Goal: Task Accomplishment & Management: Manage account settings

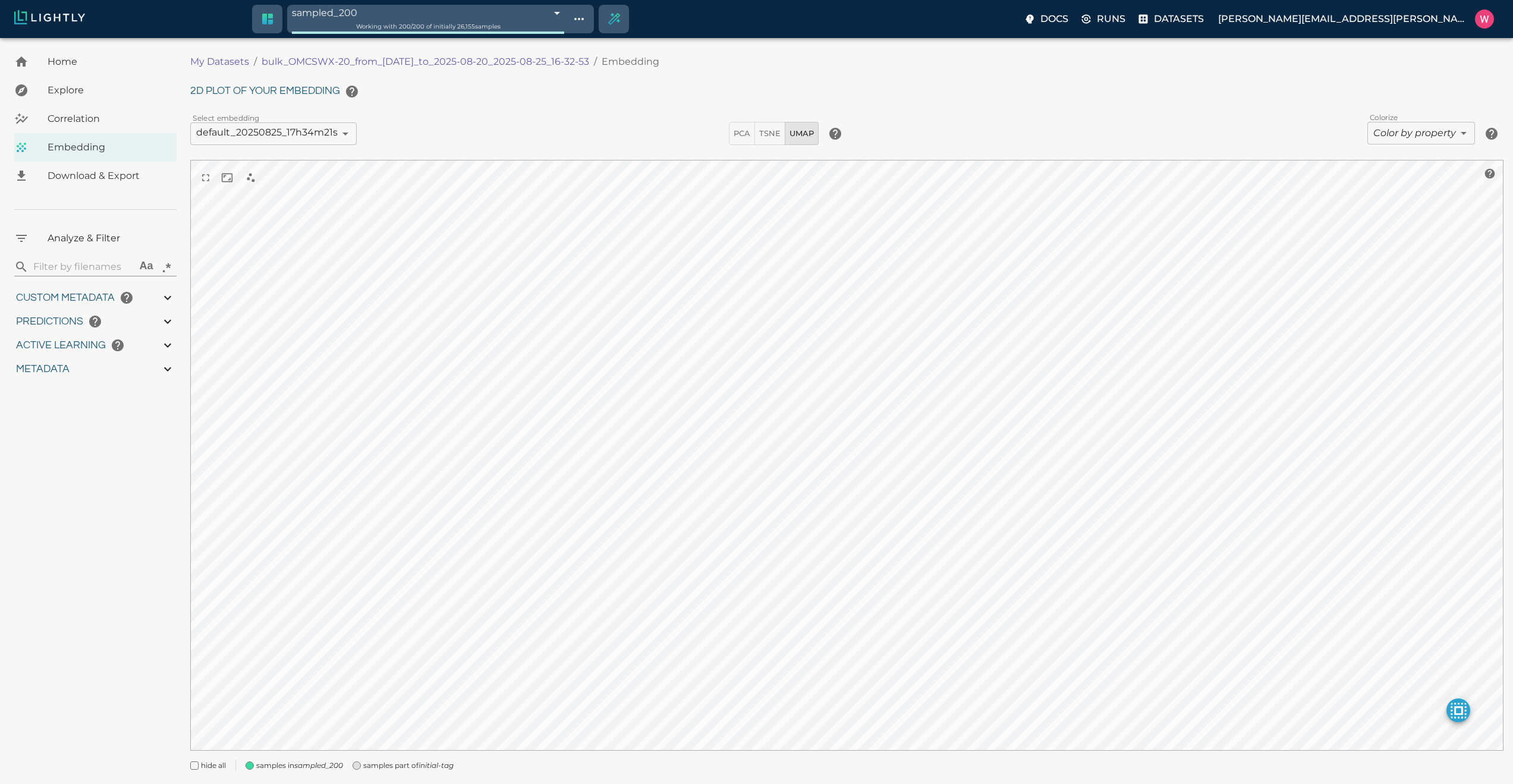
click at [434, 764] on icon "initial-tag" at bounding box center [436, 765] width 35 height 9
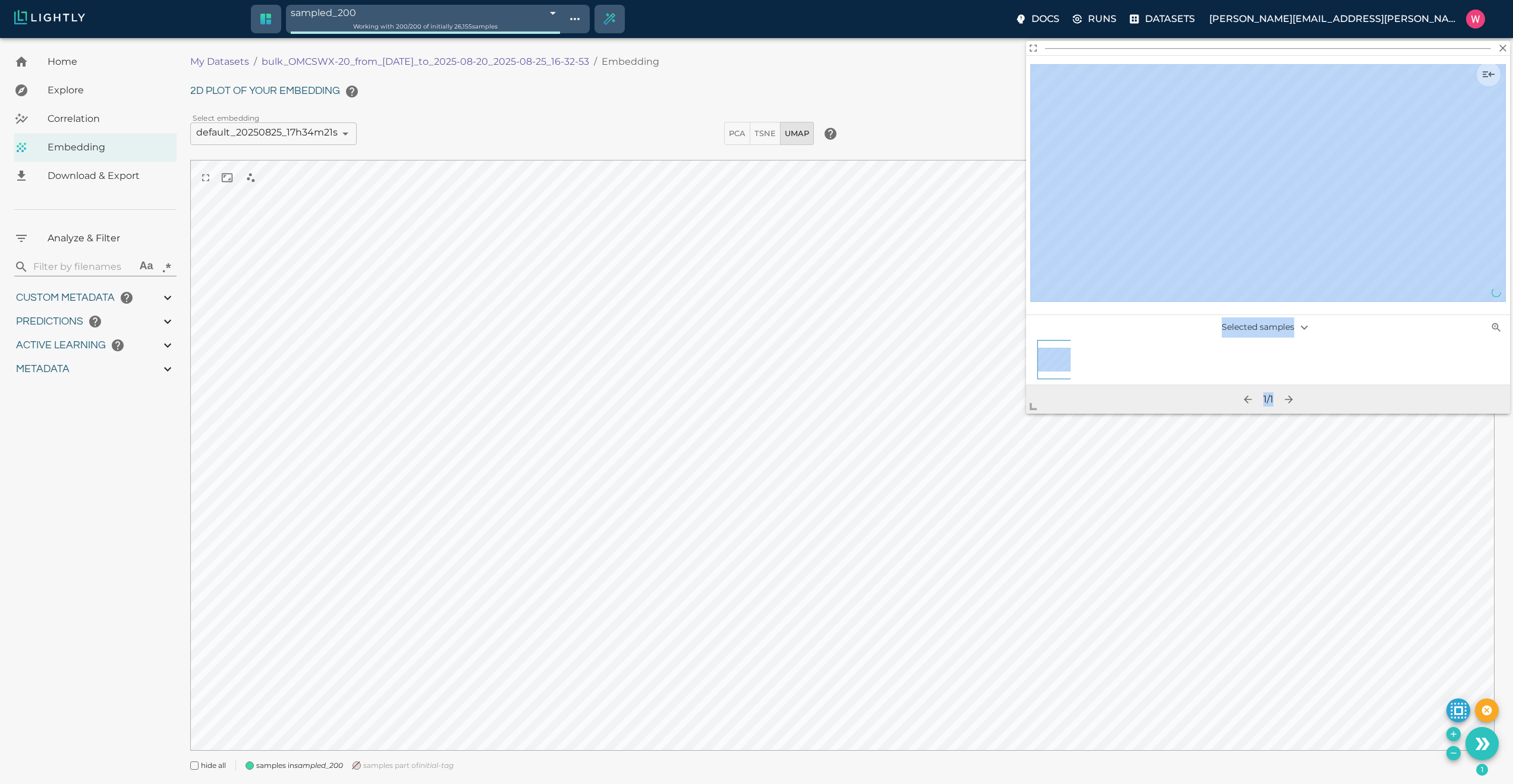
click at [924, 597] on body "sampled_200 68ae0e682a381143b0b70965 Working with 200 / 200 of initially 26,155…" at bounding box center [756, 425] width 1513 height 776
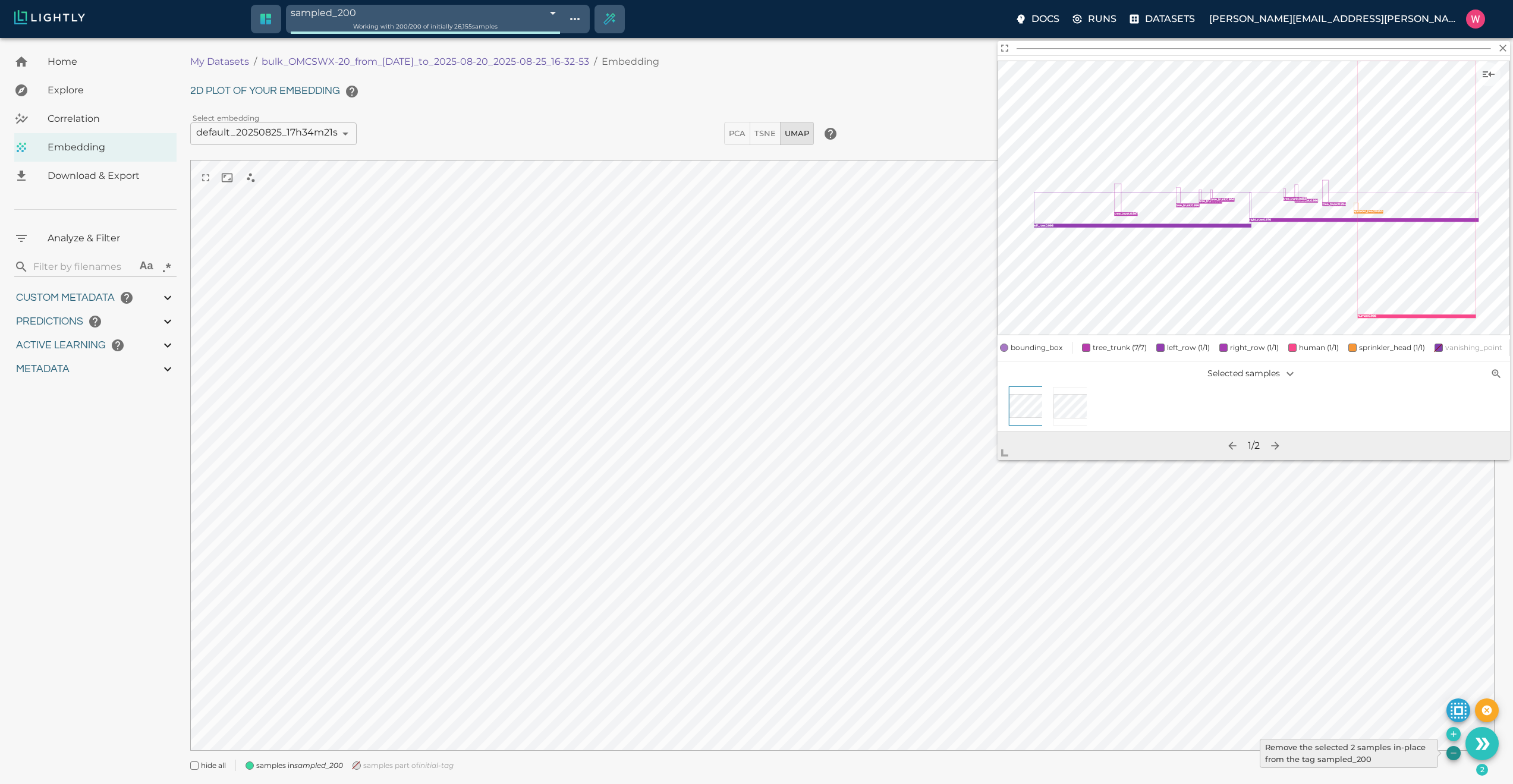
click at [1452, 756] on icon "Remove the selected 2 samples in-place from the tag sampled_200" at bounding box center [1453, 752] width 9 height 9
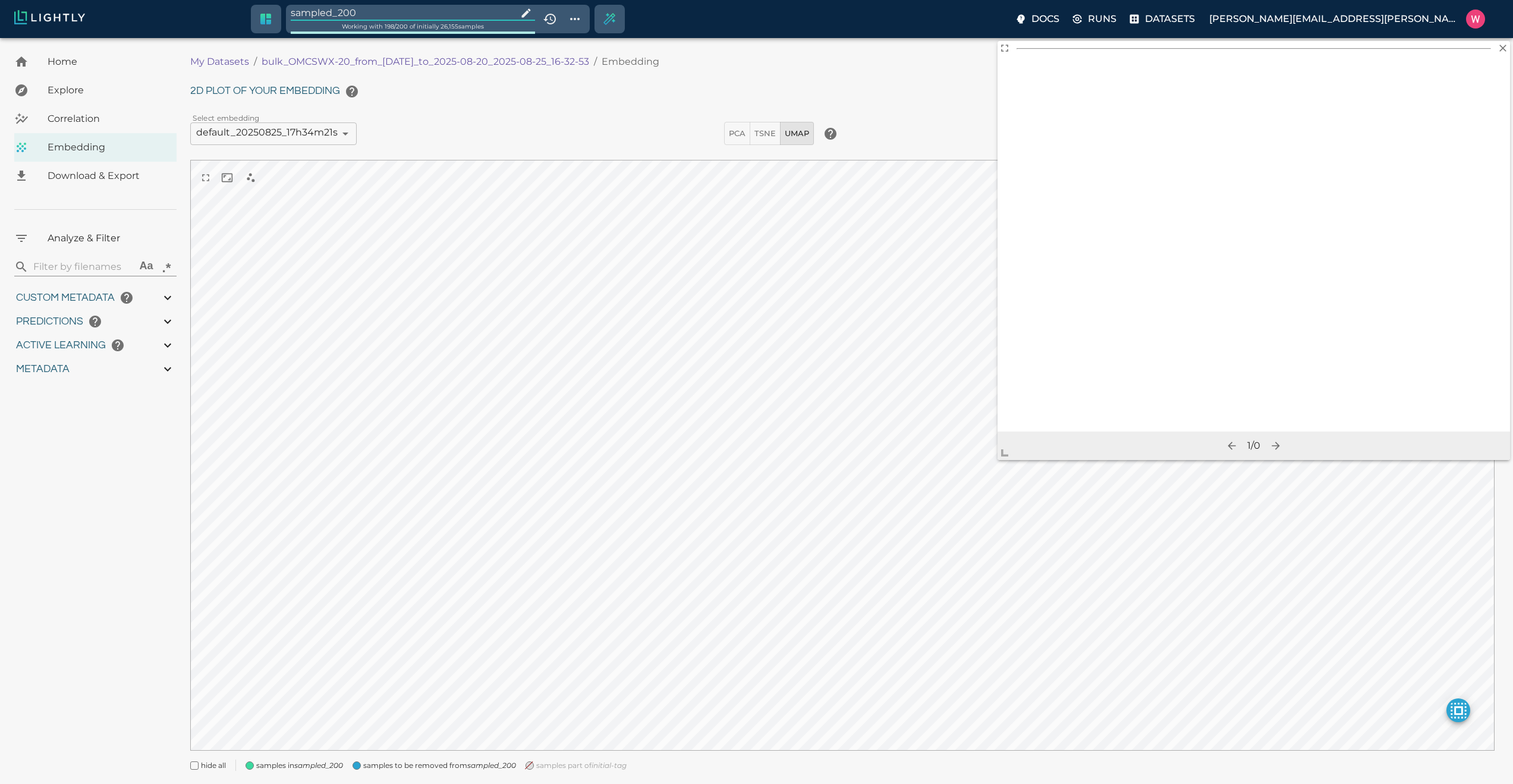
type input "1755708250.73712"
type input "1755723865.80512"
type input "0.999"
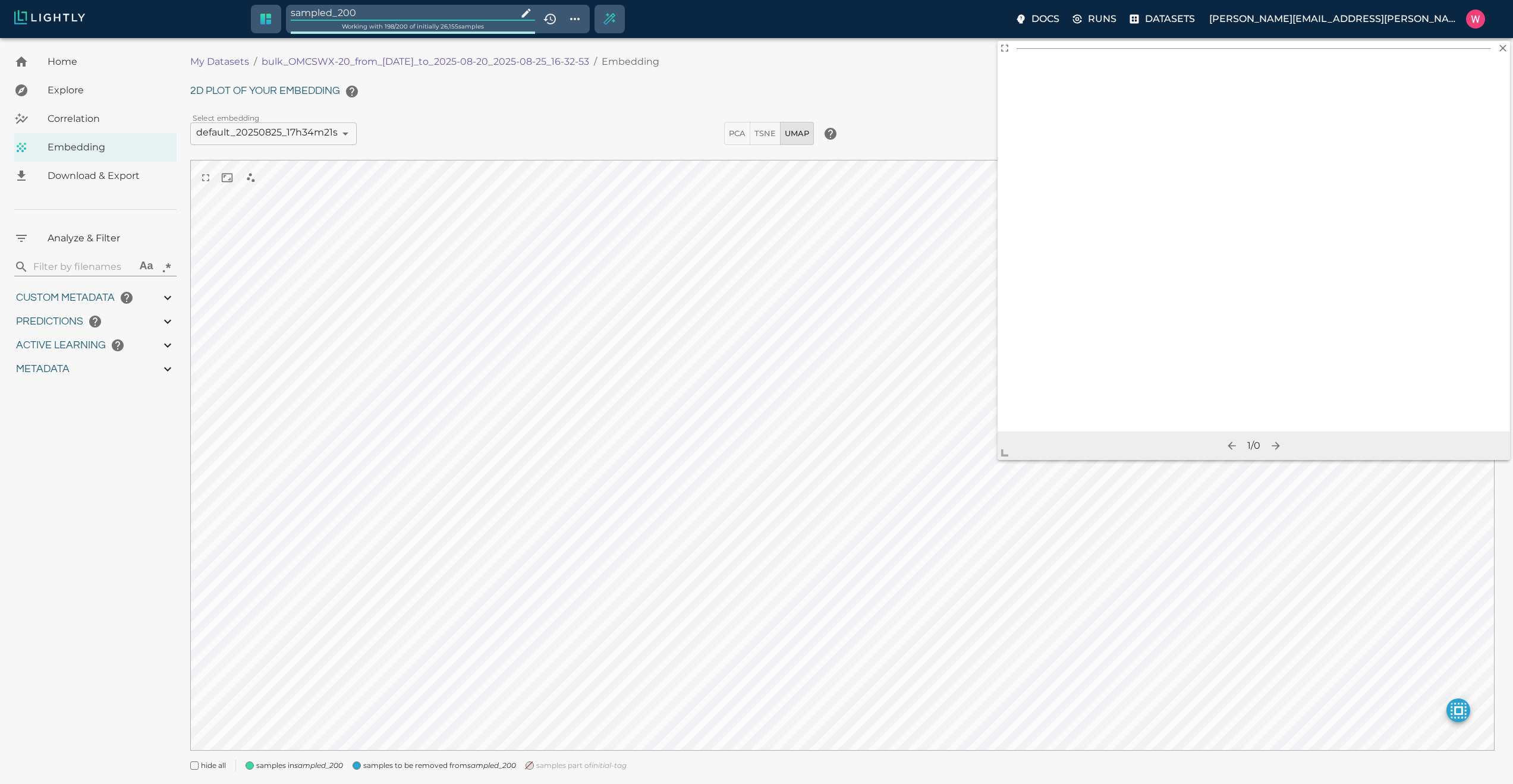
type input "0.998"
type input "9007199254740991"
type input "0.524054527282715"
type input "96.3790545272827"
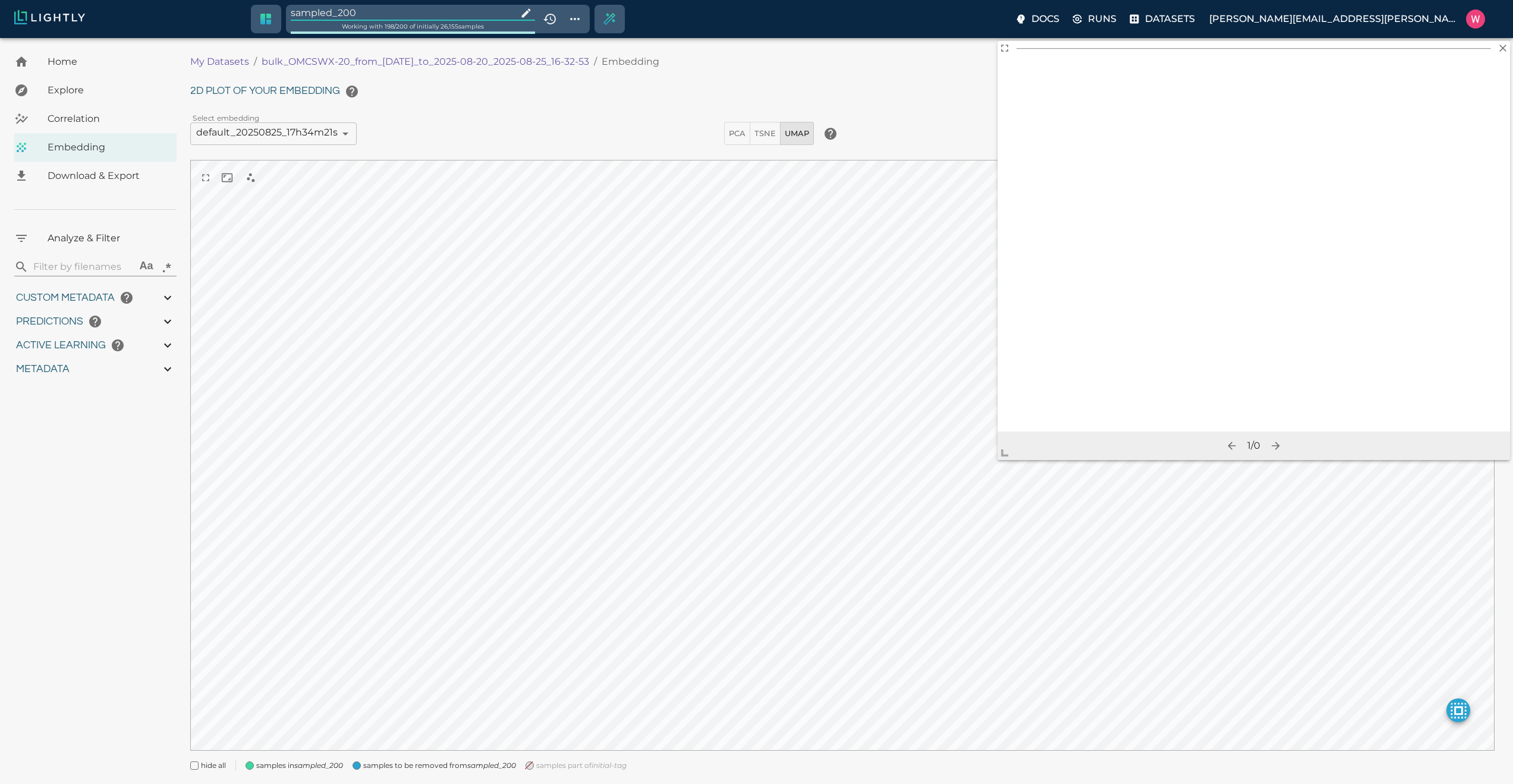
type input "27.408"
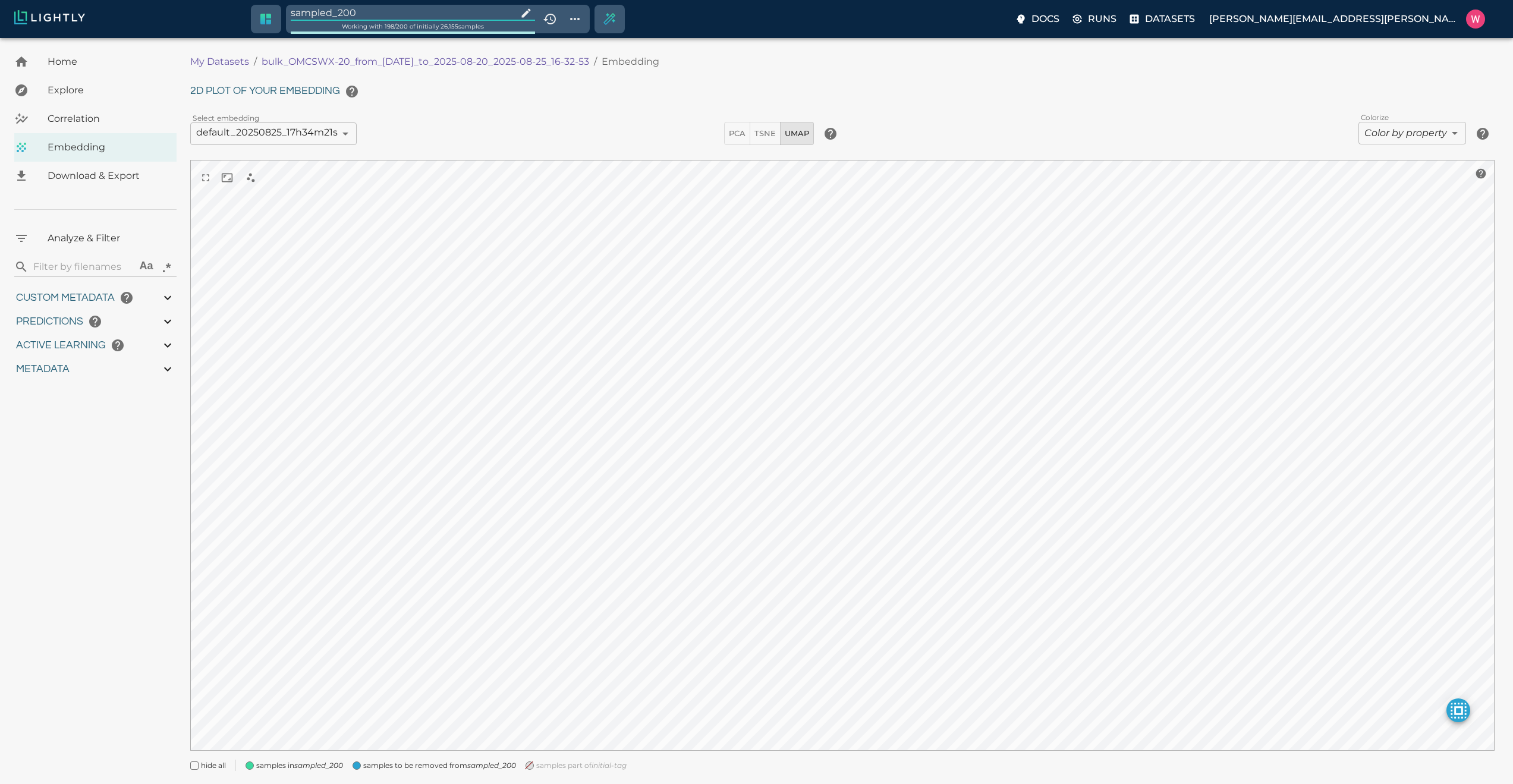
type input "1755708250.73712"
type input "1755723865.80512"
type input "0.999"
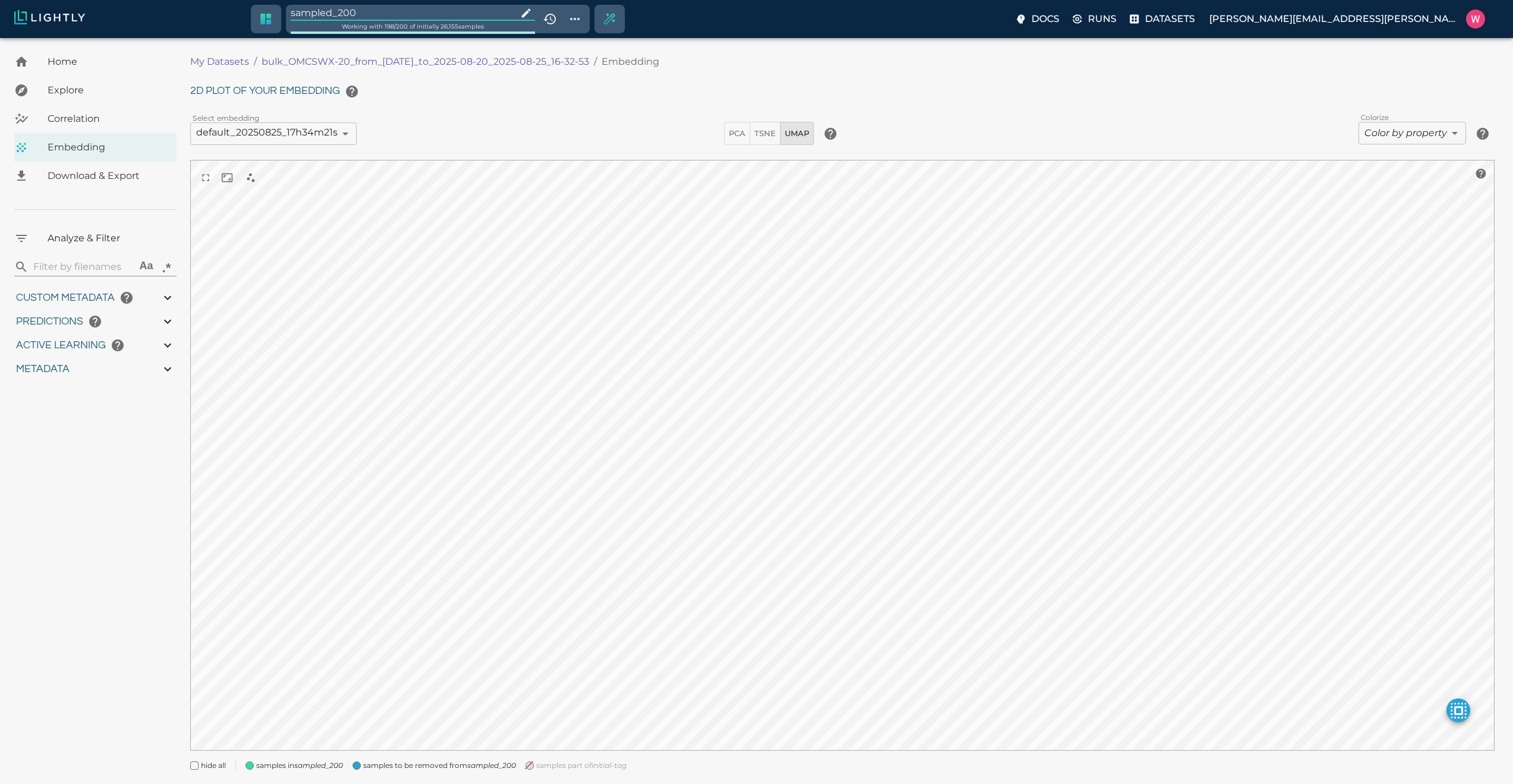
type input "0.998"
type input "9007199254740991"
type input "0.524054527282715"
type input "96.3790545272827"
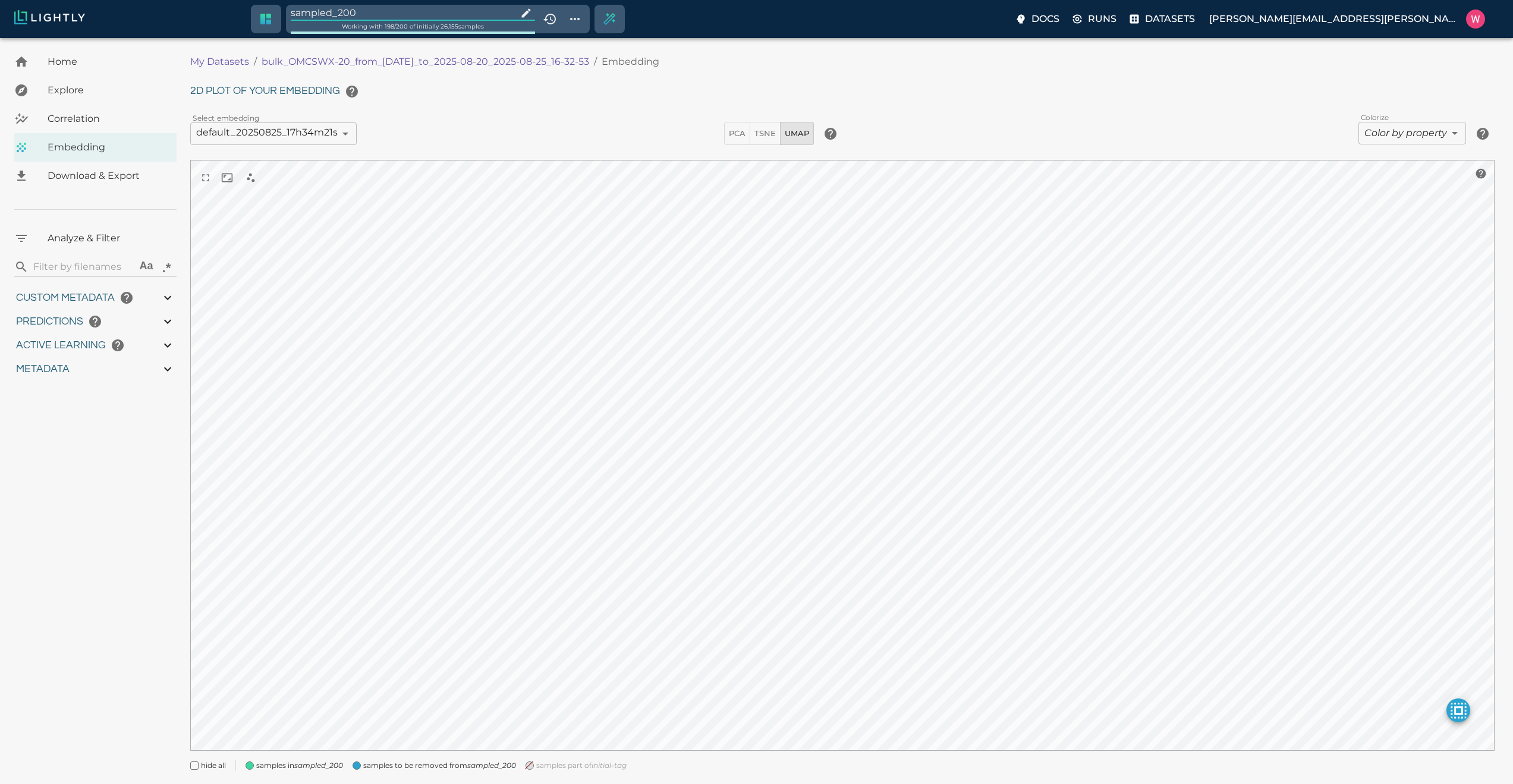
type input "27.408"
type input "1755708250.73712"
type input "1755723865.80512"
type input "0.999"
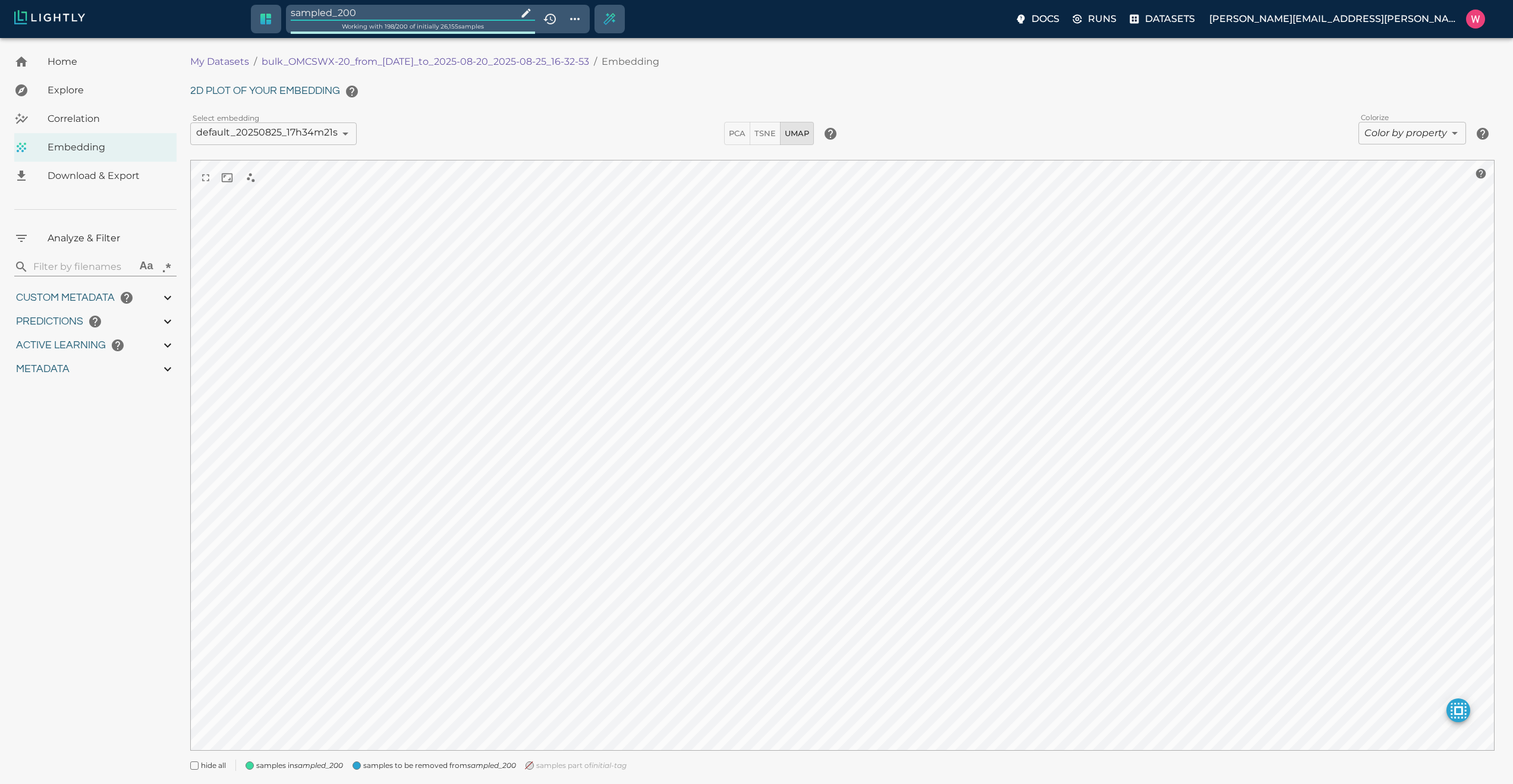
type input "0.999"
type input "0.998"
type input "0.524054527282715"
type input "96.3790545272827"
type input "27.408"
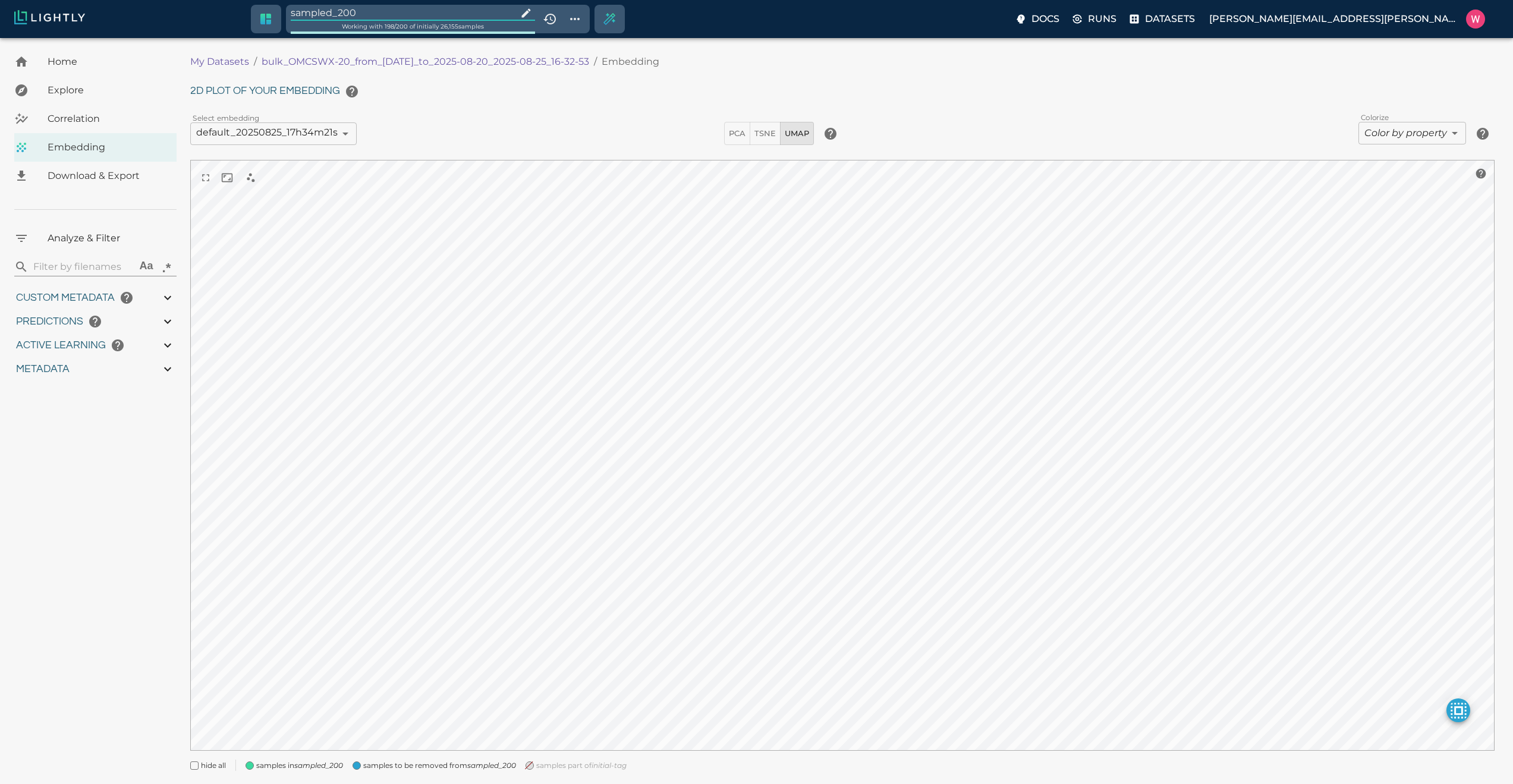
type input "1755708250.73712"
type input "1755723865.80512"
type input "0.999"
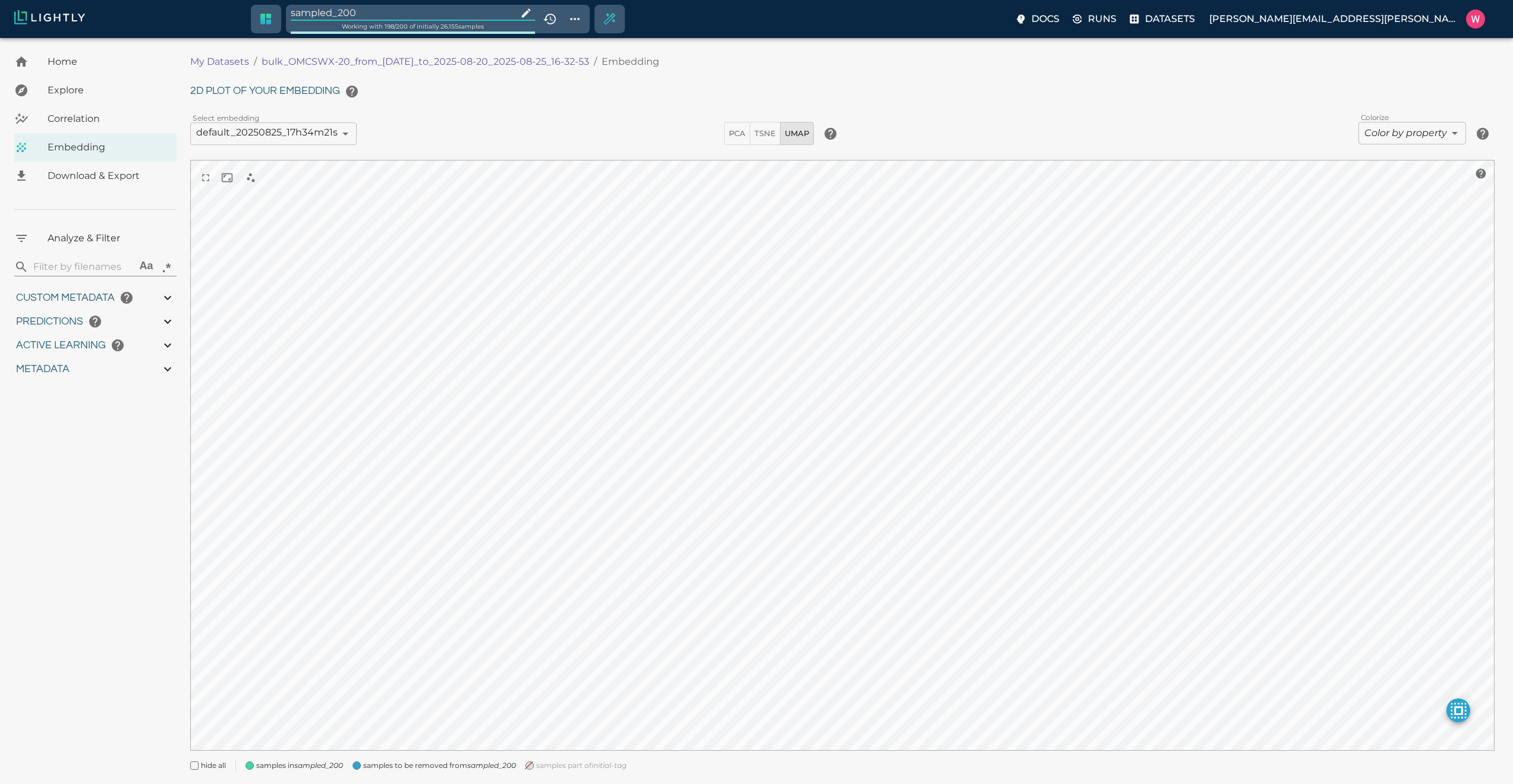
type input "0.998"
type input "0.524054527282715"
type input "96.3790545272827"
type input "27.408"
click at [420, 10] on input "sampled_200" at bounding box center [404, 13] width 225 height 16
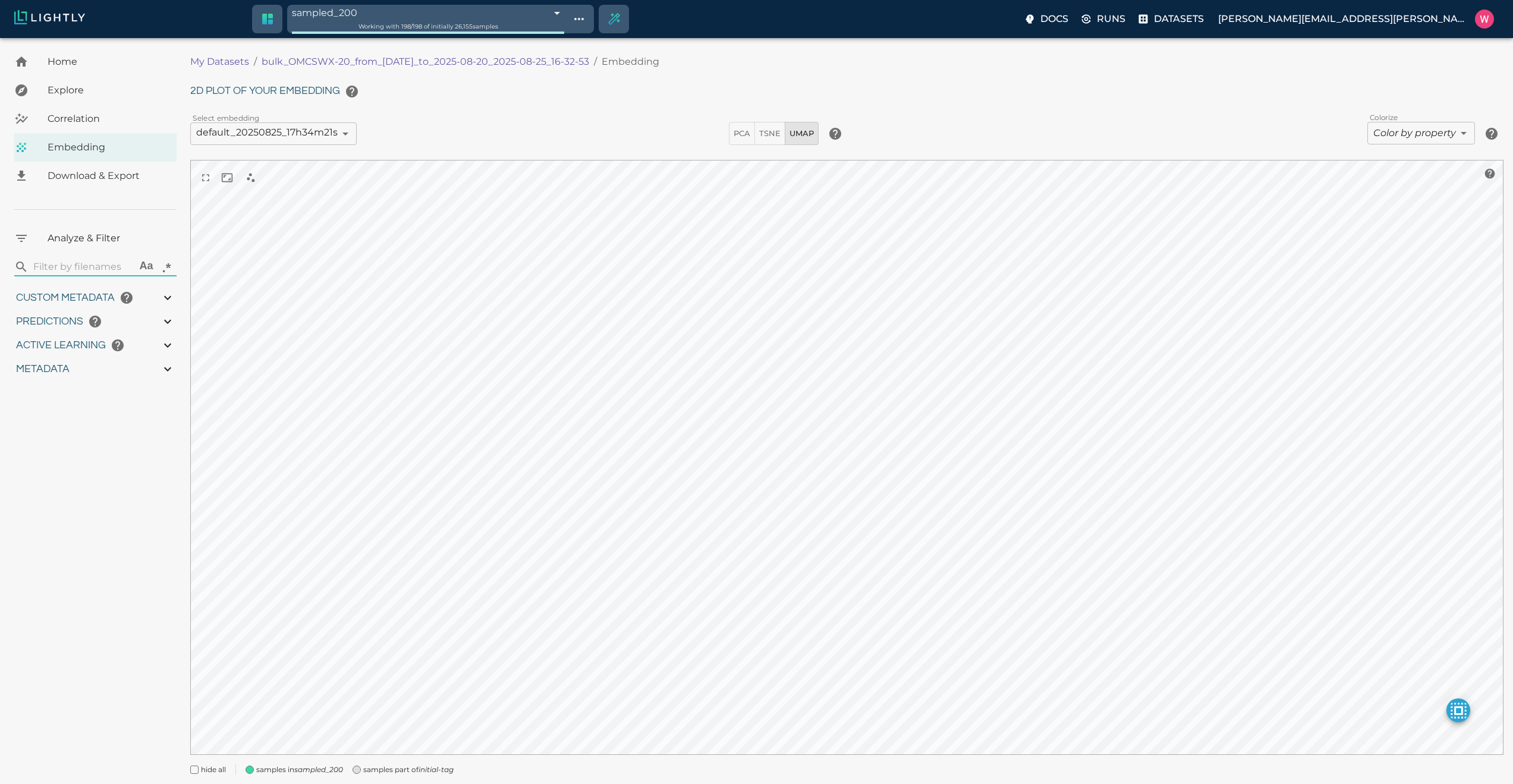
type input "1755708250.73712"
type input "1755723865.80512"
type input "0.999"
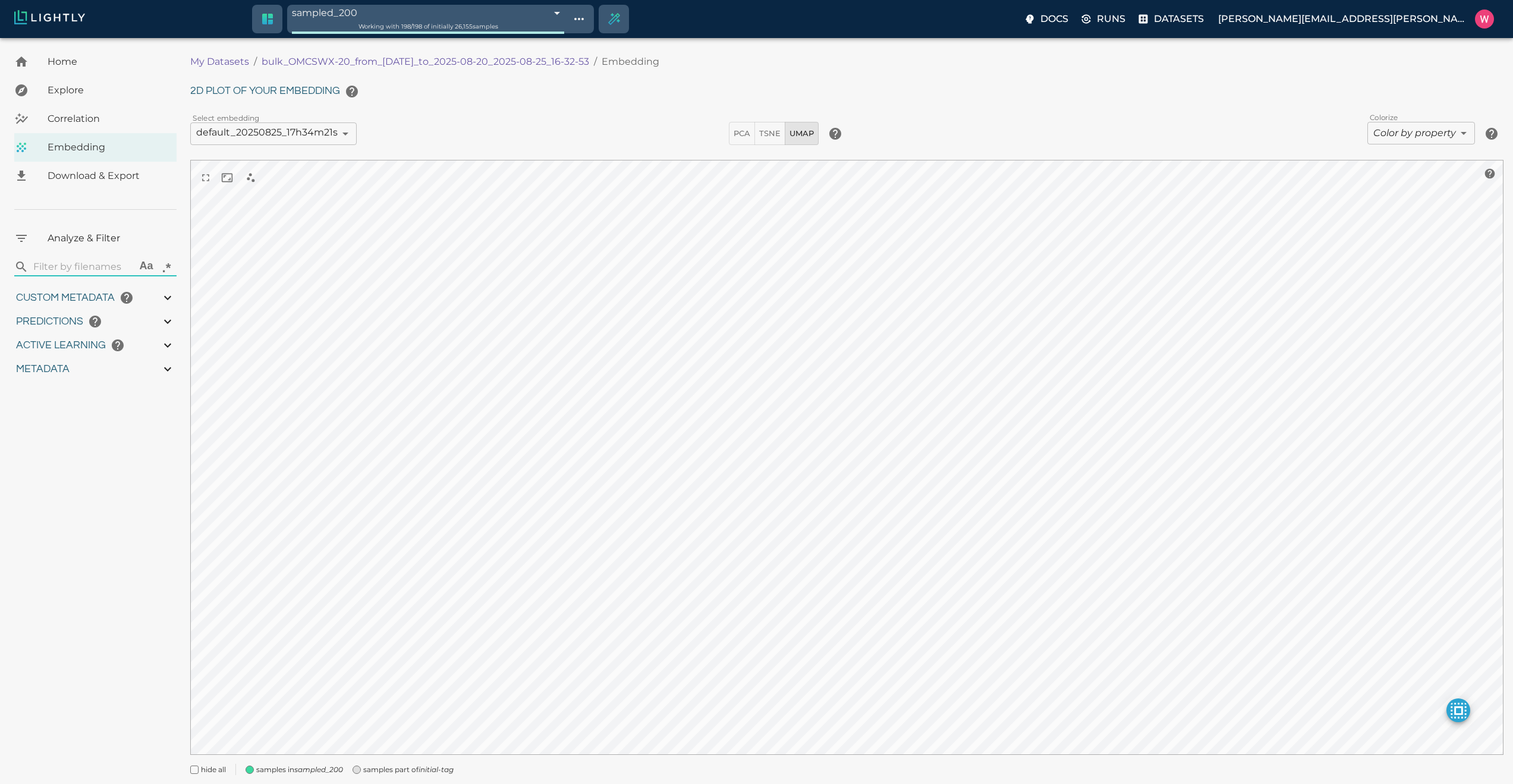
type input "0.998"
type input "9007199254740991"
type input "0.524054527282715"
type input "96.3790545272827"
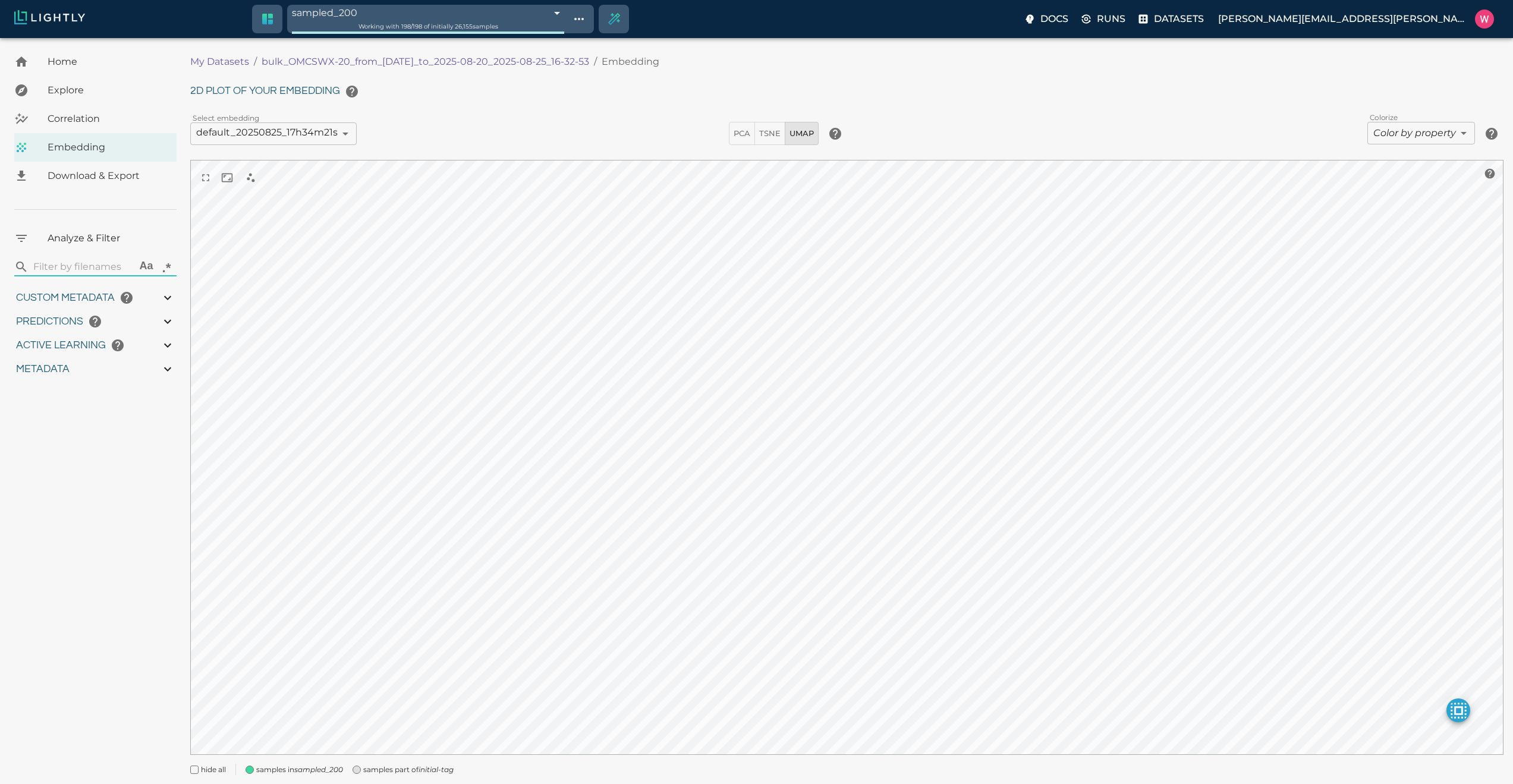
type input "27.408"
type input "1755708250.73712"
type input "1755723865.80512"
type input "0.999"
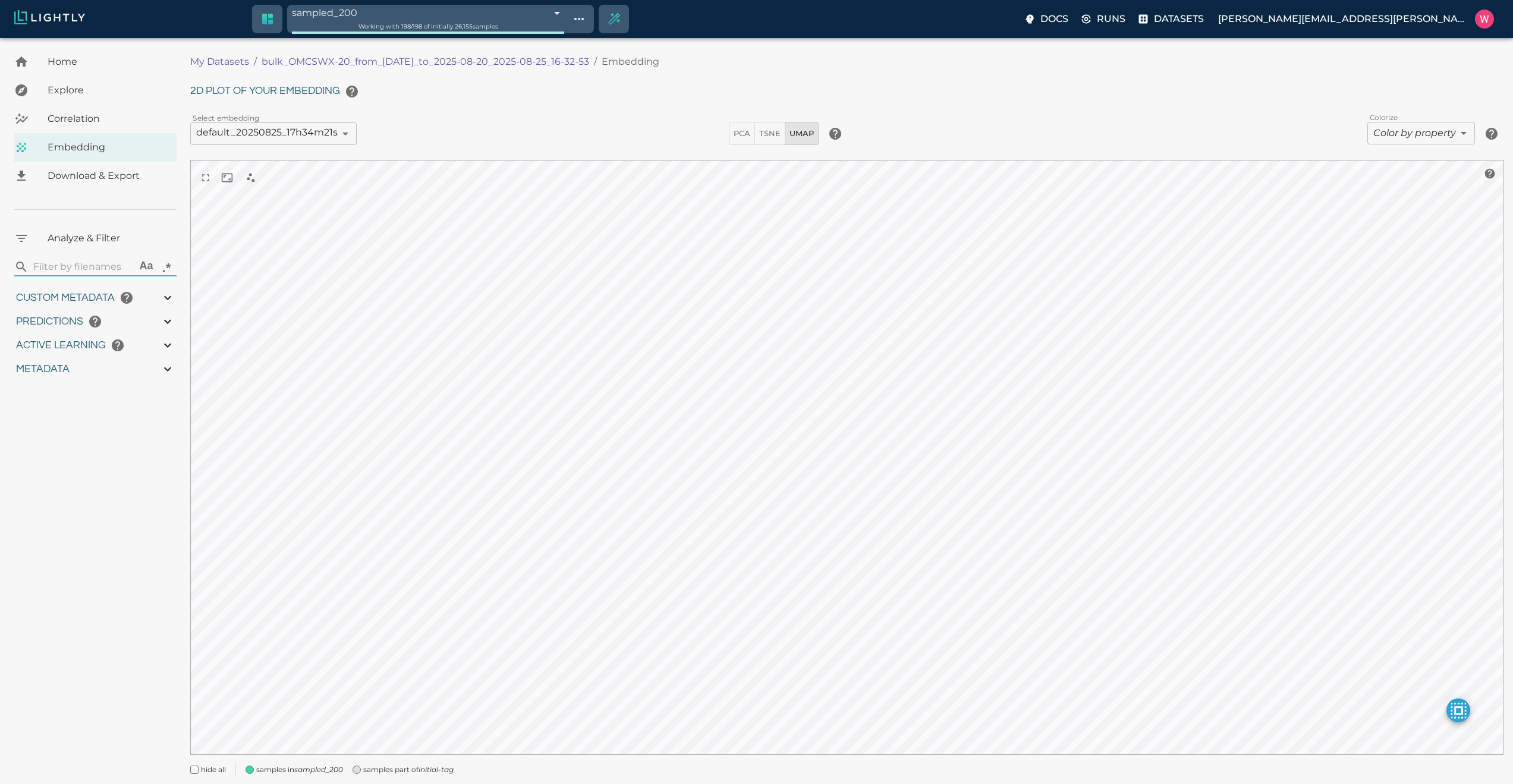
type input "0.999"
type input "0.998"
type input "9007199254740991"
type input "0.524054527282715"
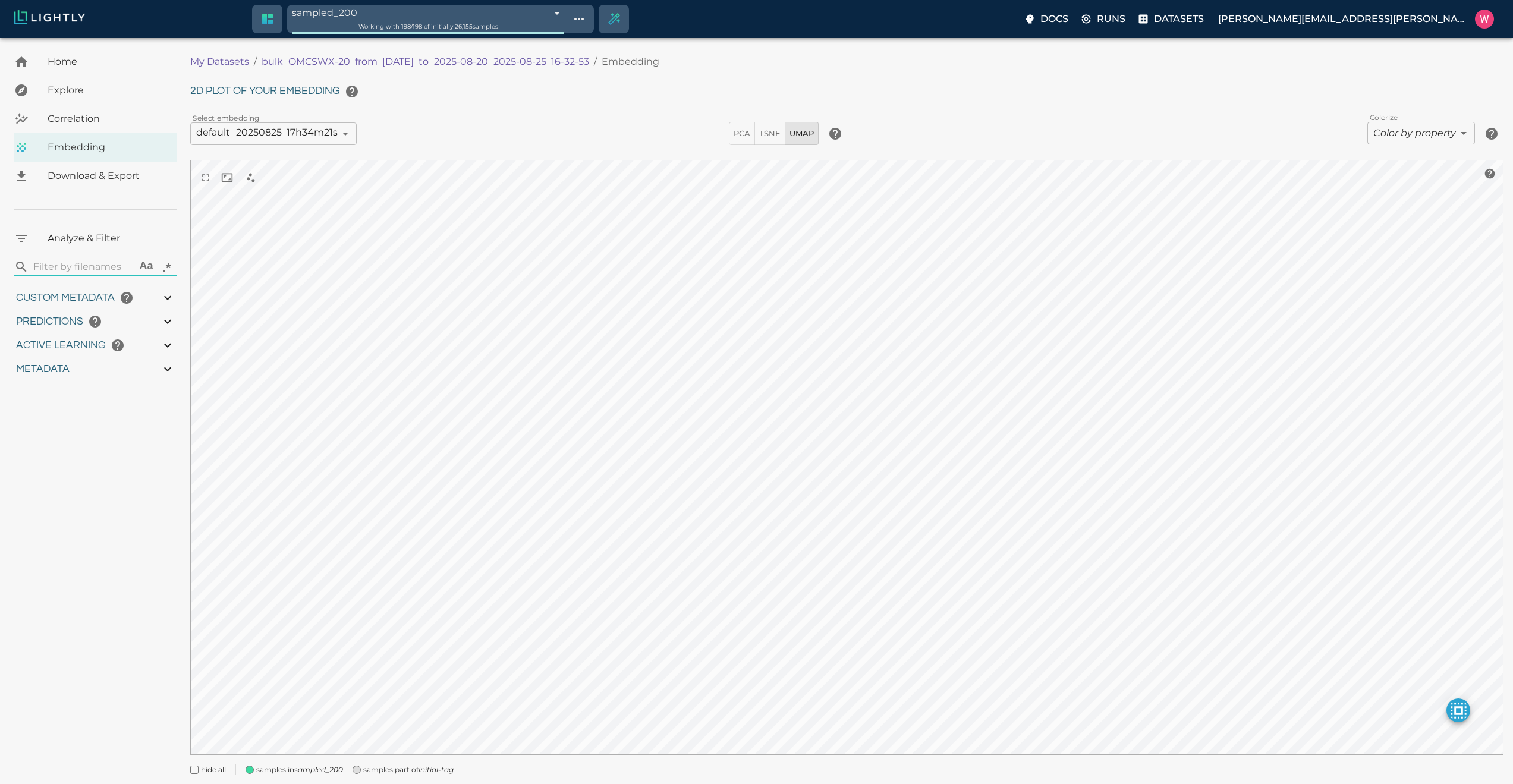
type input "96.3790545272827"
type input "27.408"
type input "1755708250.73712"
type input "1755723865.80512"
type input "0.999"
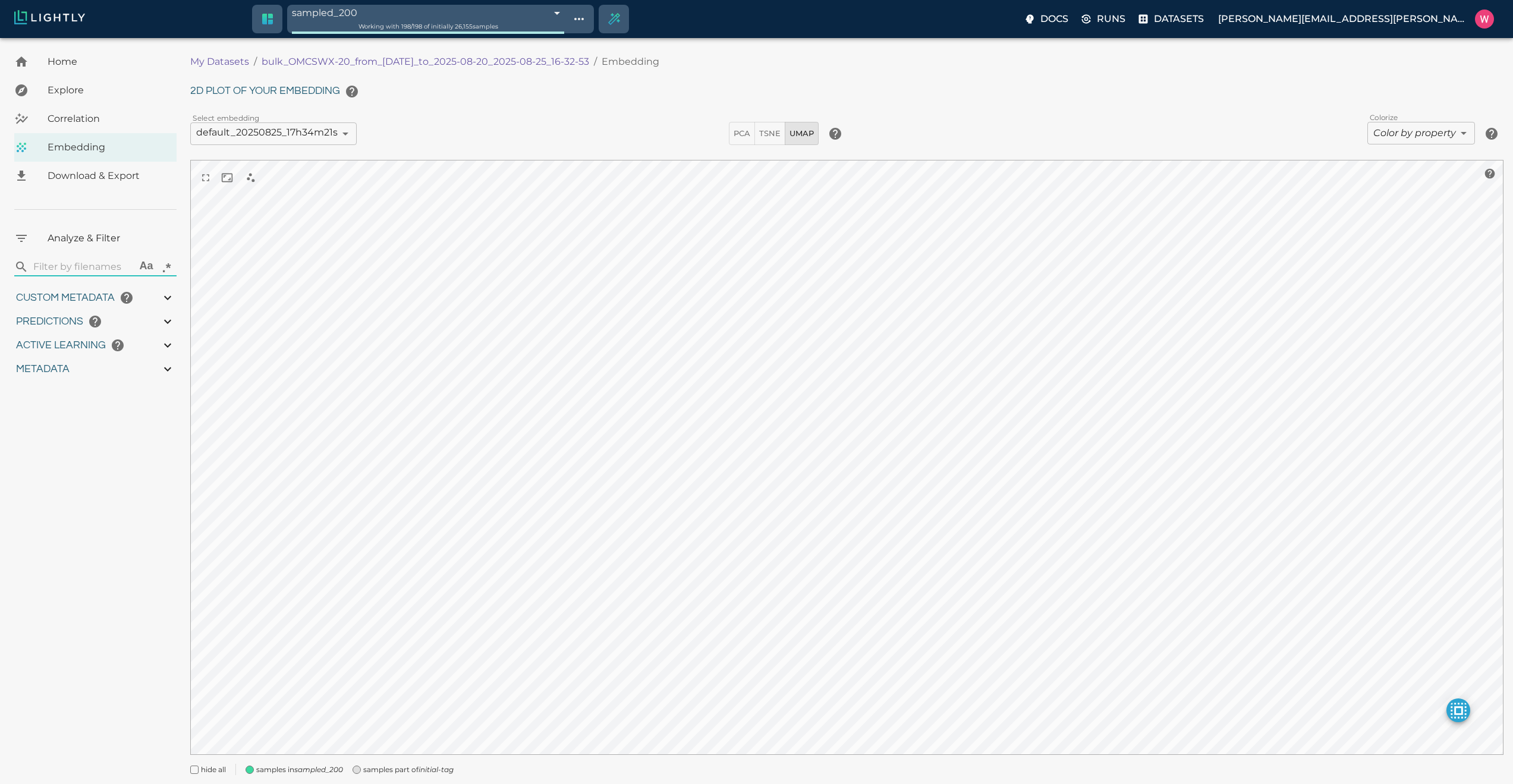
type input "0.999"
type input "0.998"
type input "0.524054527282715"
type input "96.3790545272827"
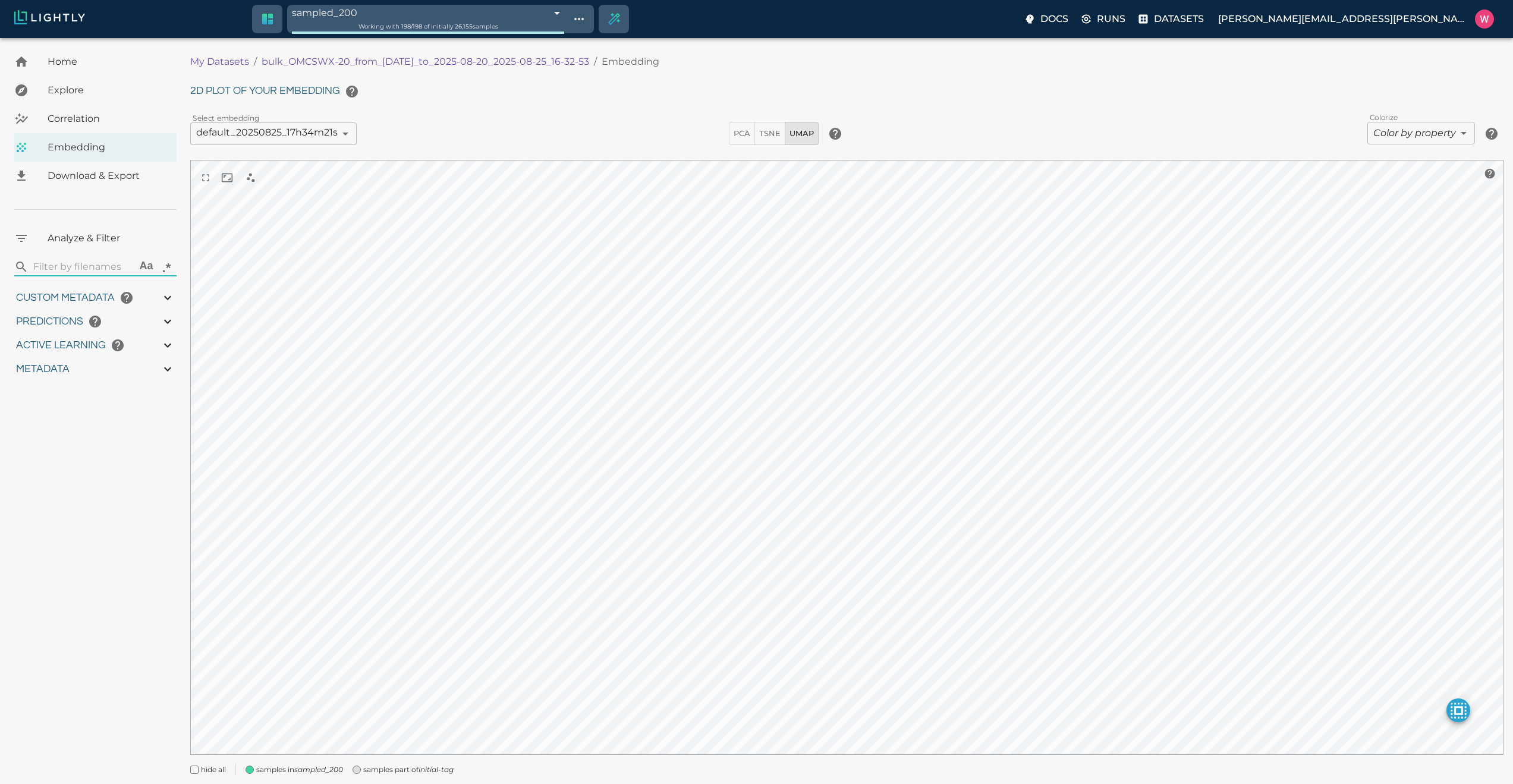
type input "27.408"
type input "1755708250.73712"
type input "1755723865.80512"
type input "0.999"
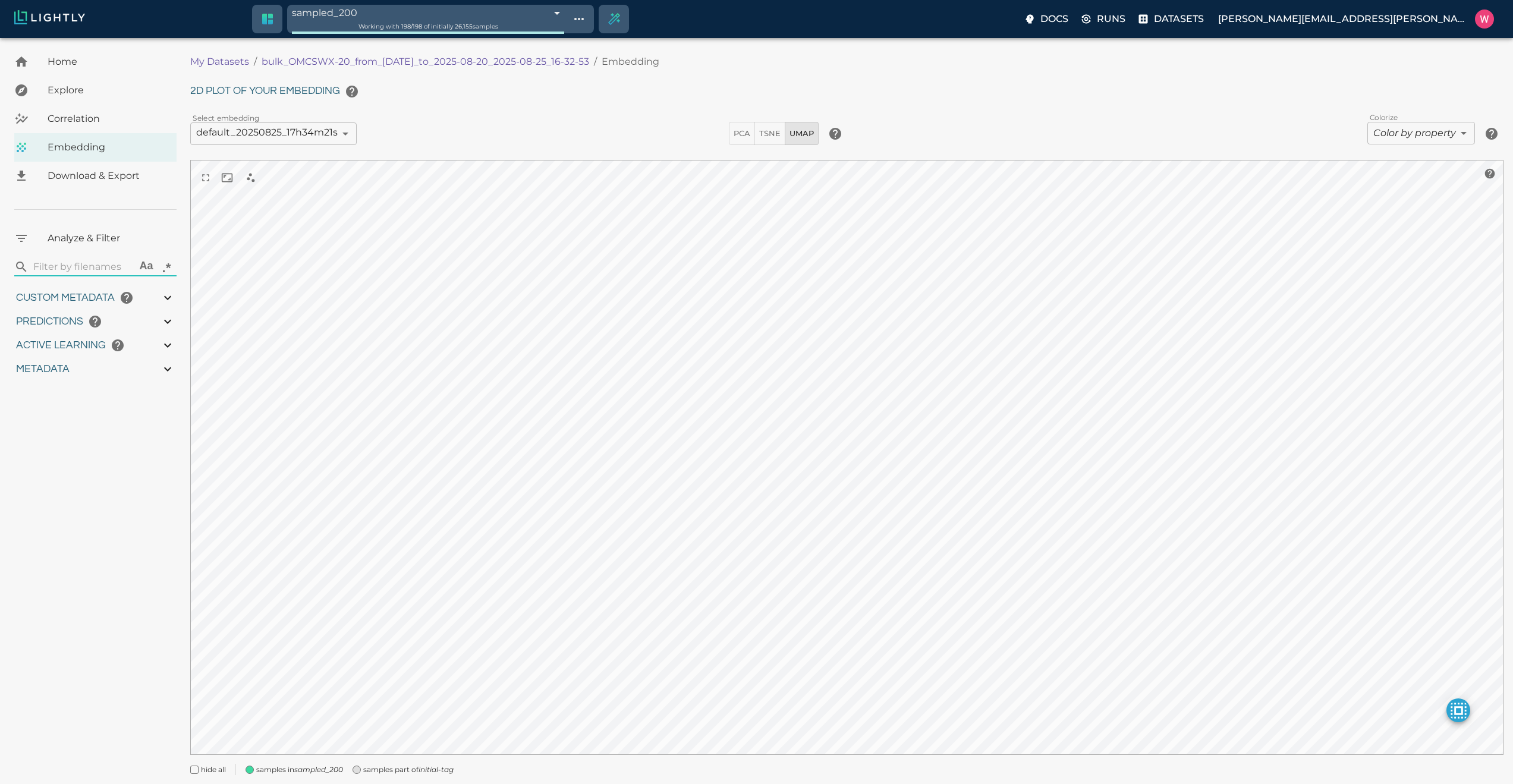
type input "0.999"
type input "0.998"
type input "0.524054527282715"
type input "96.3790545272827"
type input "27.408"
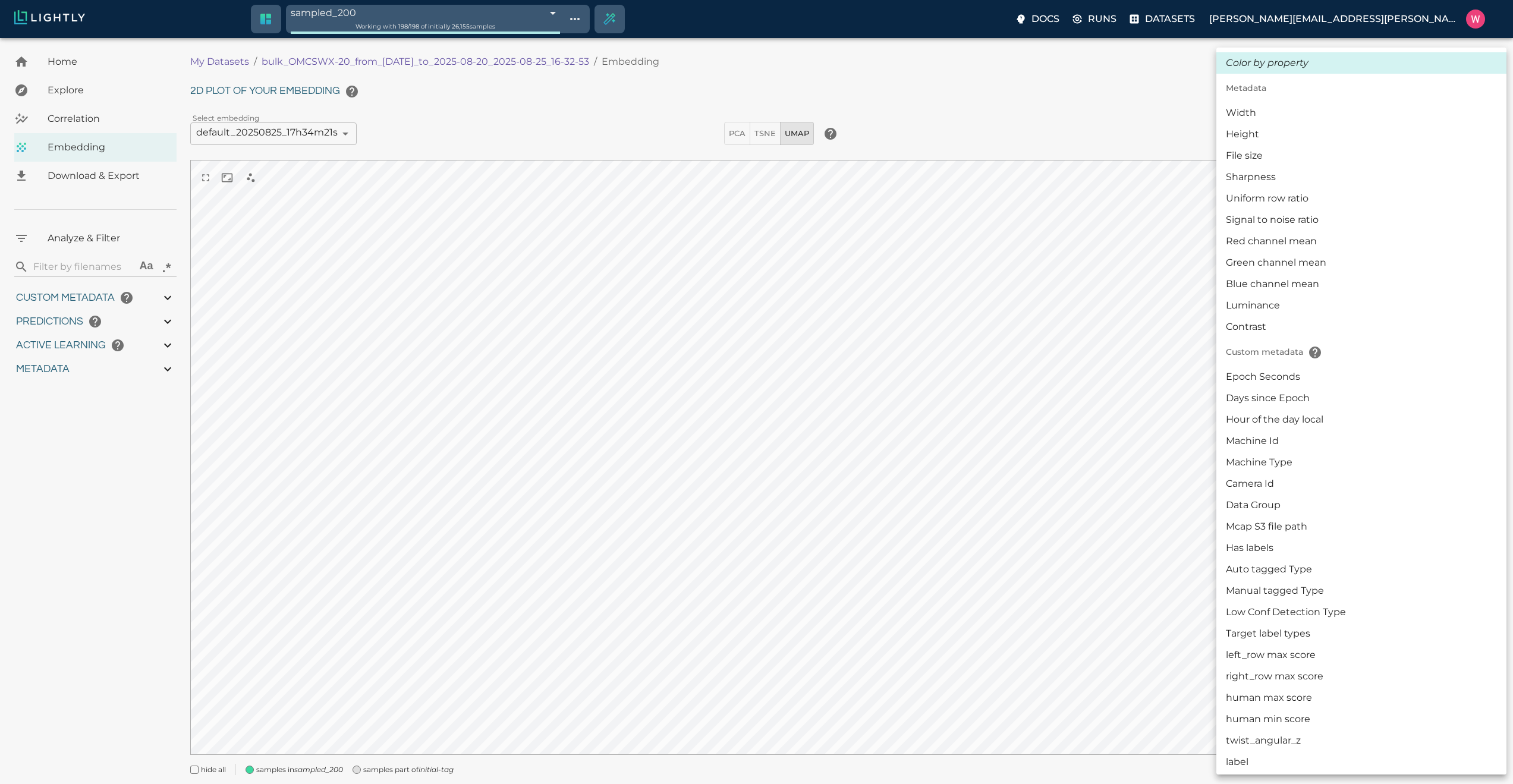
click at [1425, 131] on body "sampled_200 68ae0e682a381143b0b70965 Working with 198 / 198 of initially 26,155…" at bounding box center [756, 427] width 1513 height 780
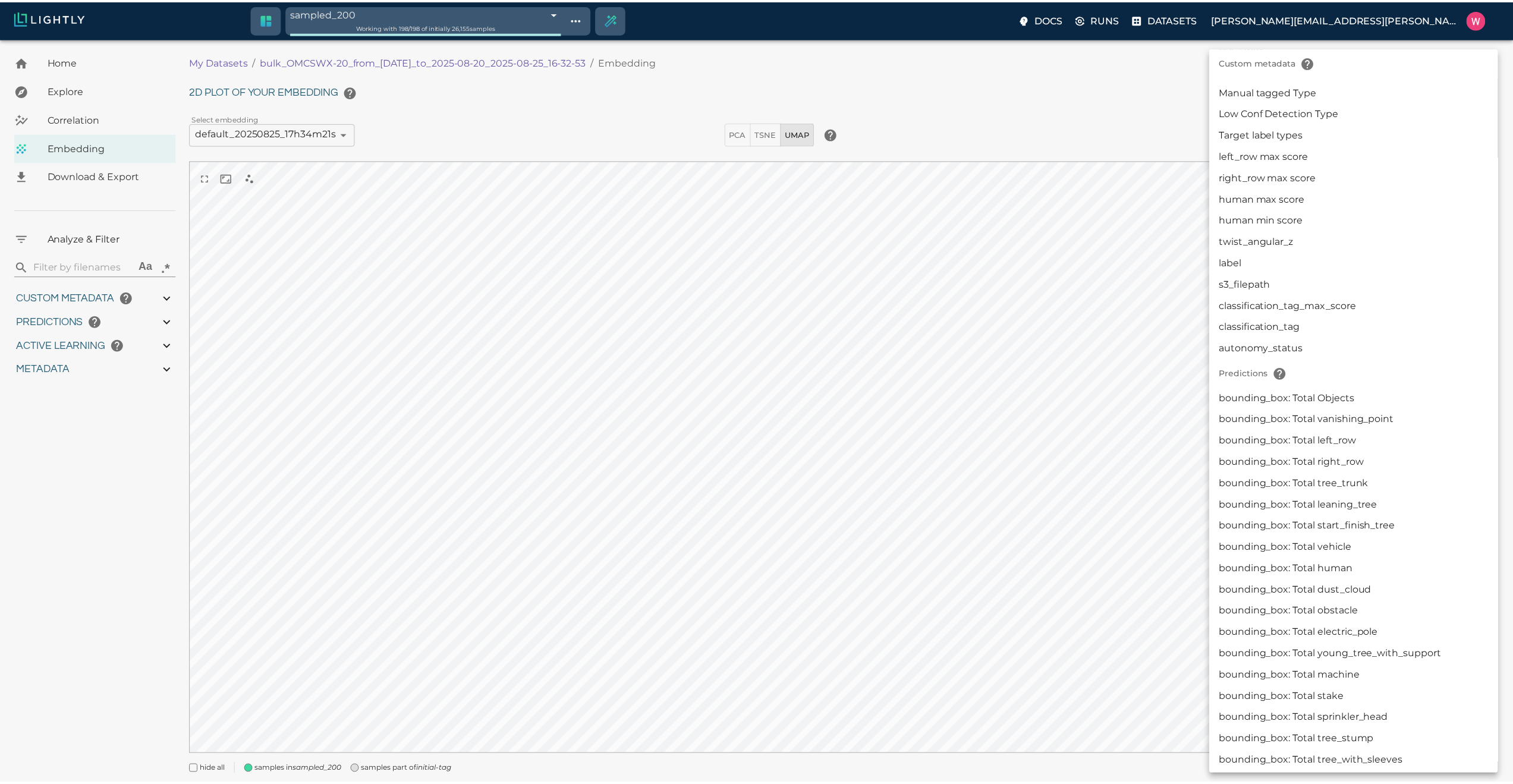
scroll to position [571, 0]
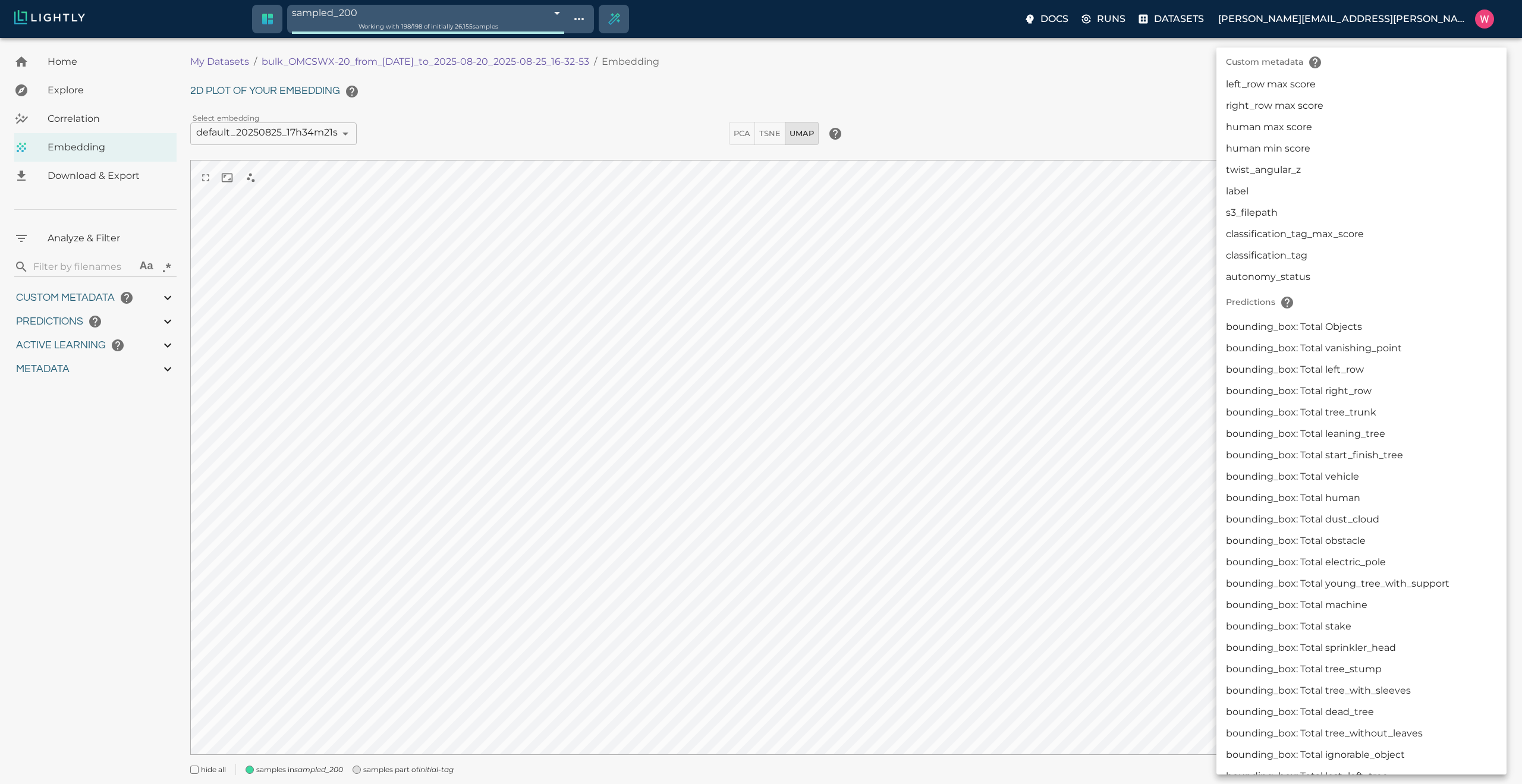
click at [1257, 279] on li "autonomy_status" at bounding box center [1361, 277] width 290 height 21
type input "userDefined|CATEGORICAL_STRING|autonomy_status"
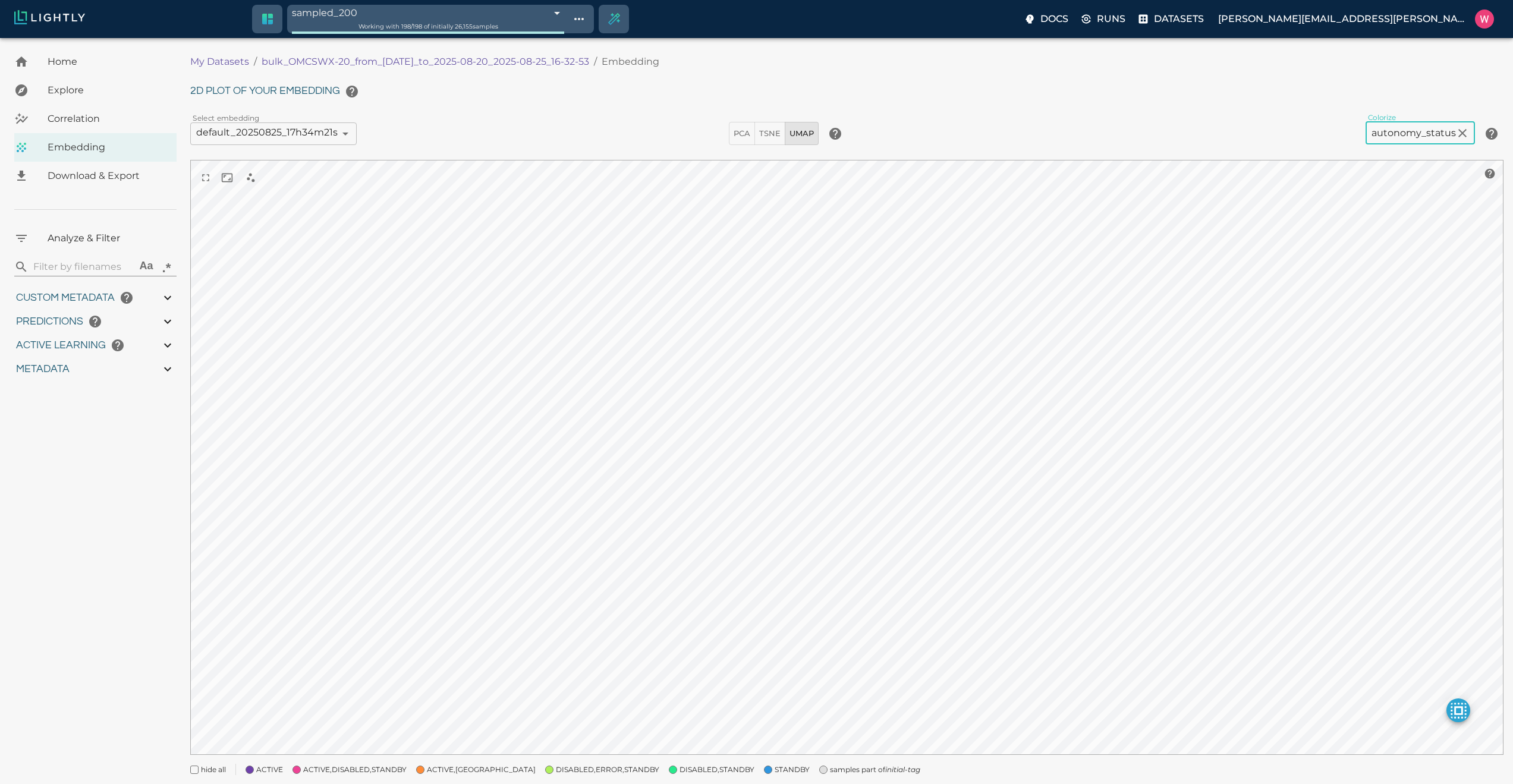
click at [830, 767] on span "samples part of initial-tag" at bounding box center [875, 769] width 90 height 12
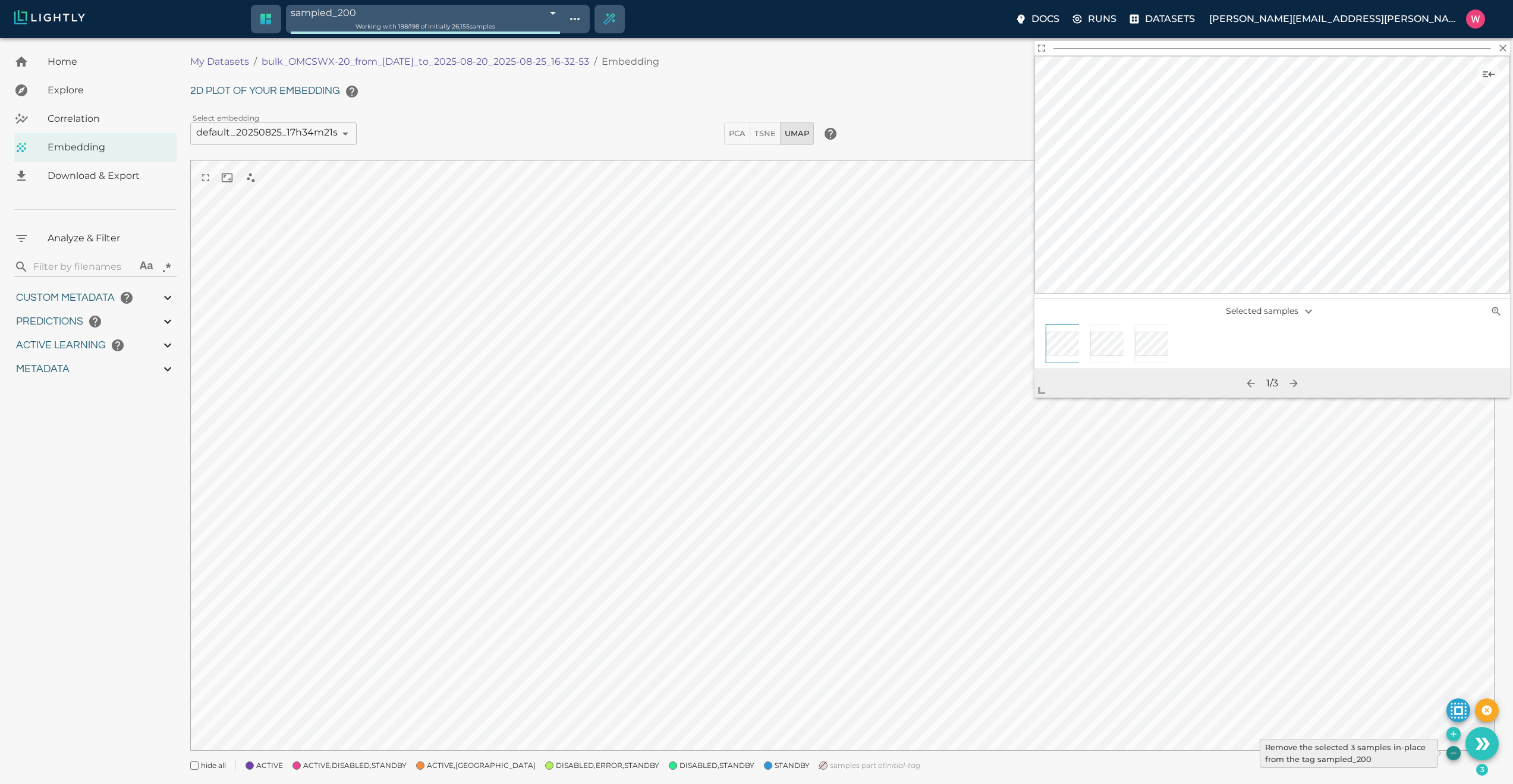
click at [1454, 755] on icon "Remove the selected 3 samples in-place from the tag sampled_200" at bounding box center [1453, 752] width 9 height 9
type input "1755708250.73712"
type input "1755723865.80512"
type input "0.999"
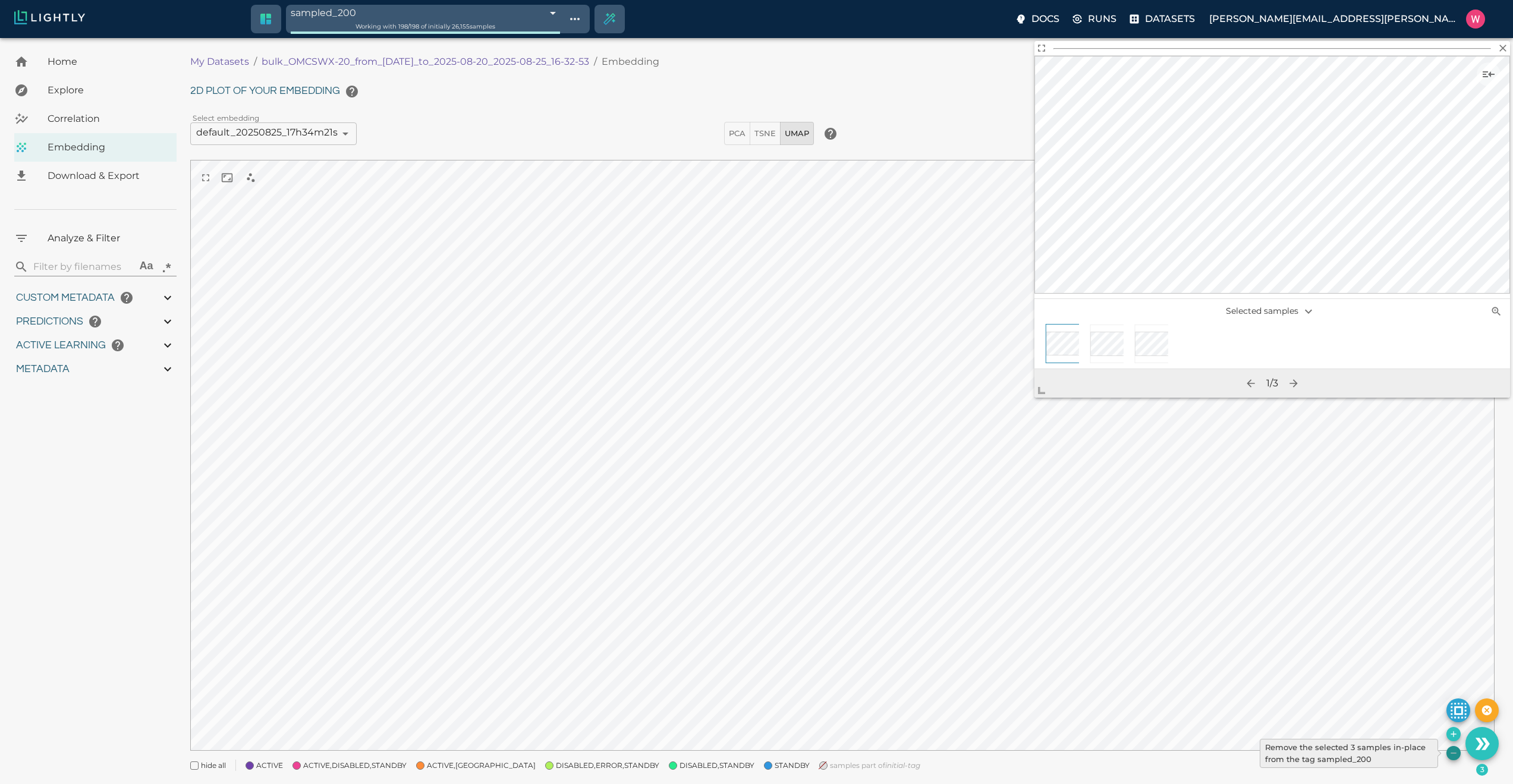
type input "0.999"
type input "0.998"
type input "9007199254740991"
type input "0.524054527282715"
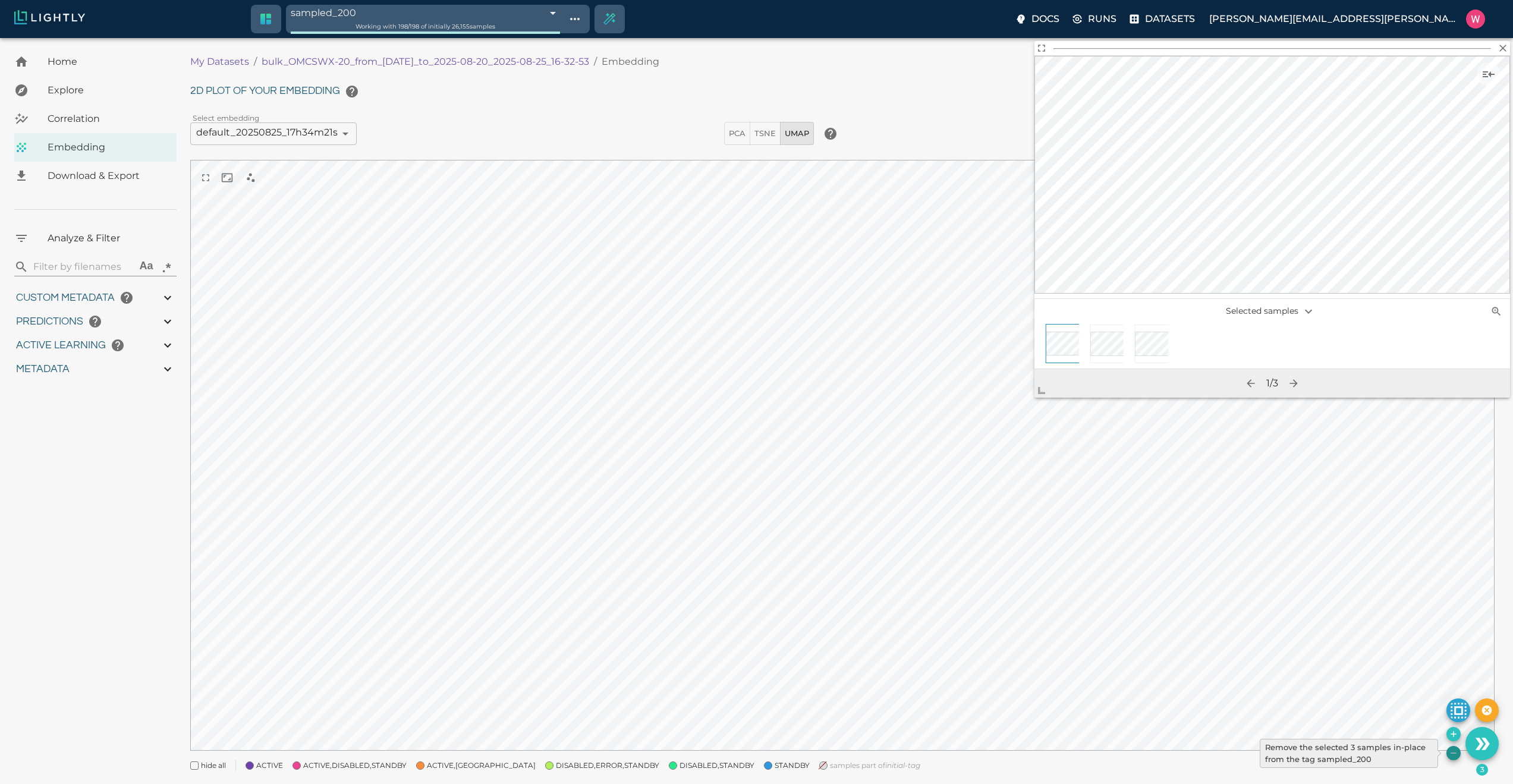
type input "96.3790545272827"
type input "27.408"
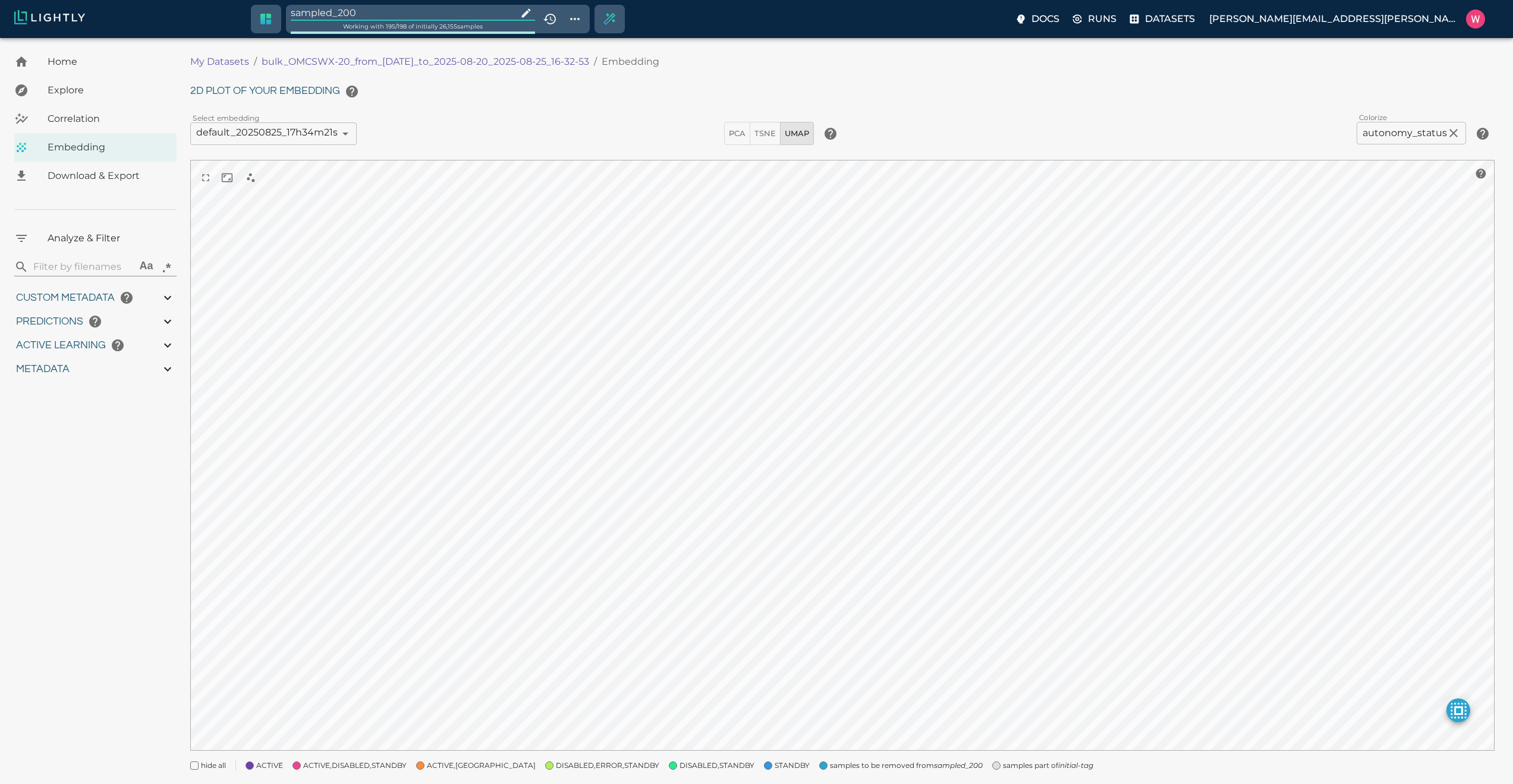
type input "1755708250.73712"
type input "1755723865.80512"
type input "0.999"
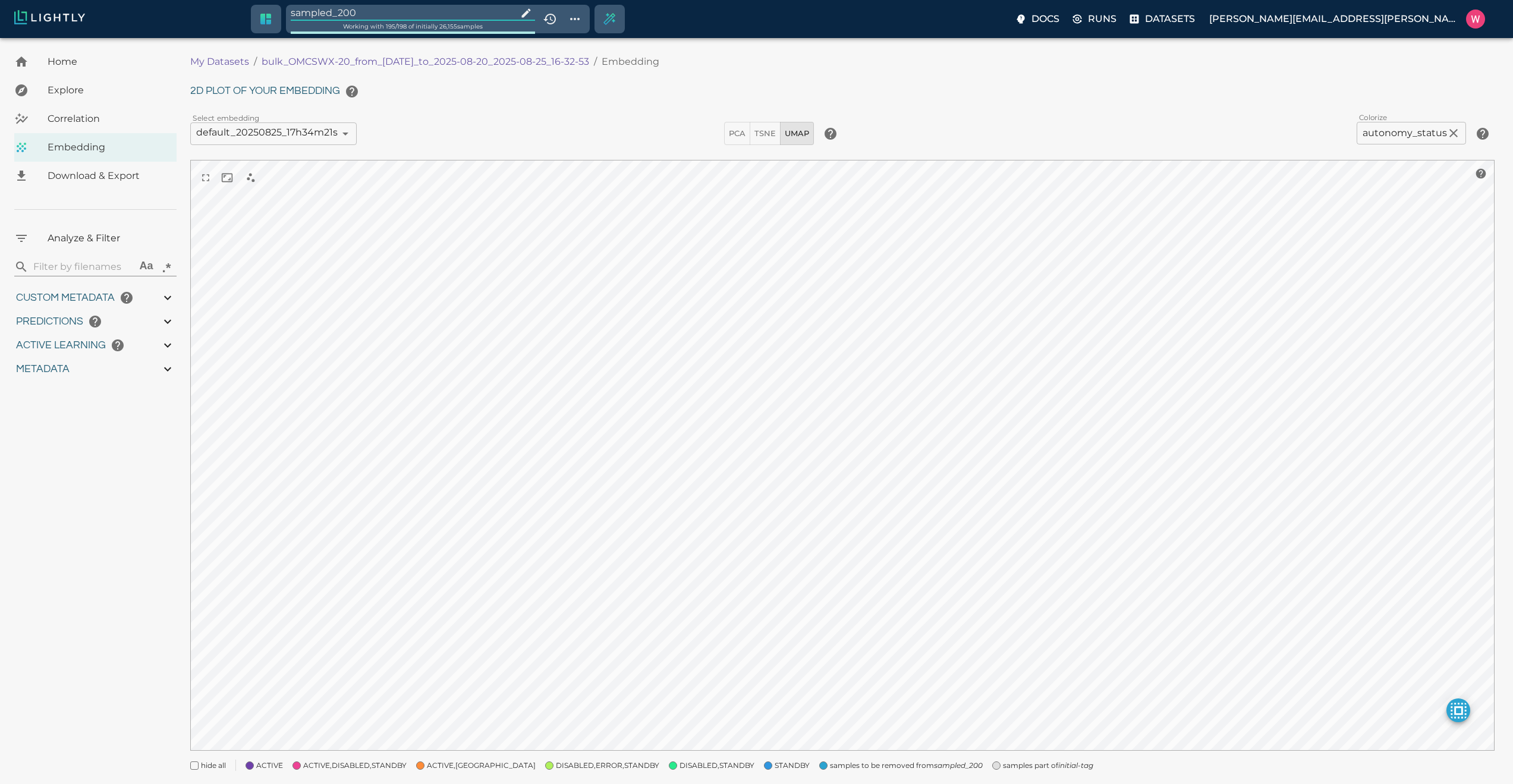
type input "0.998"
type input "9007199254740991"
type input "0.524054527282715"
type input "96.3790545272827"
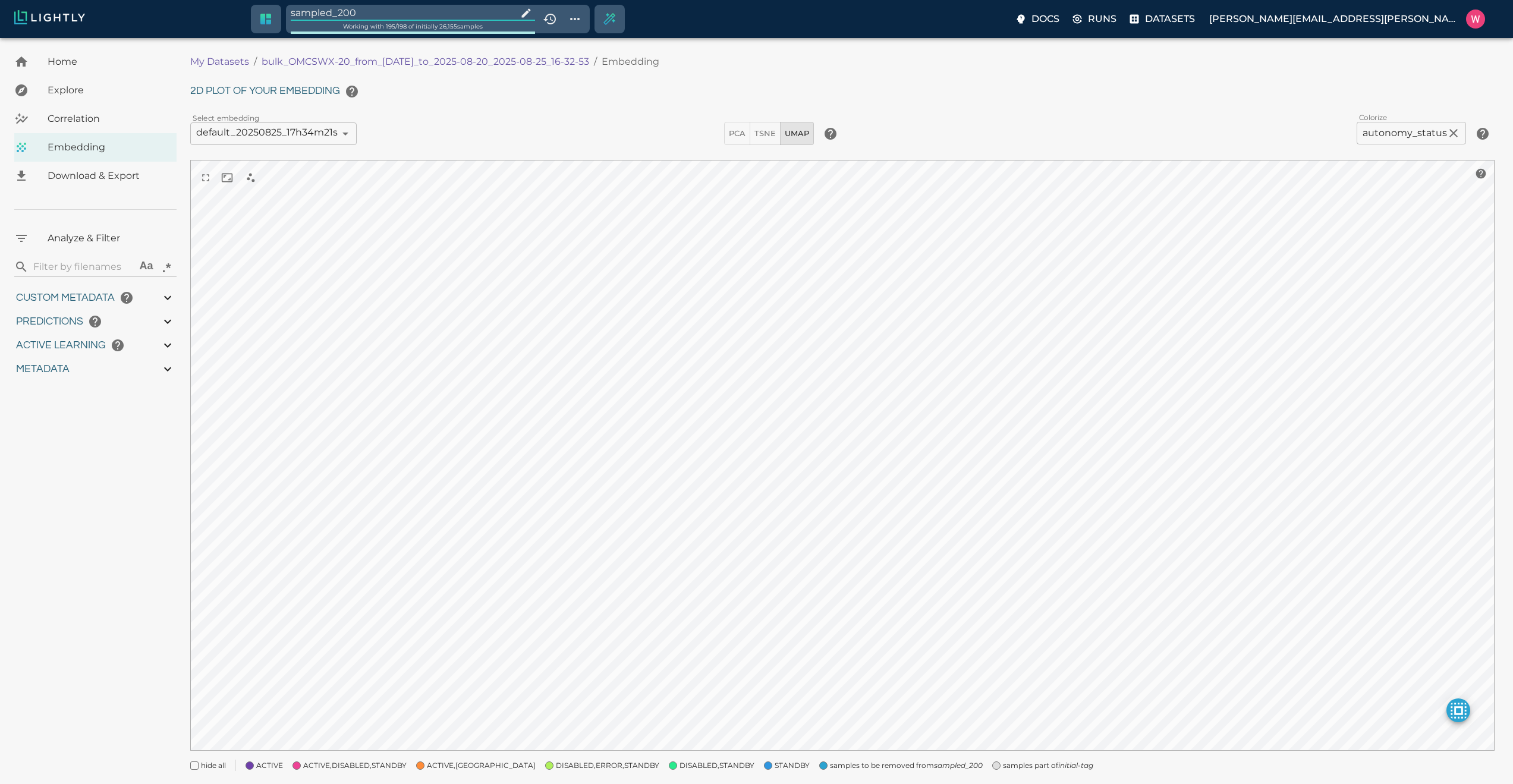
type input "27.408"
type input "1755708250.73712"
type input "1755723865.80512"
type input "0.999"
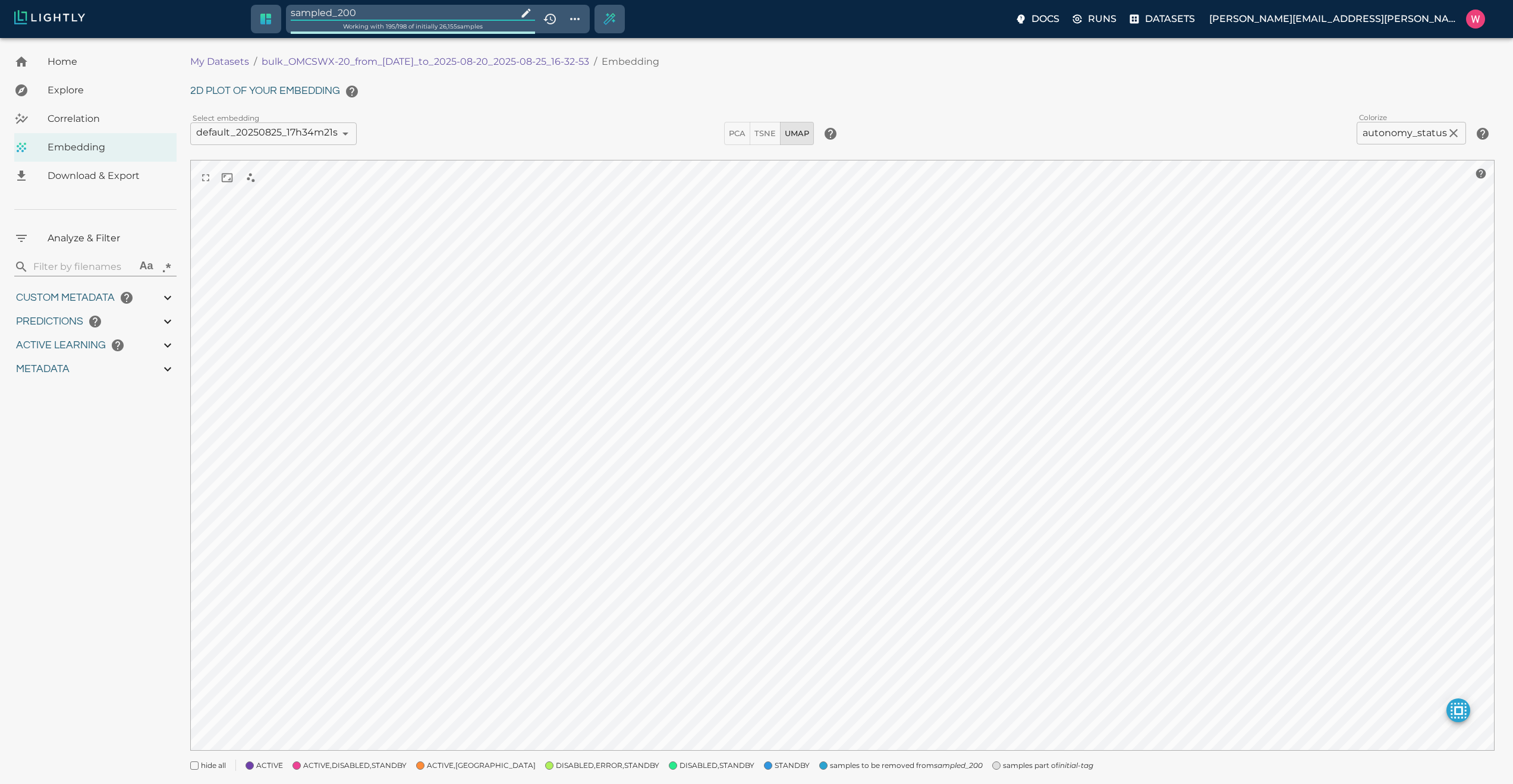
type input "0.999"
type input "0.998"
type input "0.524054527282715"
type input "96.3790545272827"
type input "27.408"
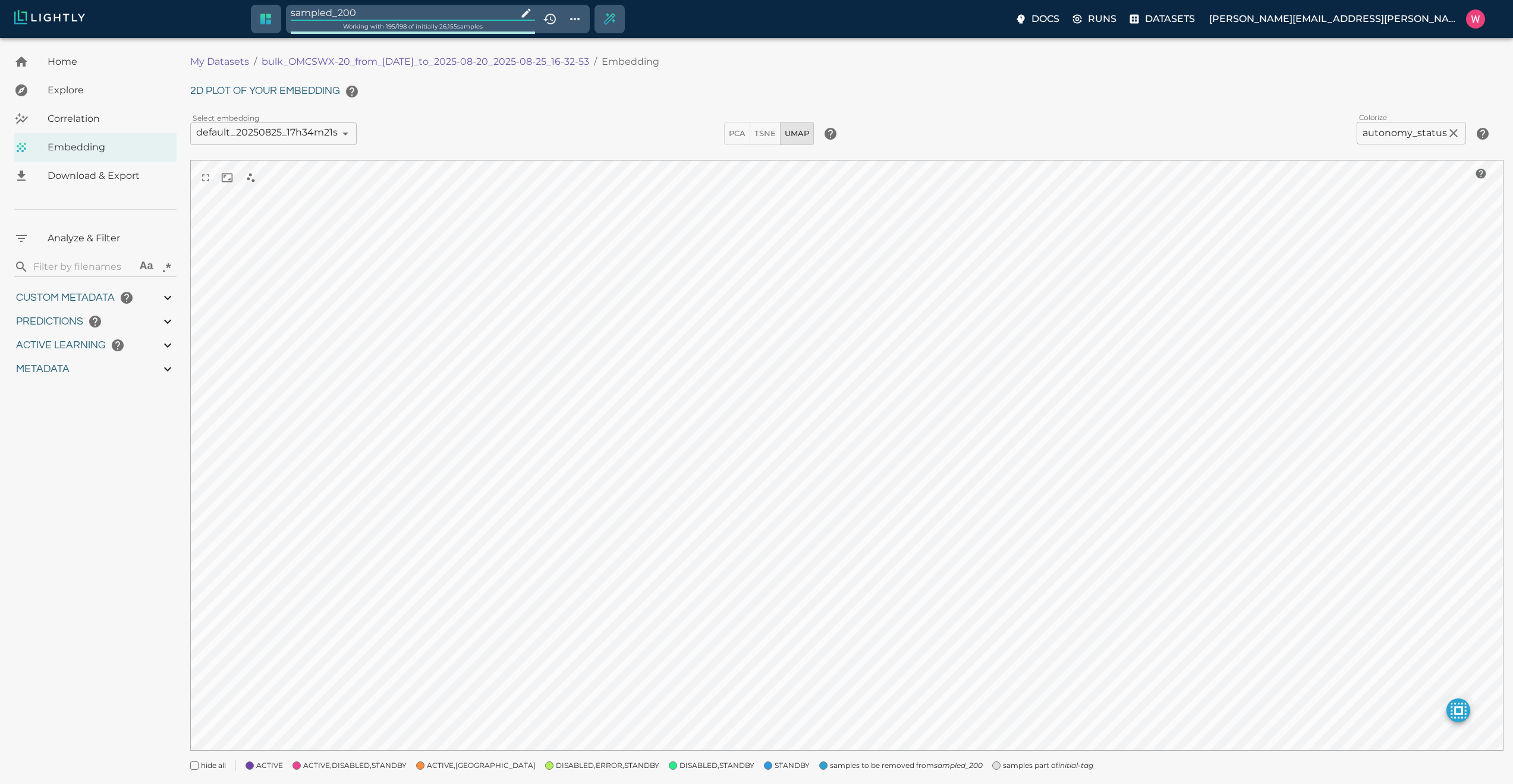
type input "1755708250.73712"
type input "1755723865.80512"
type input "0.999"
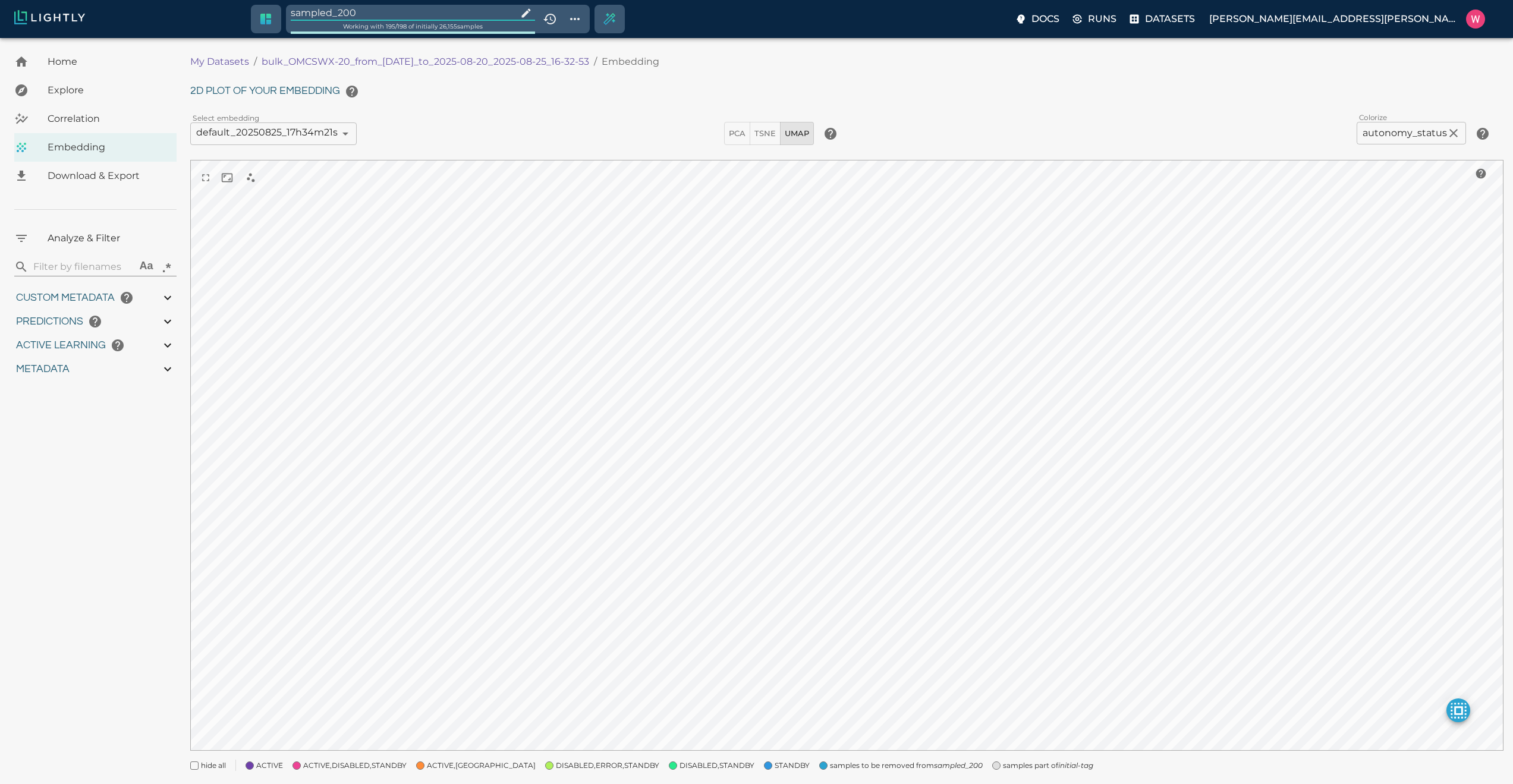
type input "0.998"
type input "0.524054527282715"
type input "96.3790545272827"
type input "27.408"
click at [1004, 767] on span "samples part of initial-tag" at bounding box center [1048, 765] width 90 height 12
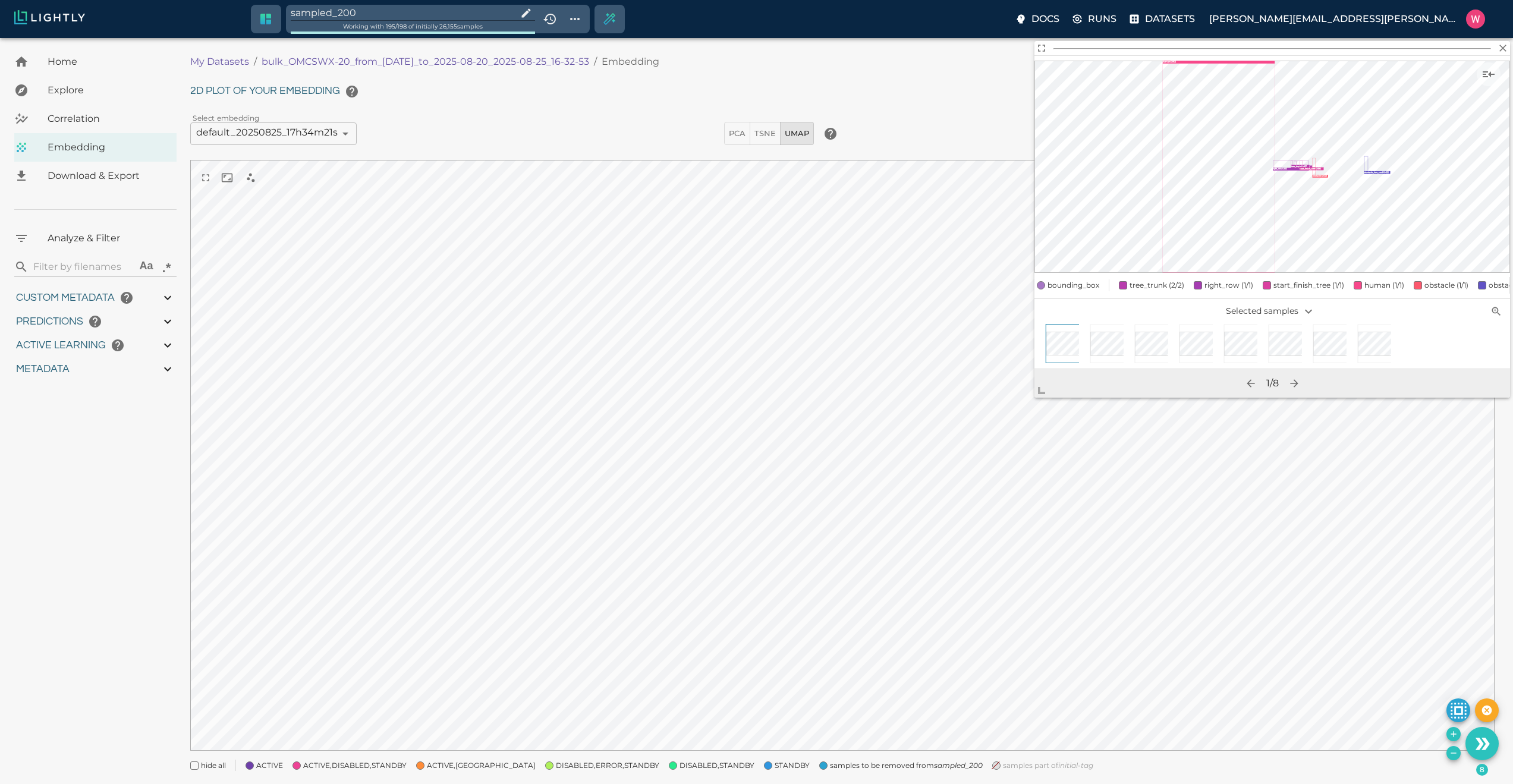
click at [1453, 754] on icon "Remove the selected 8 samples in-place from the tag sampled_200" at bounding box center [1453, 752] width 9 height 9
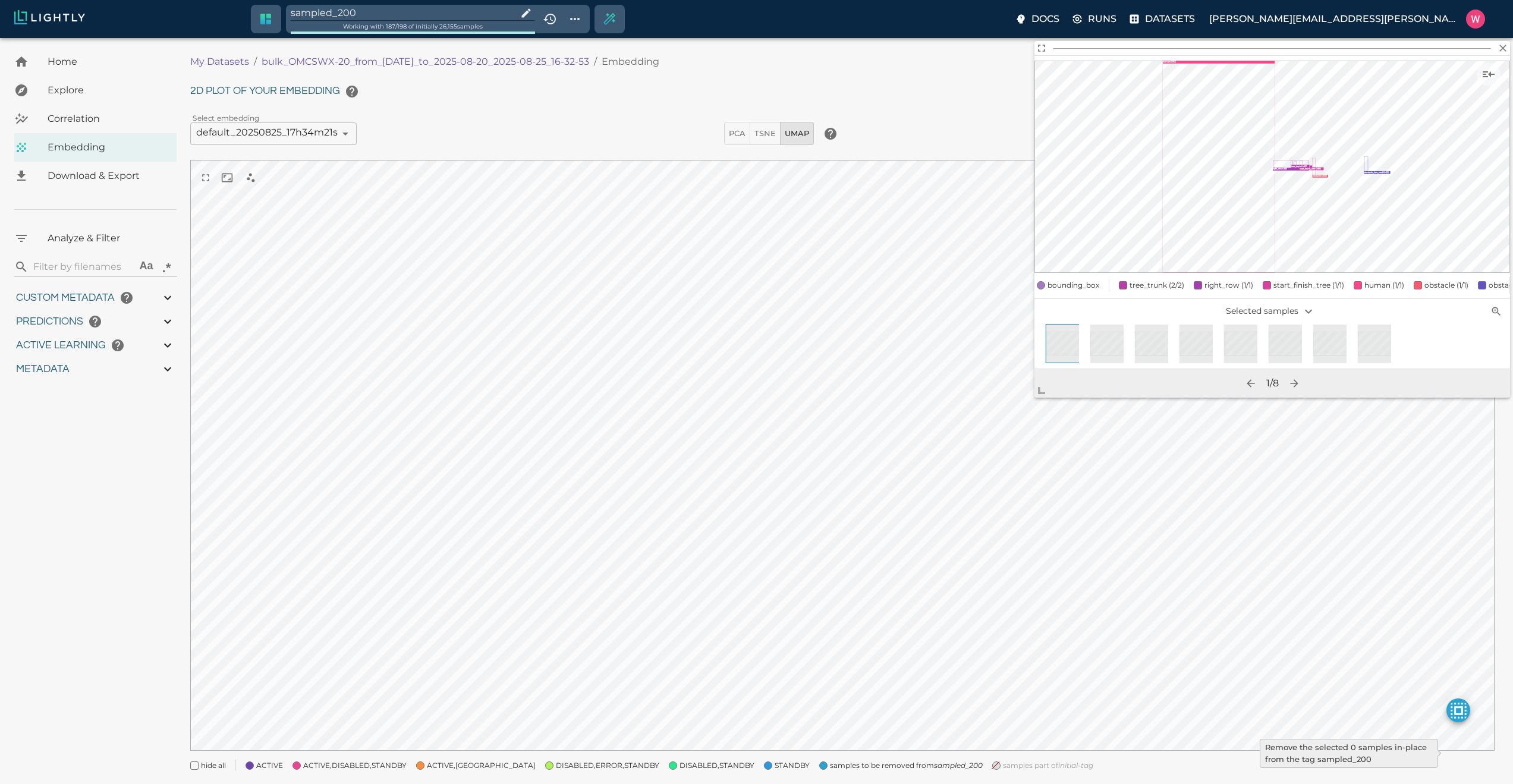
type input "1755708250.73712"
type input "1755723865.80512"
type input "0.999"
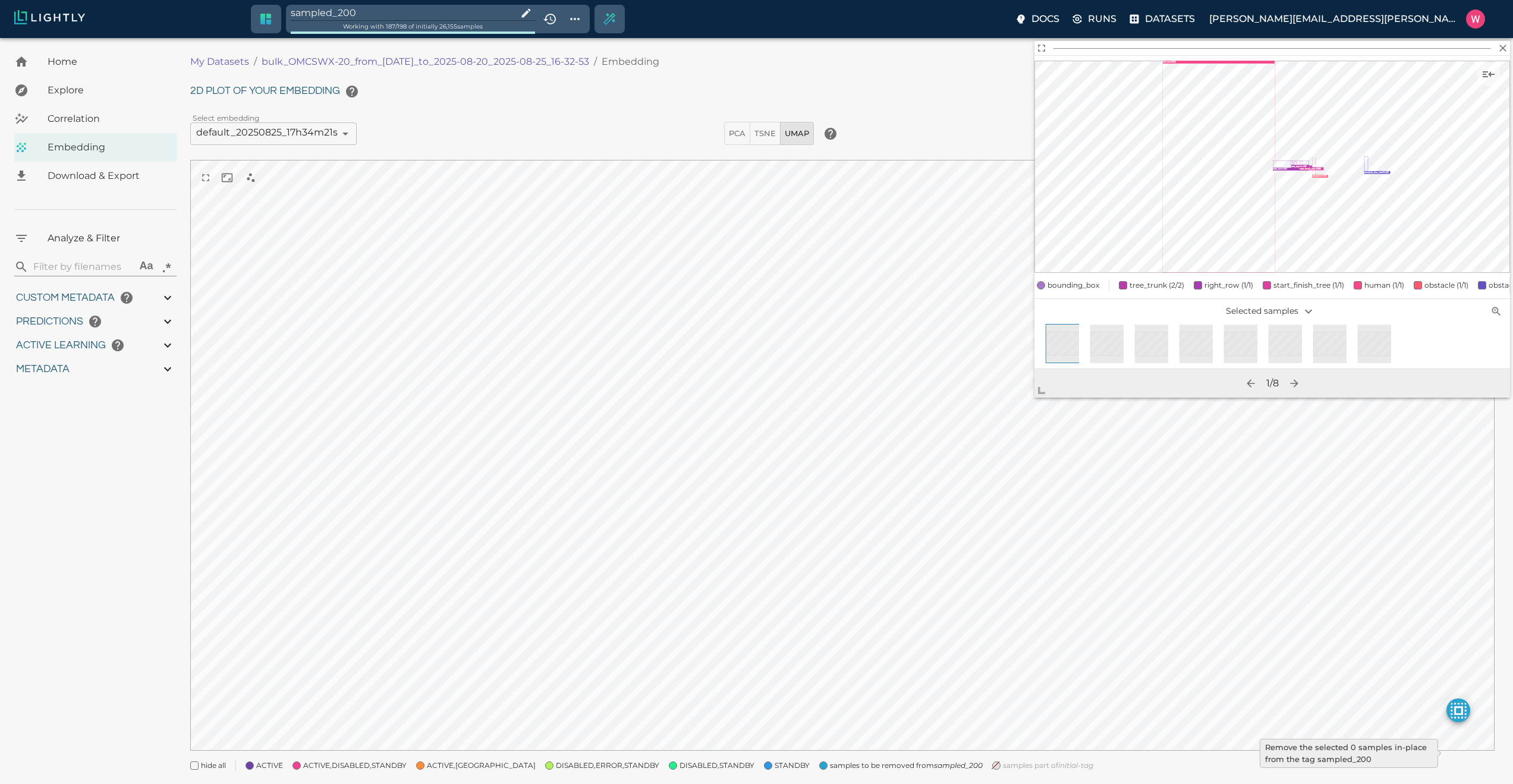
type input "0.998"
type input "9007199254740991"
type input "0.524054527282715"
type input "96.3790545272827"
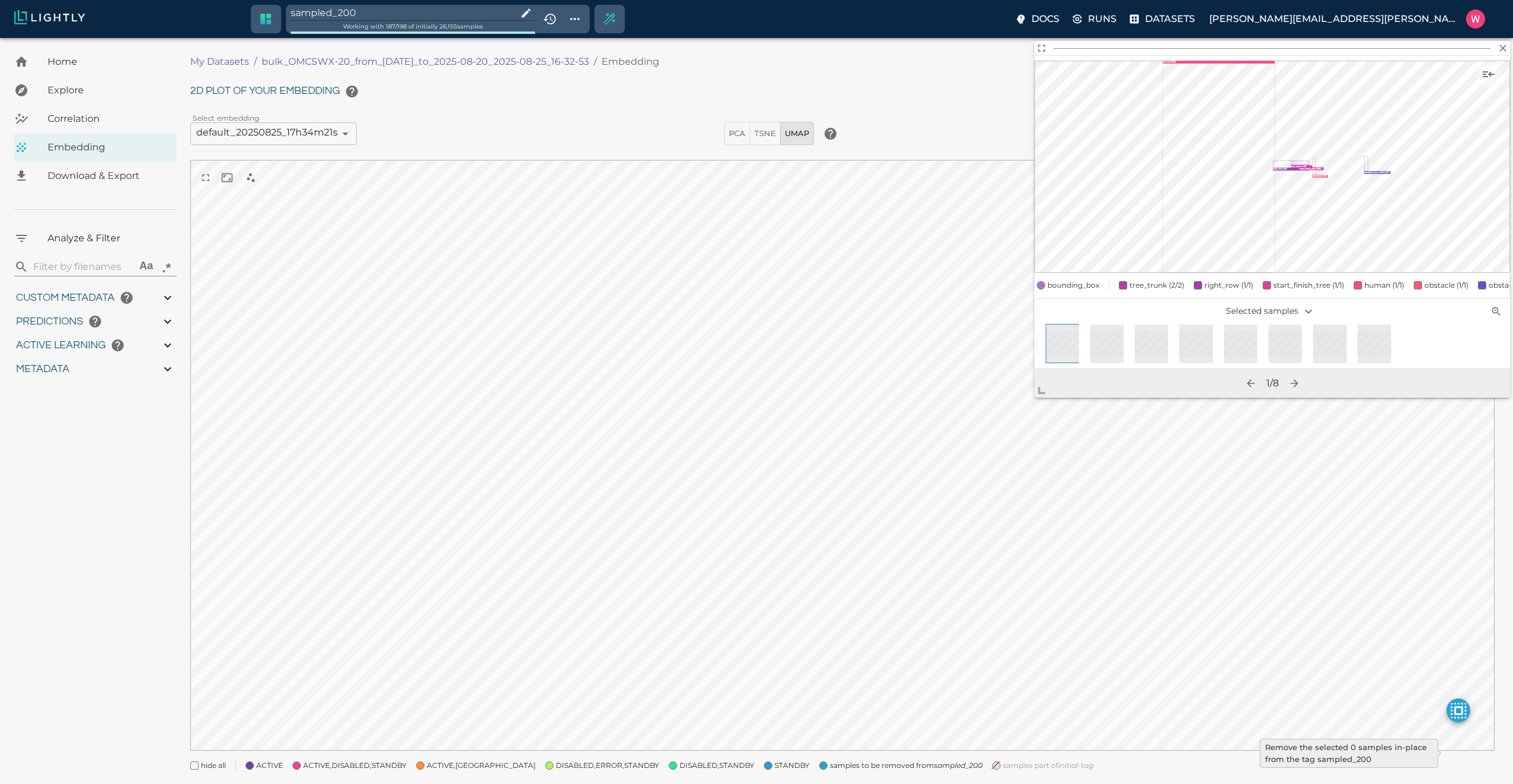
type input "27.408"
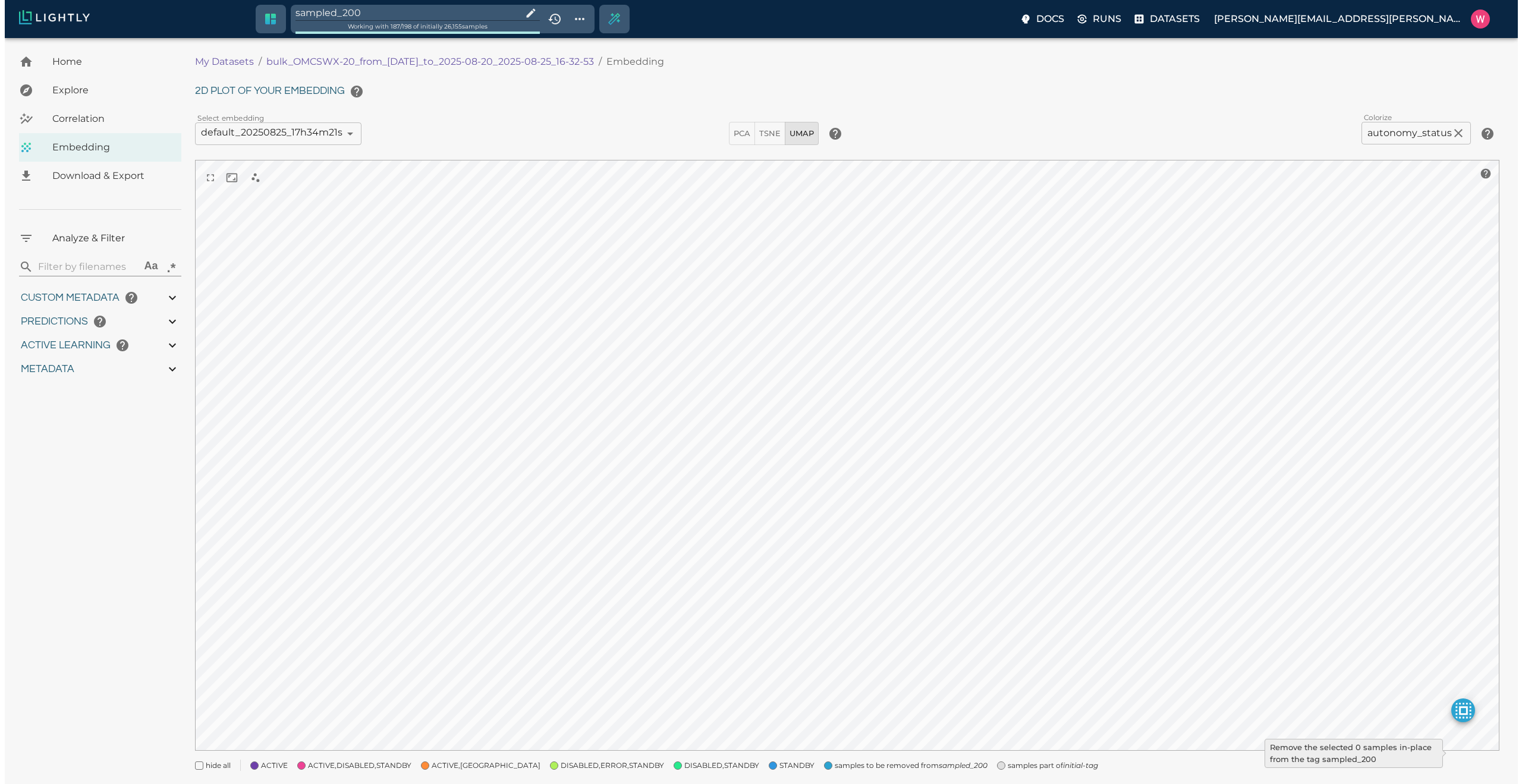
type input "1755708250.73712"
type input "1755723865.80512"
type input "0.999"
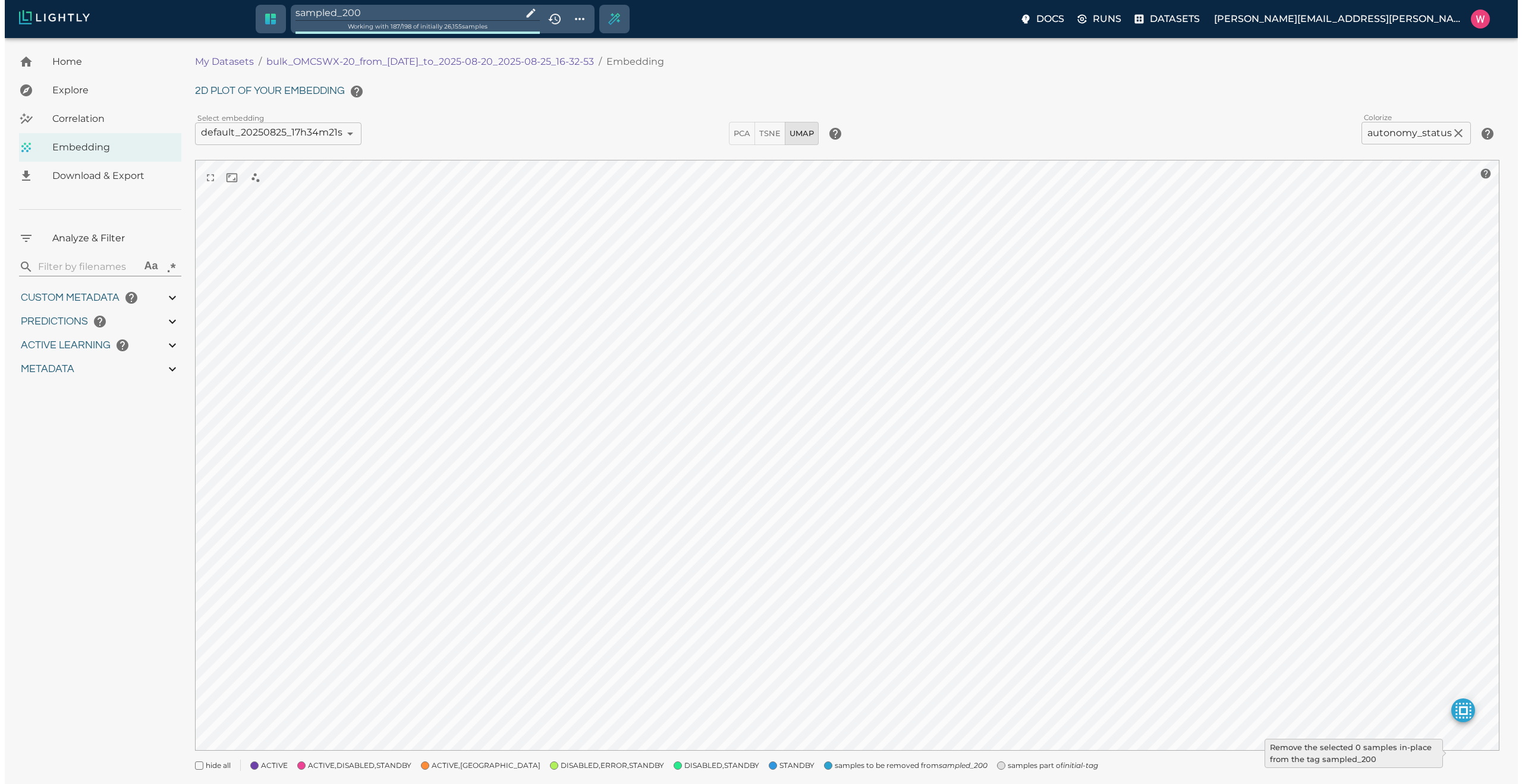
type input "0.998"
type input "9007199254740991"
type input "0.524054527282715"
type input "96.3790545272827"
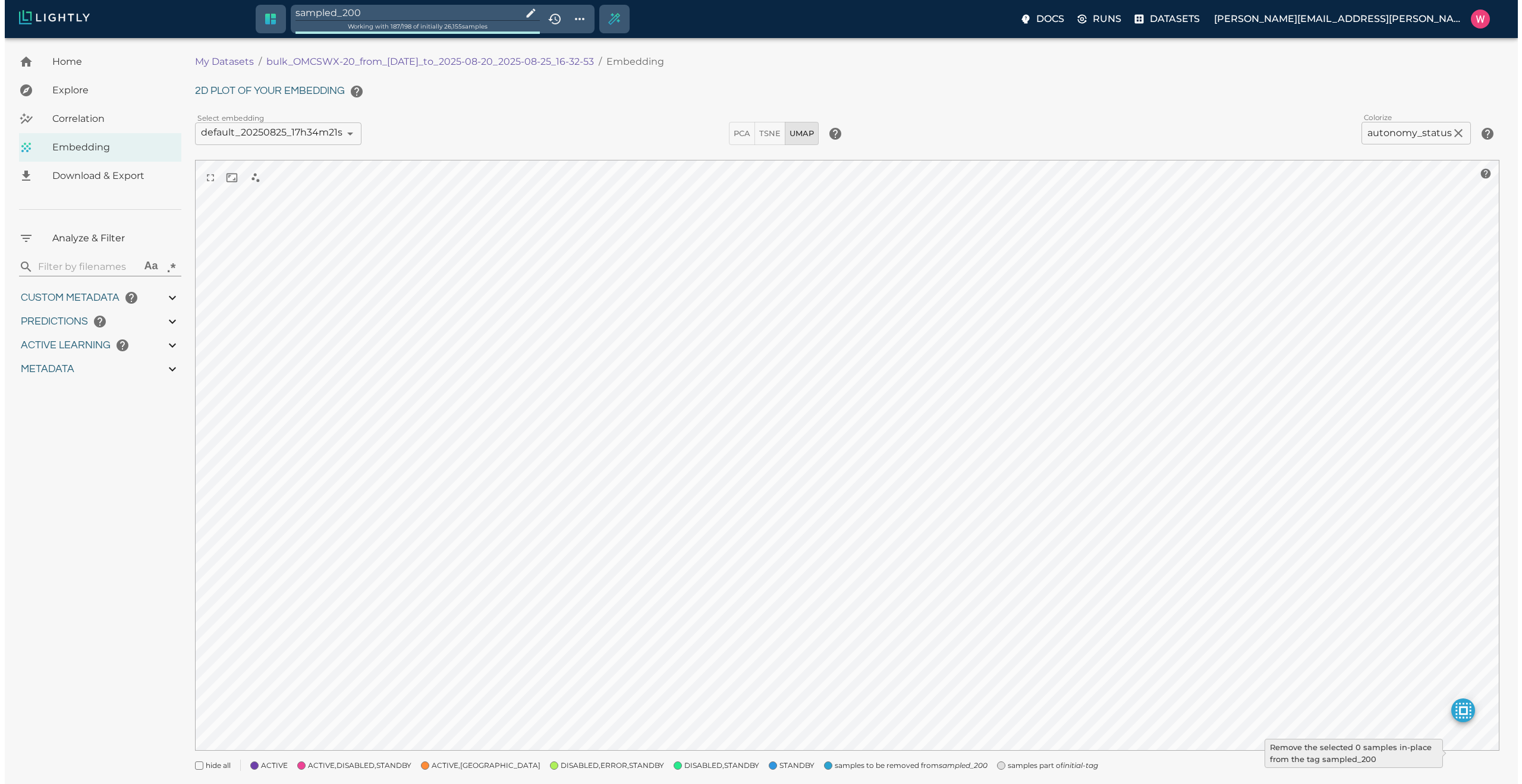
type input "27.408"
type input "1755708250.73712"
type input "1755723865.80512"
type input "0.999"
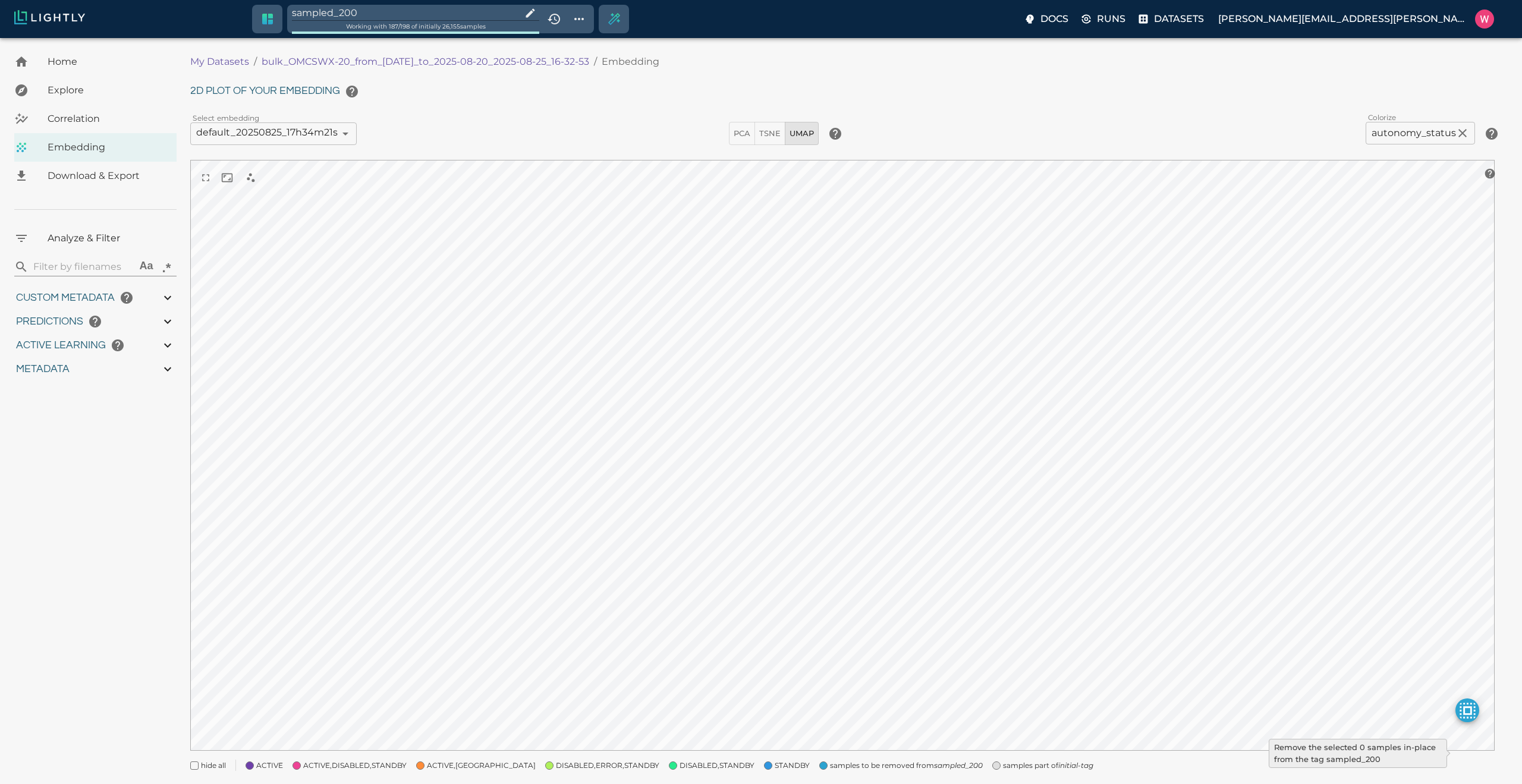
type input "0.999"
type input "0.998"
type input "0.524054527282715"
type input "96.3790545272827"
type input "27.408"
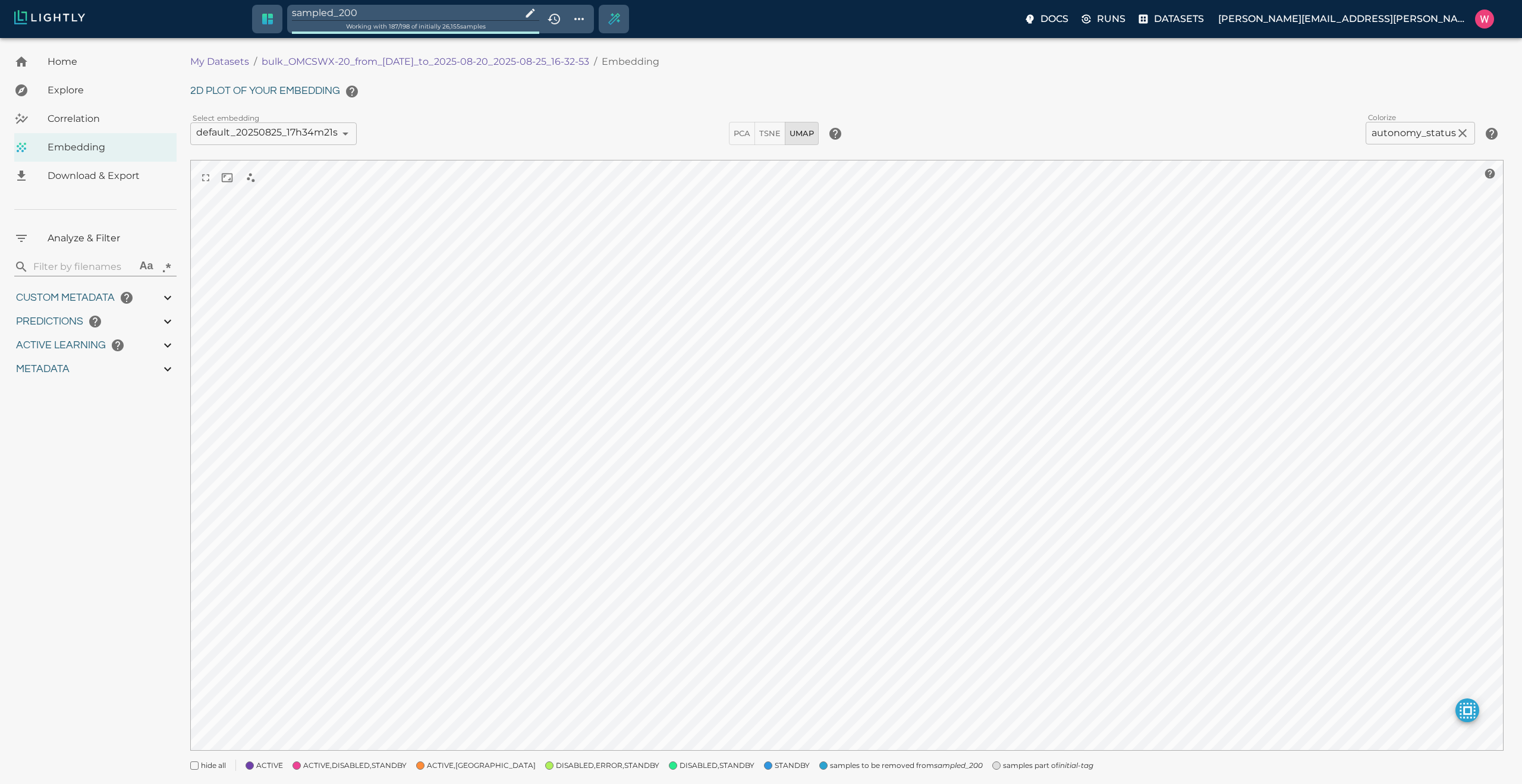
type input "1755708250.73712"
type input "1755723865.80512"
type input "0.999"
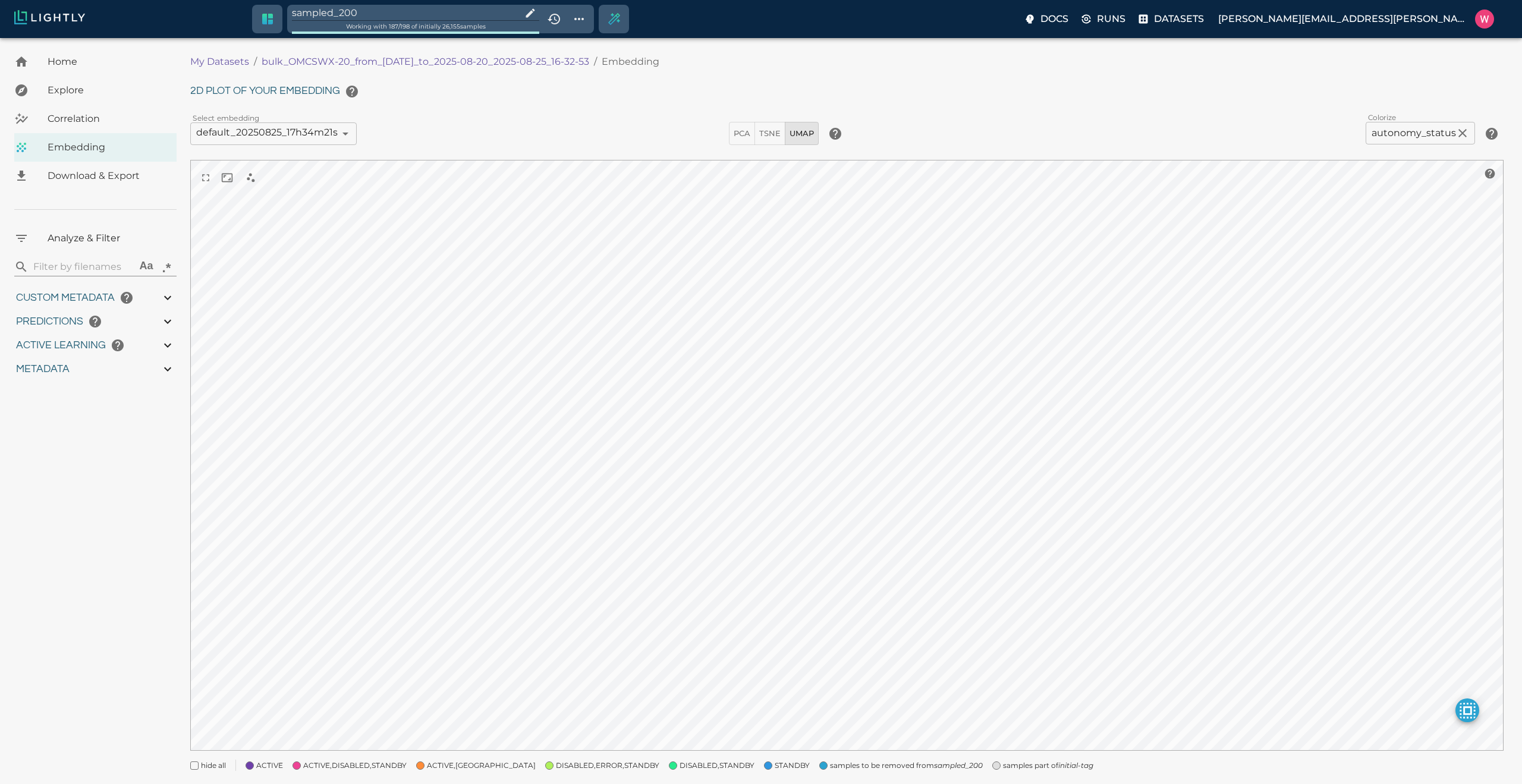
type input "0.998"
type input "0.524054527282715"
type input "96.3790545272827"
type input "27.408"
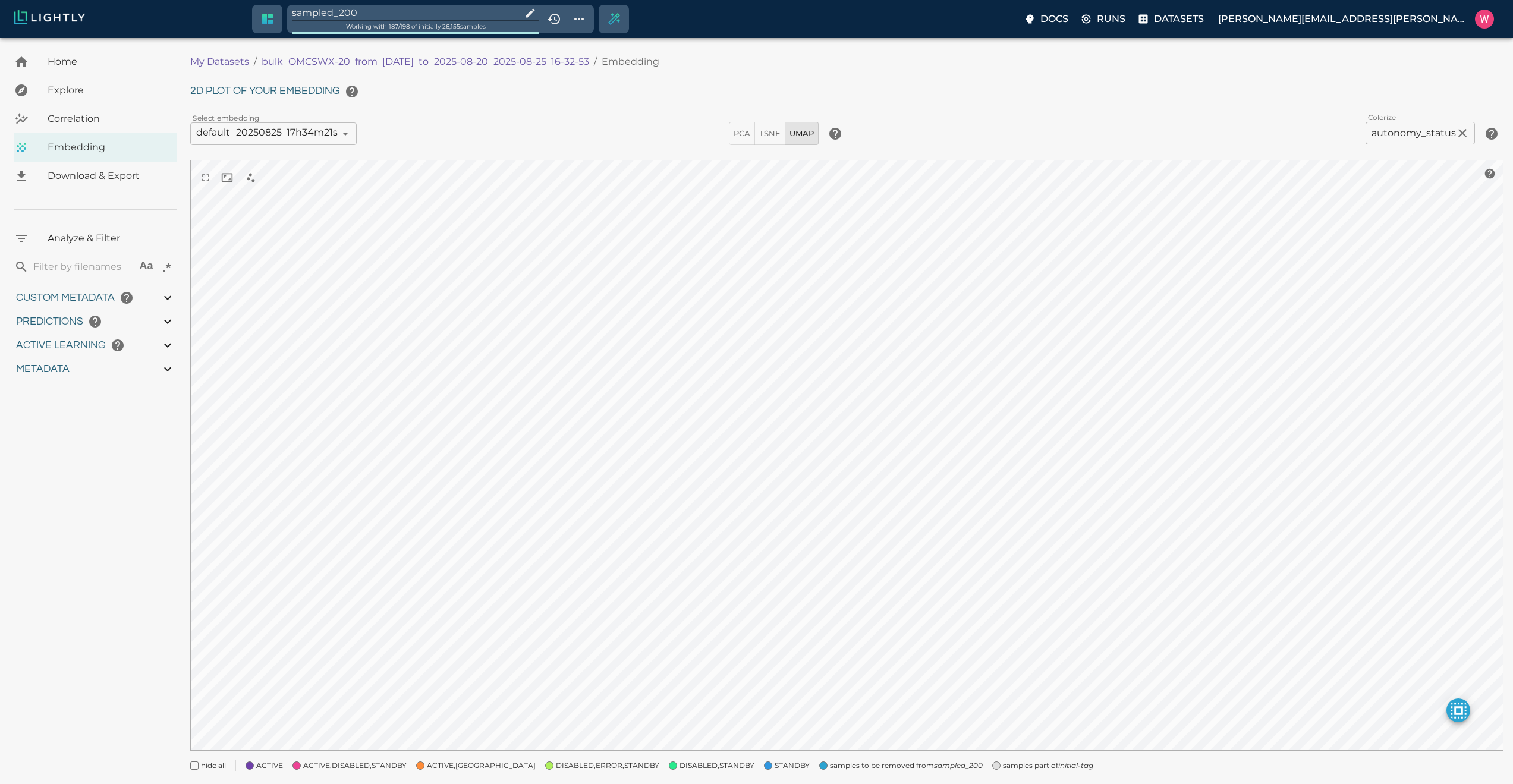
click at [1003, 762] on span "samples part of initial-tag" at bounding box center [1048, 765] width 90 height 12
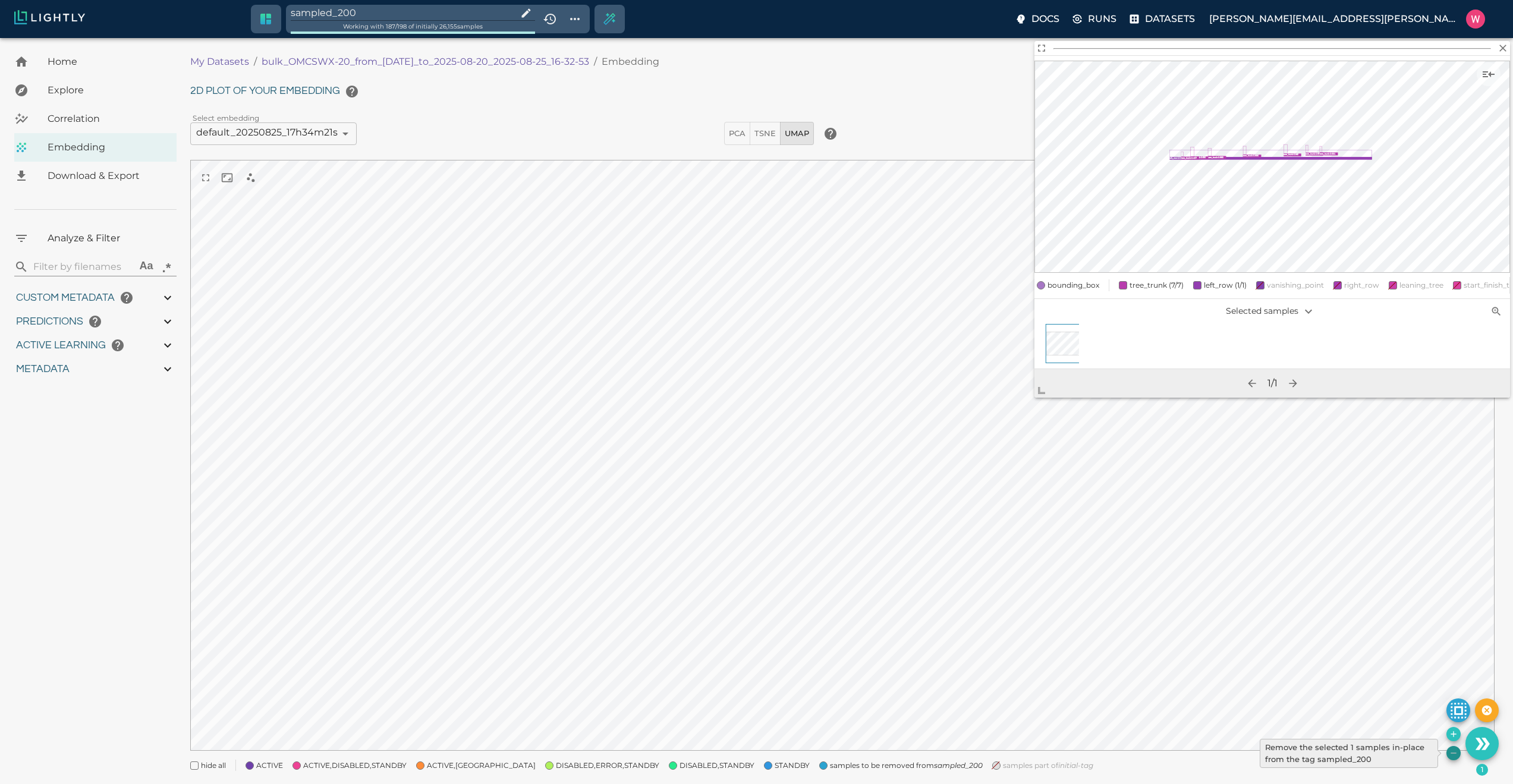
click at [1450, 751] on icon "Remove the selected 1 samples in-place from the tag sampled_200" at bounding box center [1453, 752] width 9 height 9
type input "1755708250.73712"
type input "1755723865.80512"
type input "0.999"
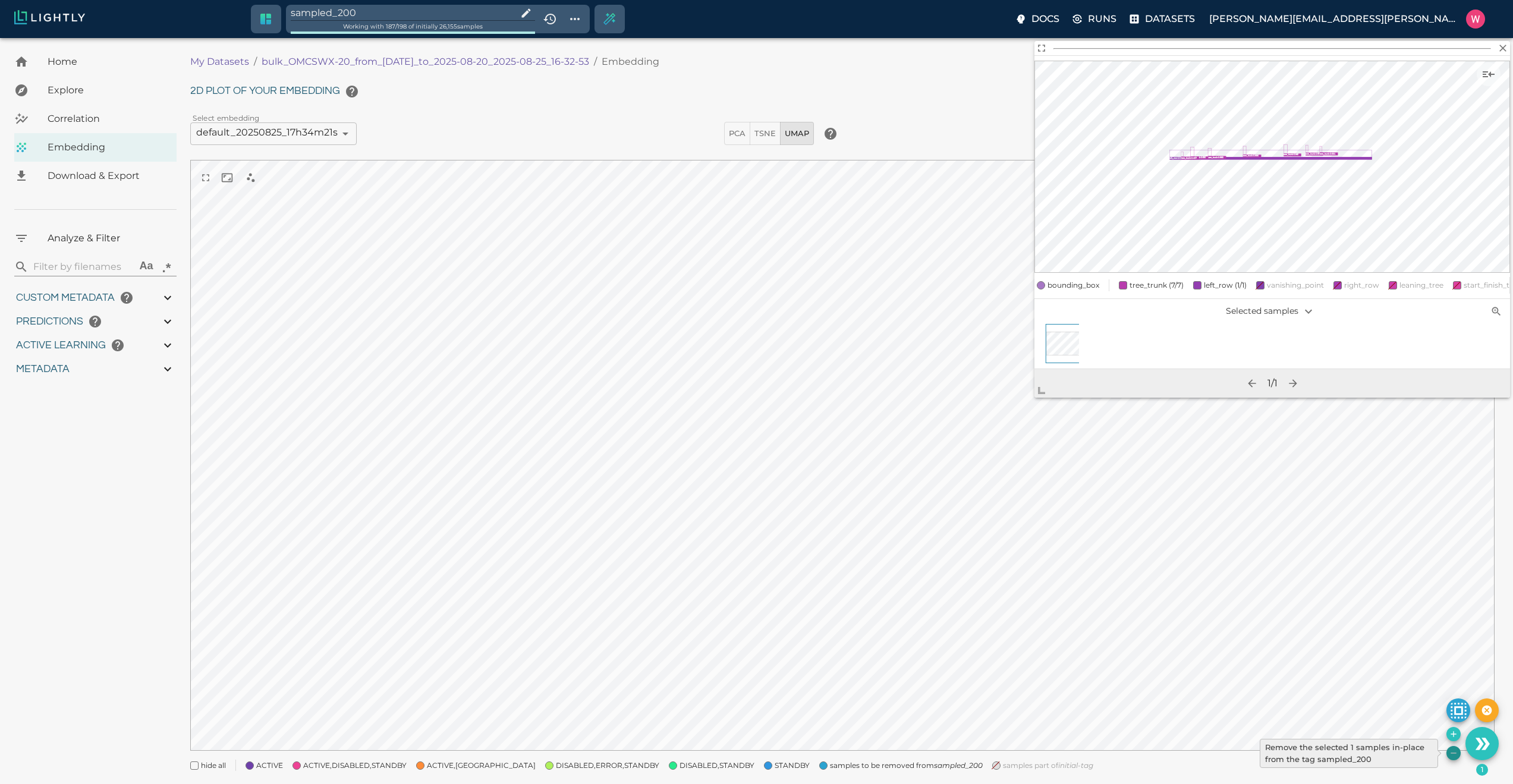
type input "0.999"
type input "0.998"
type input "9007199254740991"
type input "0.524054527282715"
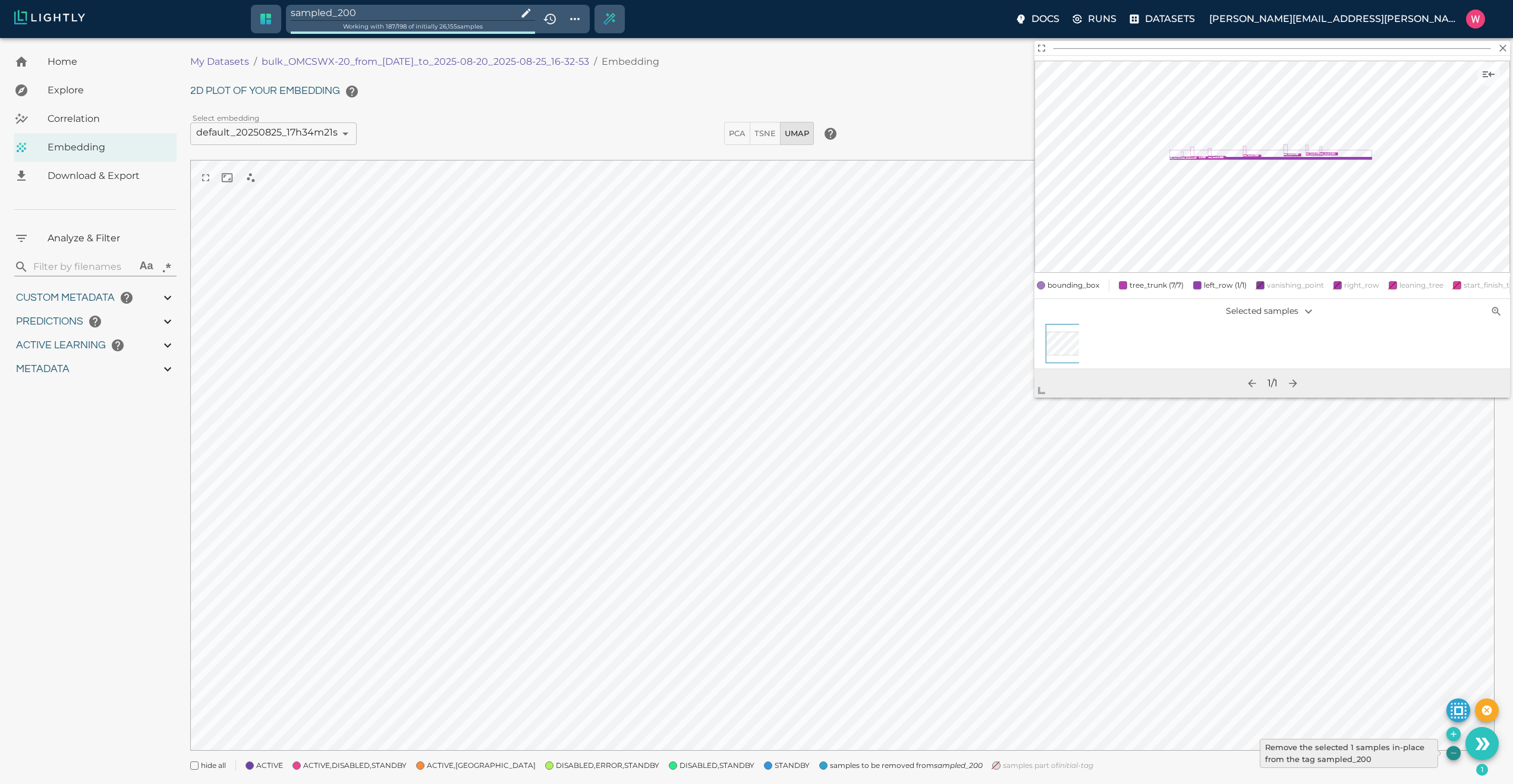
type input "96.3790545272827"
type input "27.408"
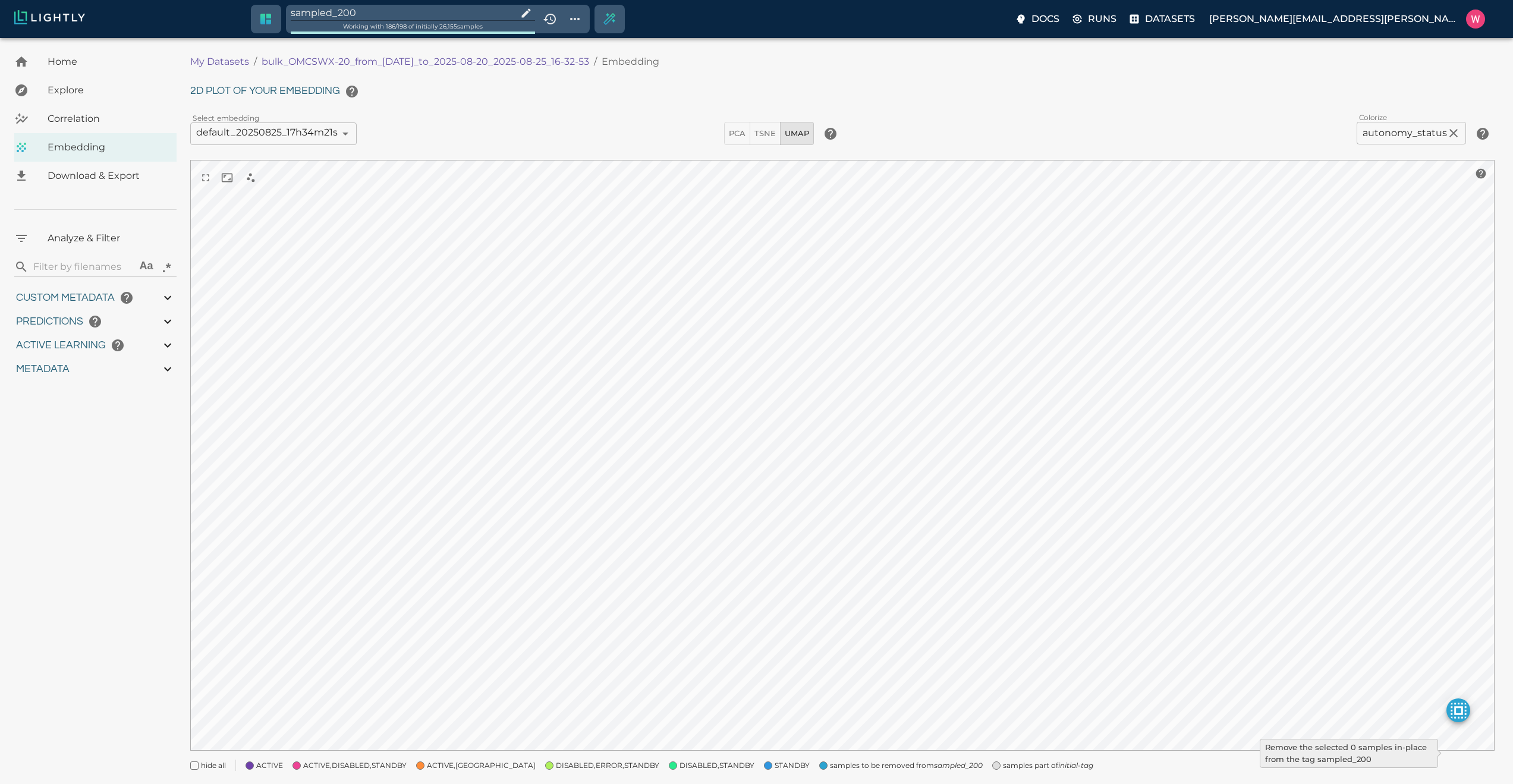
type input "1755708250.73712"
type input "1755723865.80512"
type input "0.999"
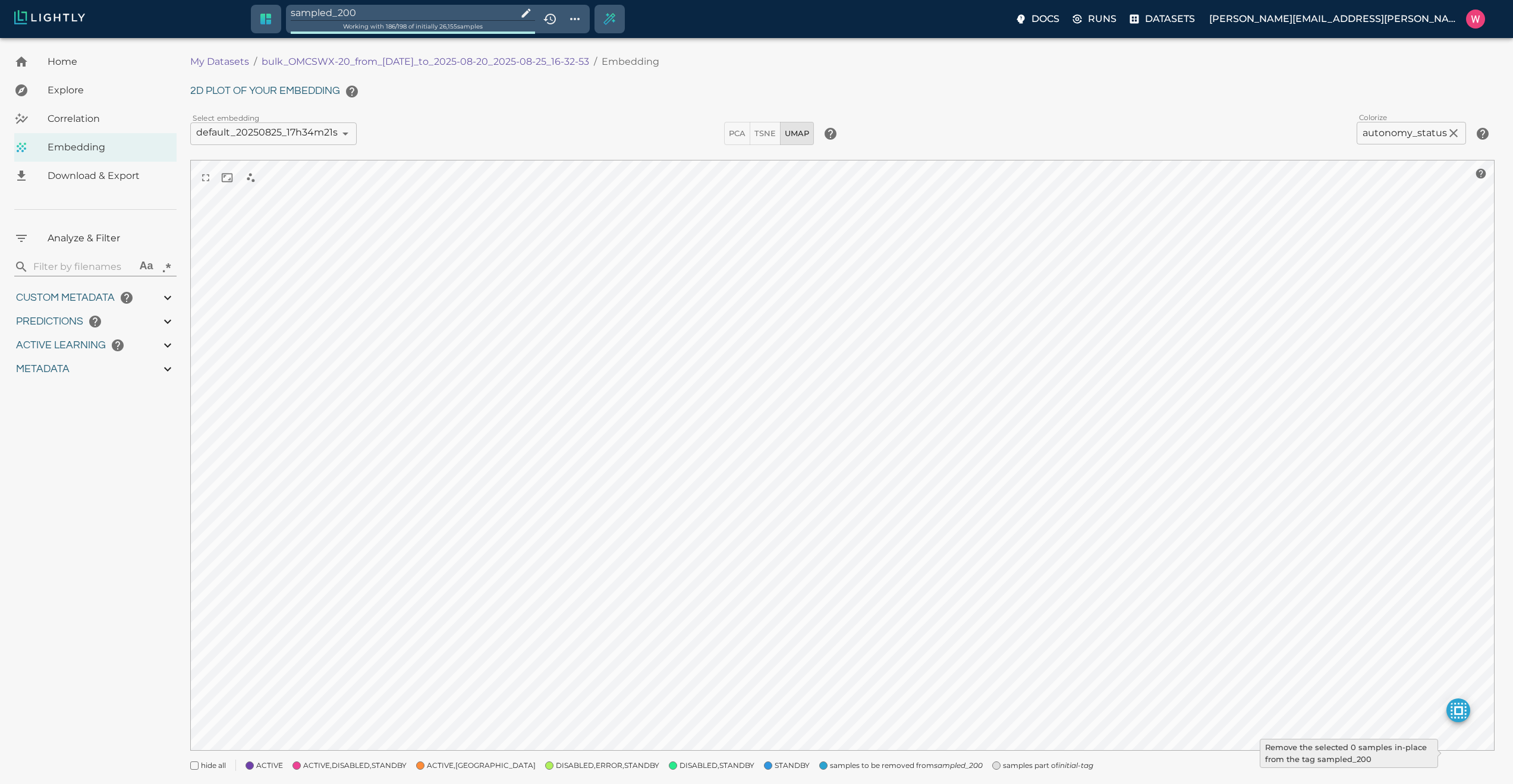
type input "0.998"
type input "9007199254740991"
type input "0.524054527282715"
type input "96.3790545272827"
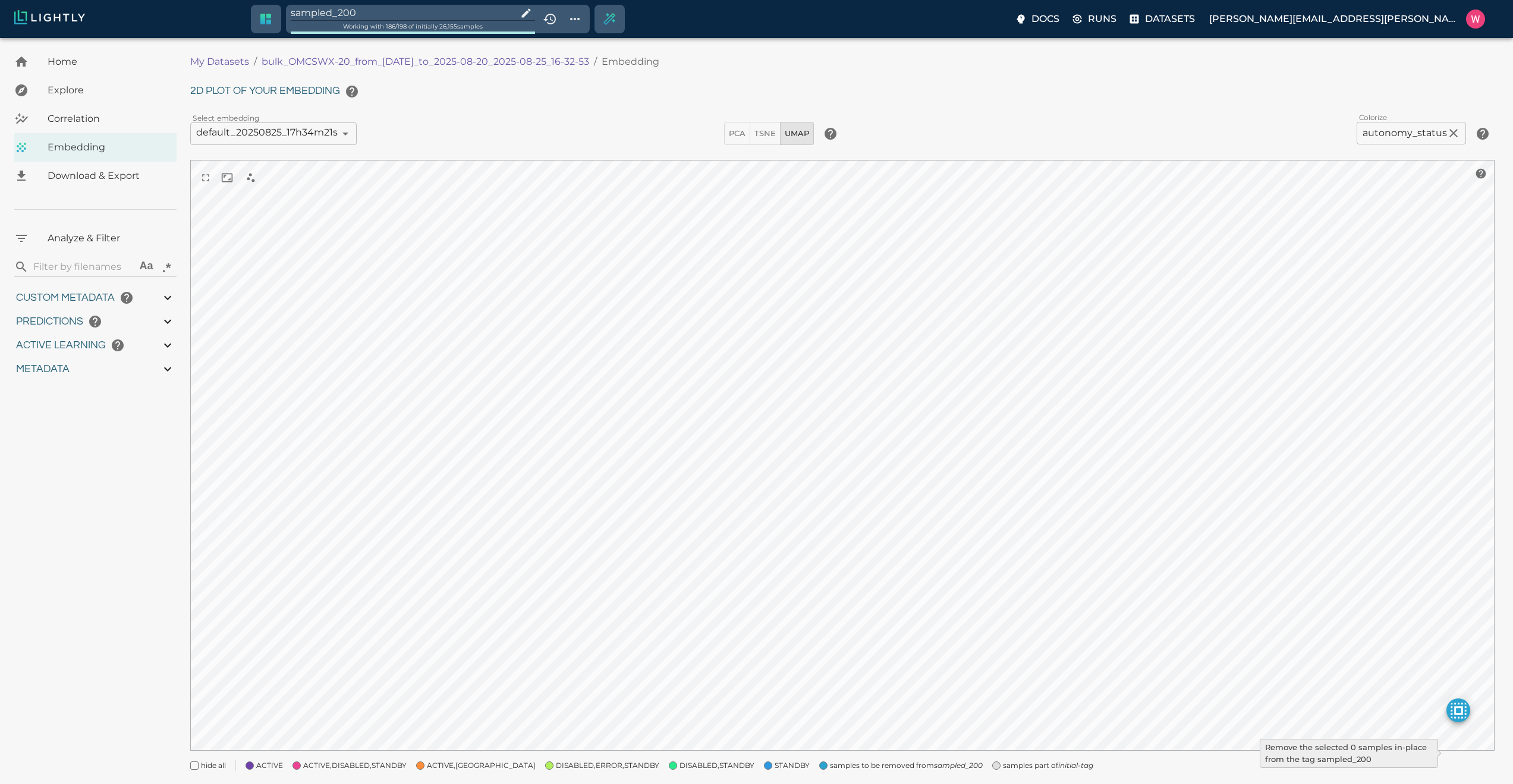
type input "27.408"
type input "1755708250.73712"
type input "1755723865.80512"
type input "0.999"
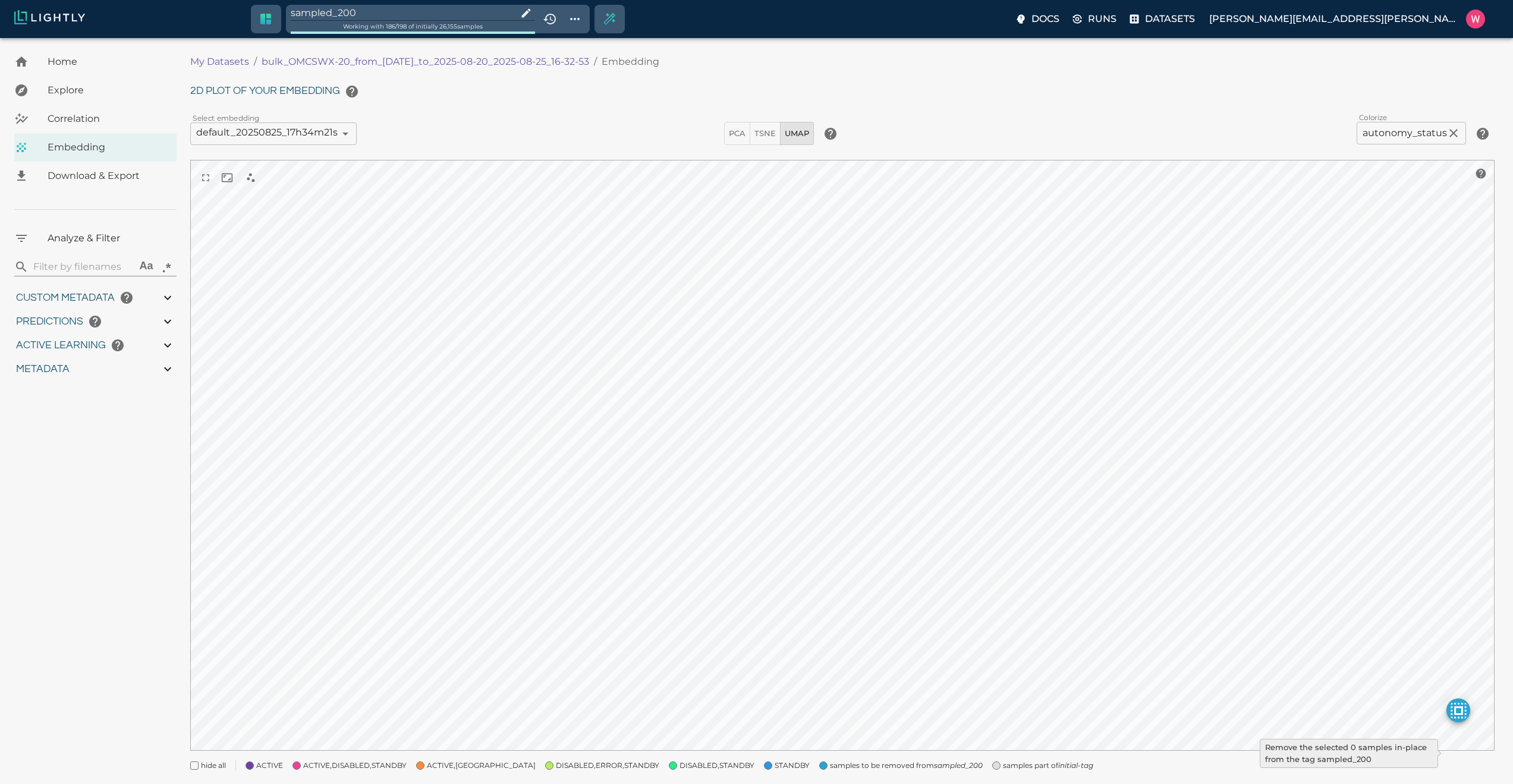
type input "0.999"
type input "0.998"
type input "0.524054527282715"
type input "96.3790545272827"
type input "27.408"
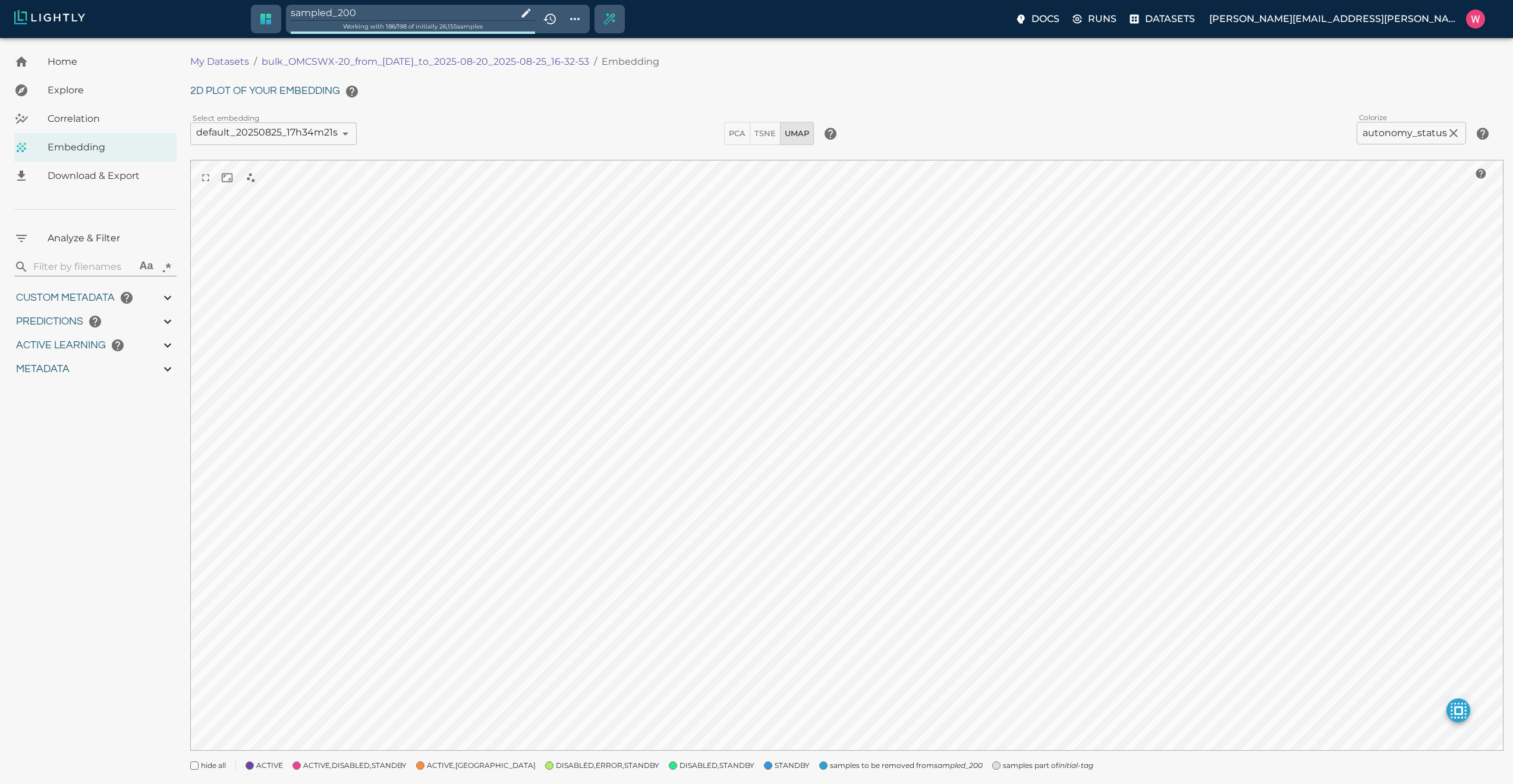
type input "1755708250.73712"
type input "1755723865.80512"
type input "0.999"
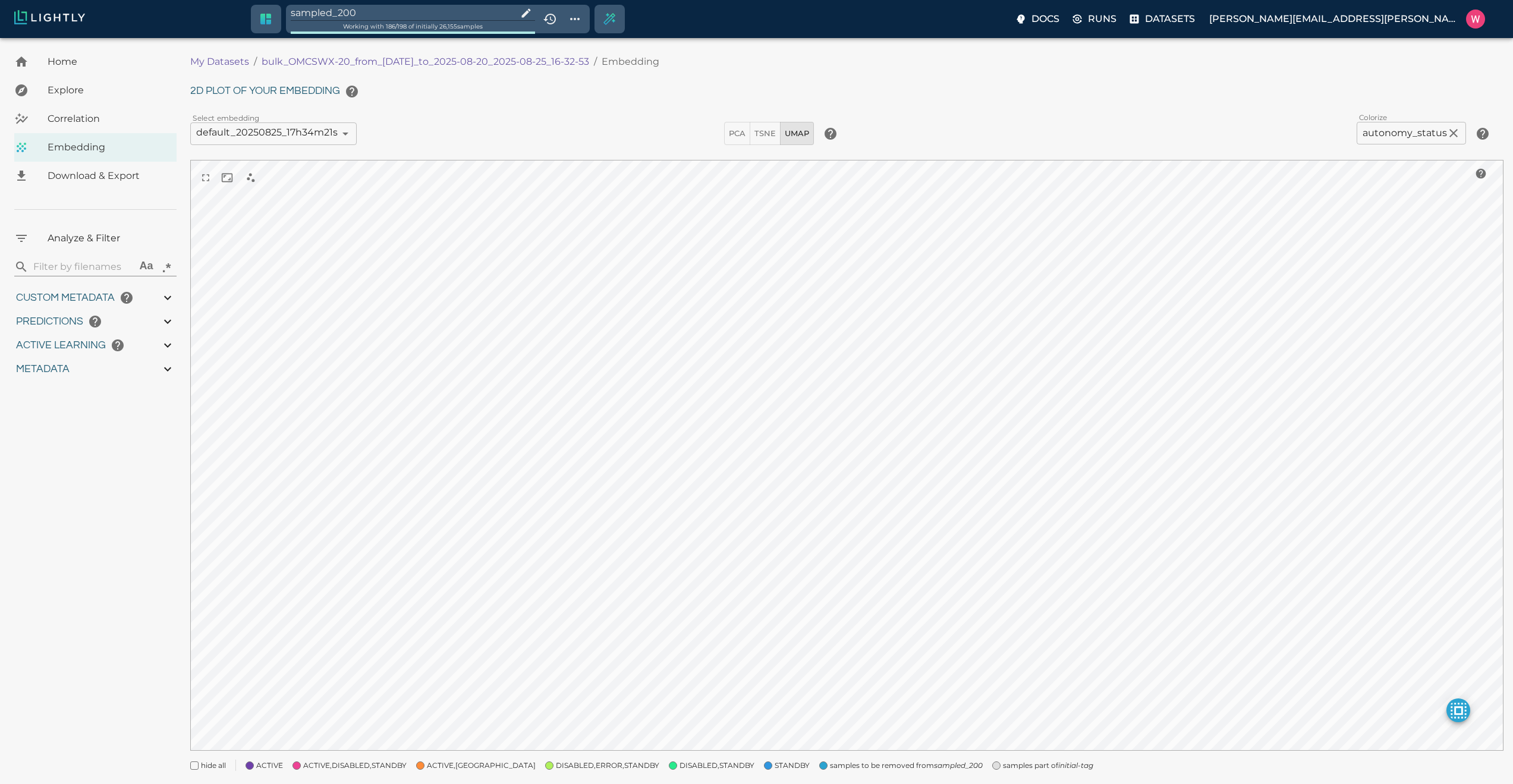
type input "0.998"
type input "0.524054527282715"
type input "96.3790545272827"
click at [1003, 764] on span "samples part of initial-tag" at bounding box center [1048, 765] width 90 height 12
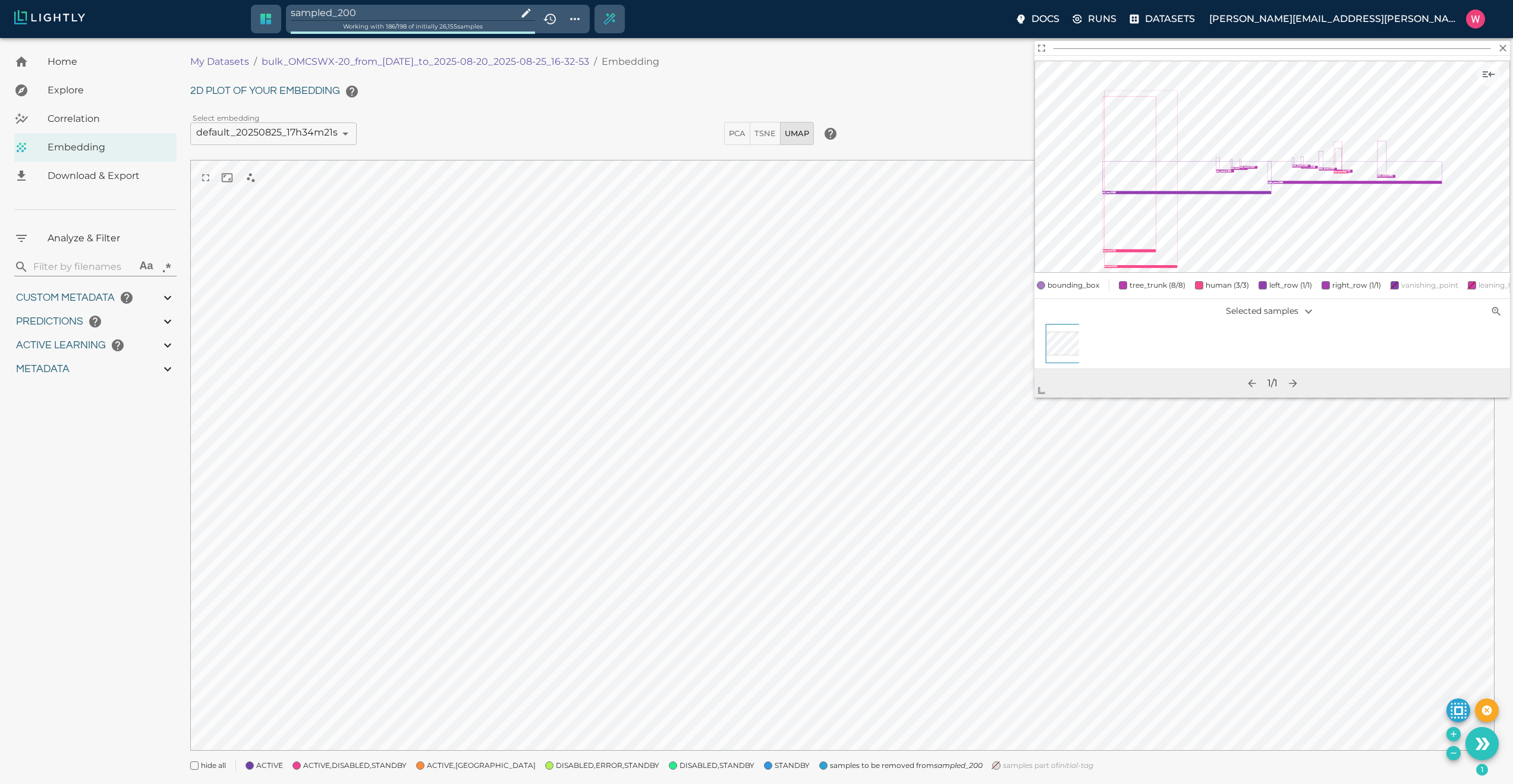
click at [1456, 754] on icon "Remove the selected 1 samples in-place from the tag sampled_200" at bounding box center [1453, 752] width 9 height 9
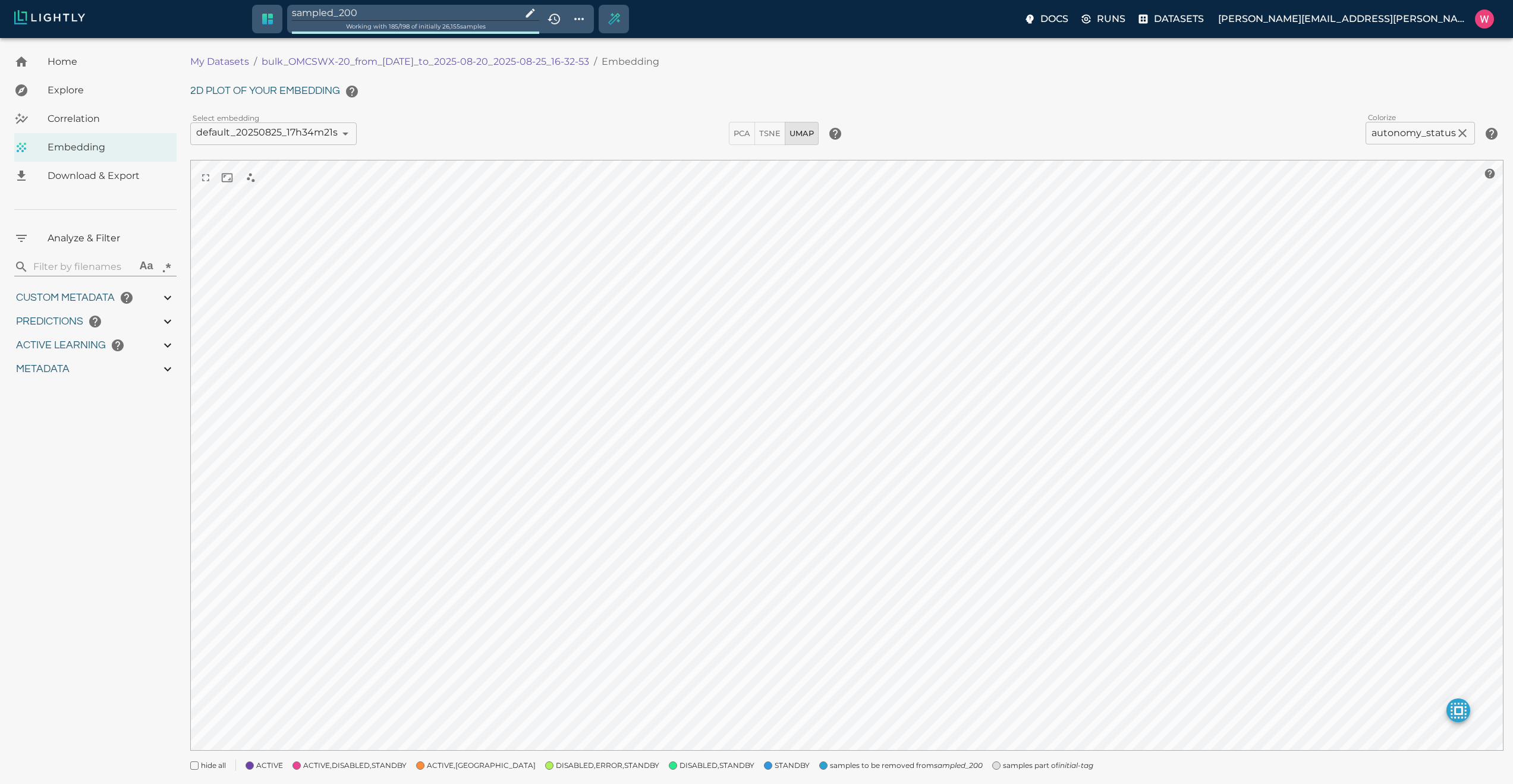
click at [992, 767] on span at bounding box center [996, 765] width 8 height 8
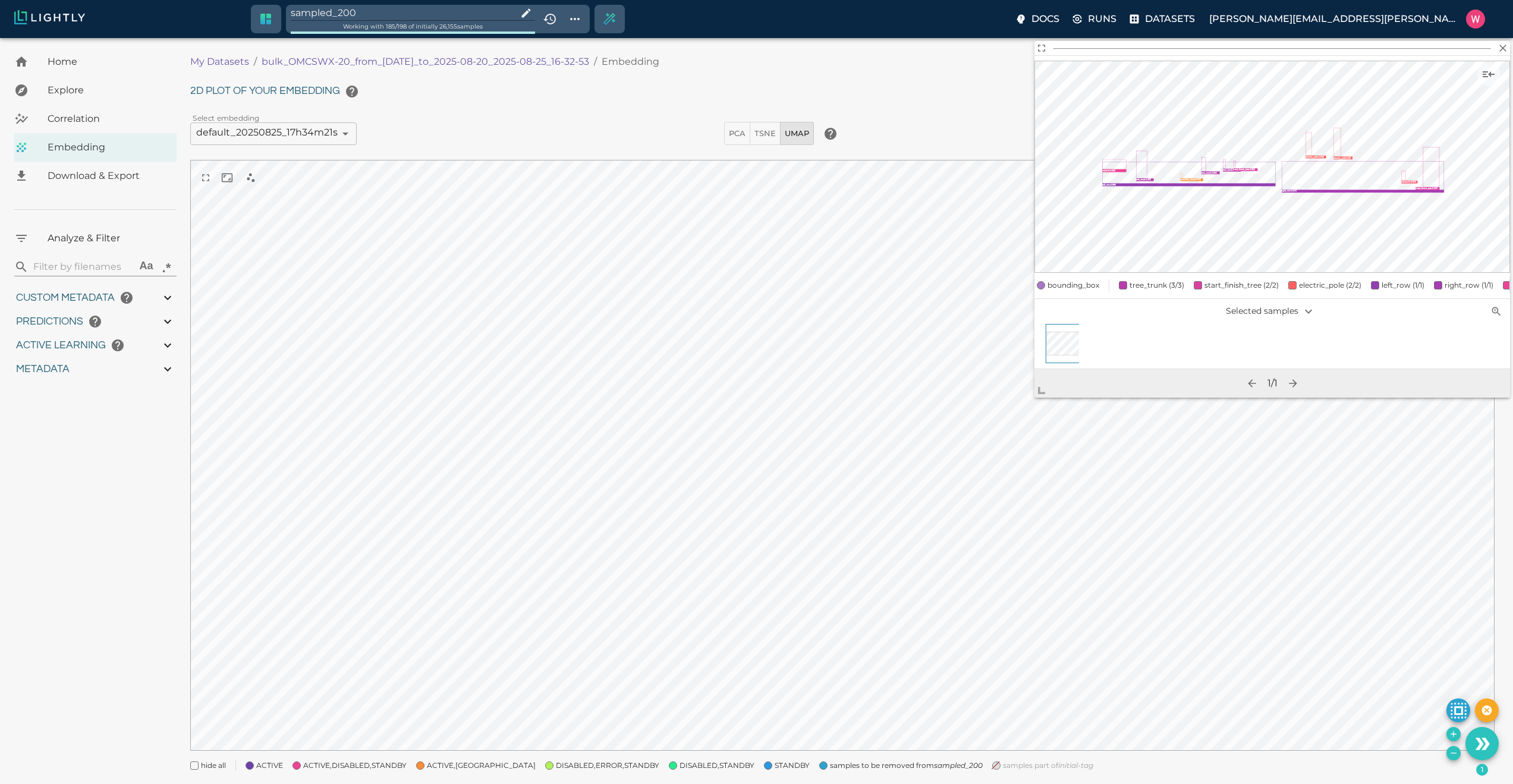
click at [392, 15] on input "sampled_200" at bounding box center [401, 13] width 222 height 16
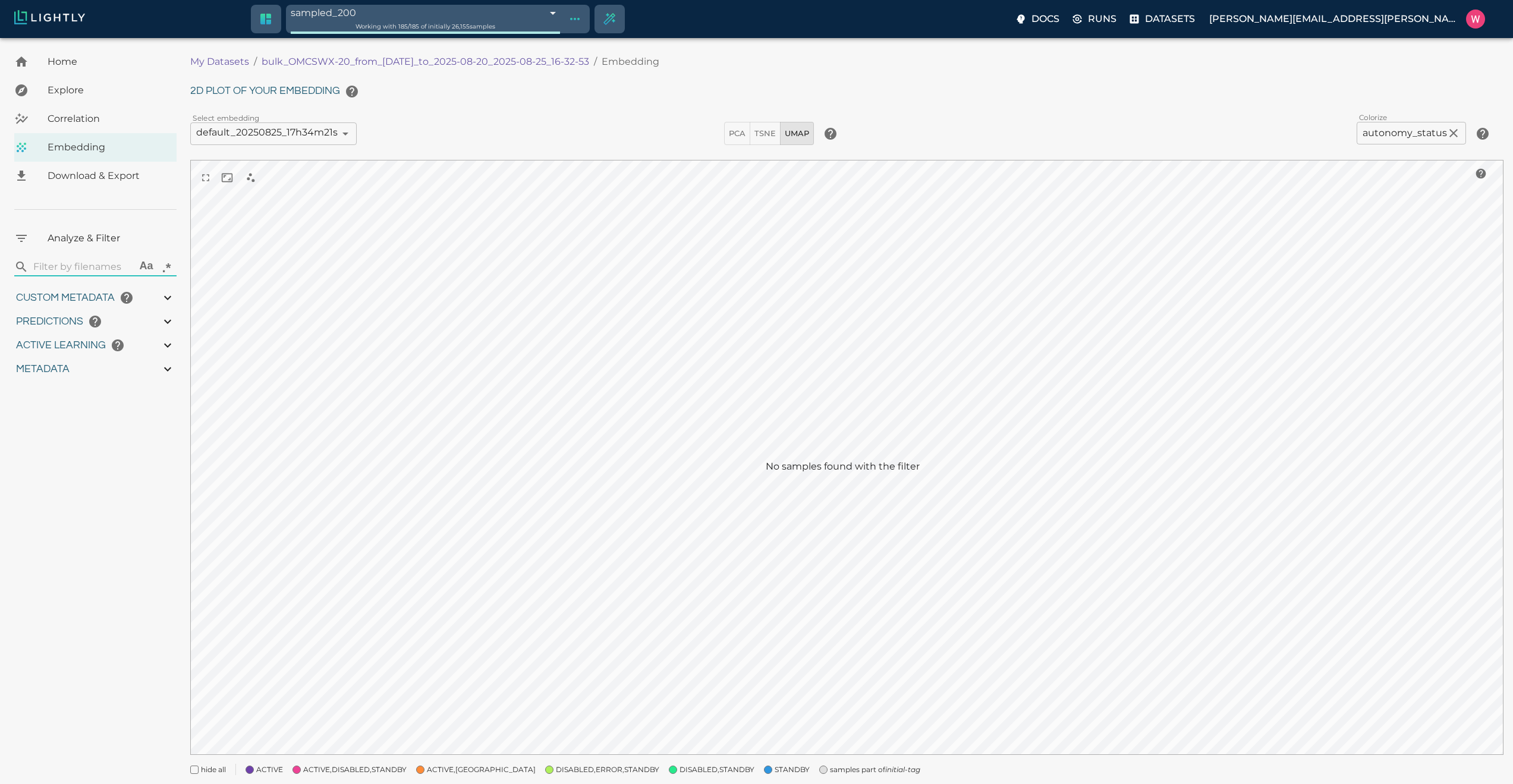
click at [582, 21] on icon "Show tag tree" at bounding box center [575, 19] width 15 height 15
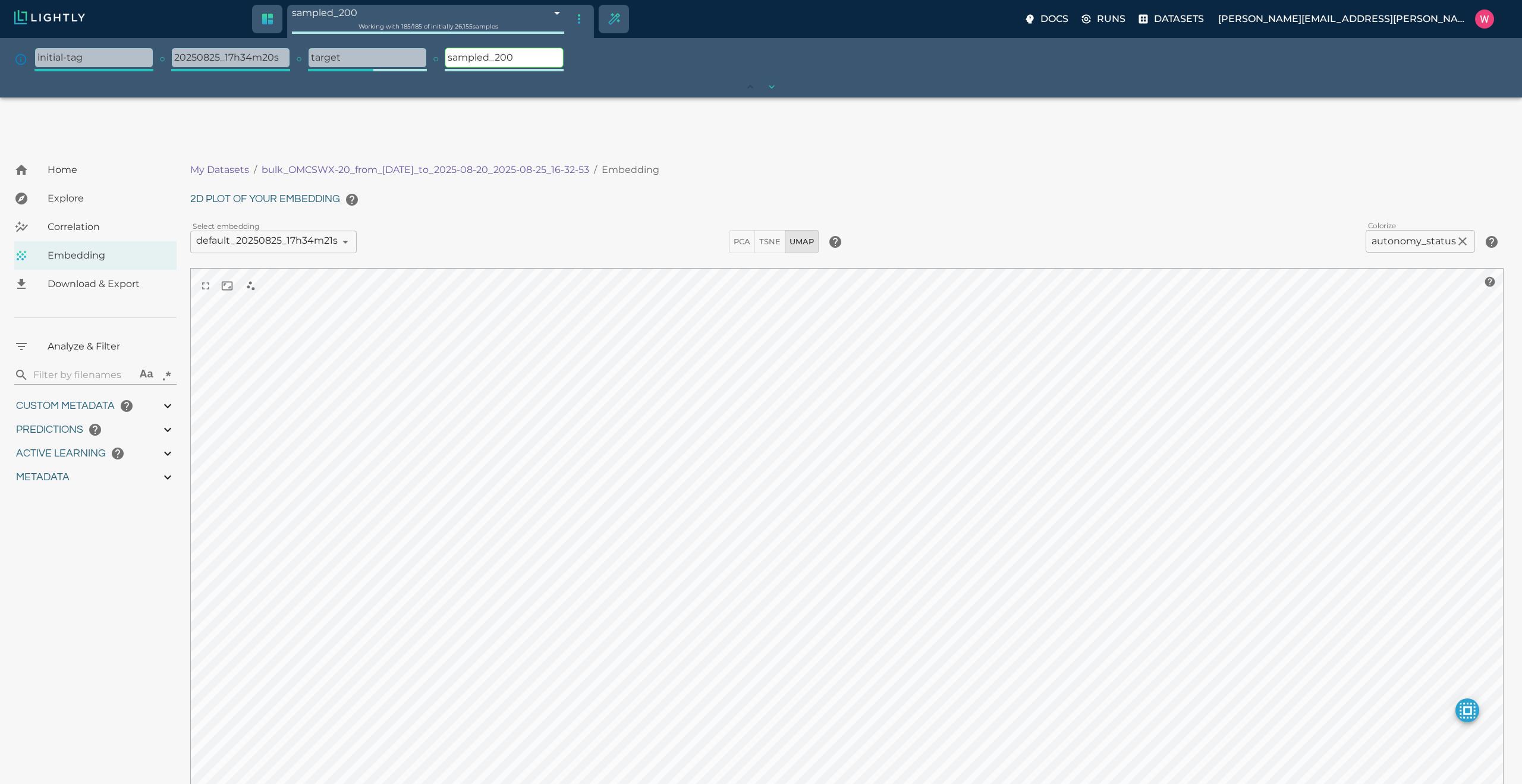
click at [552, 57] on icon "button" at bounding box center [553, 57] width 9 height 9
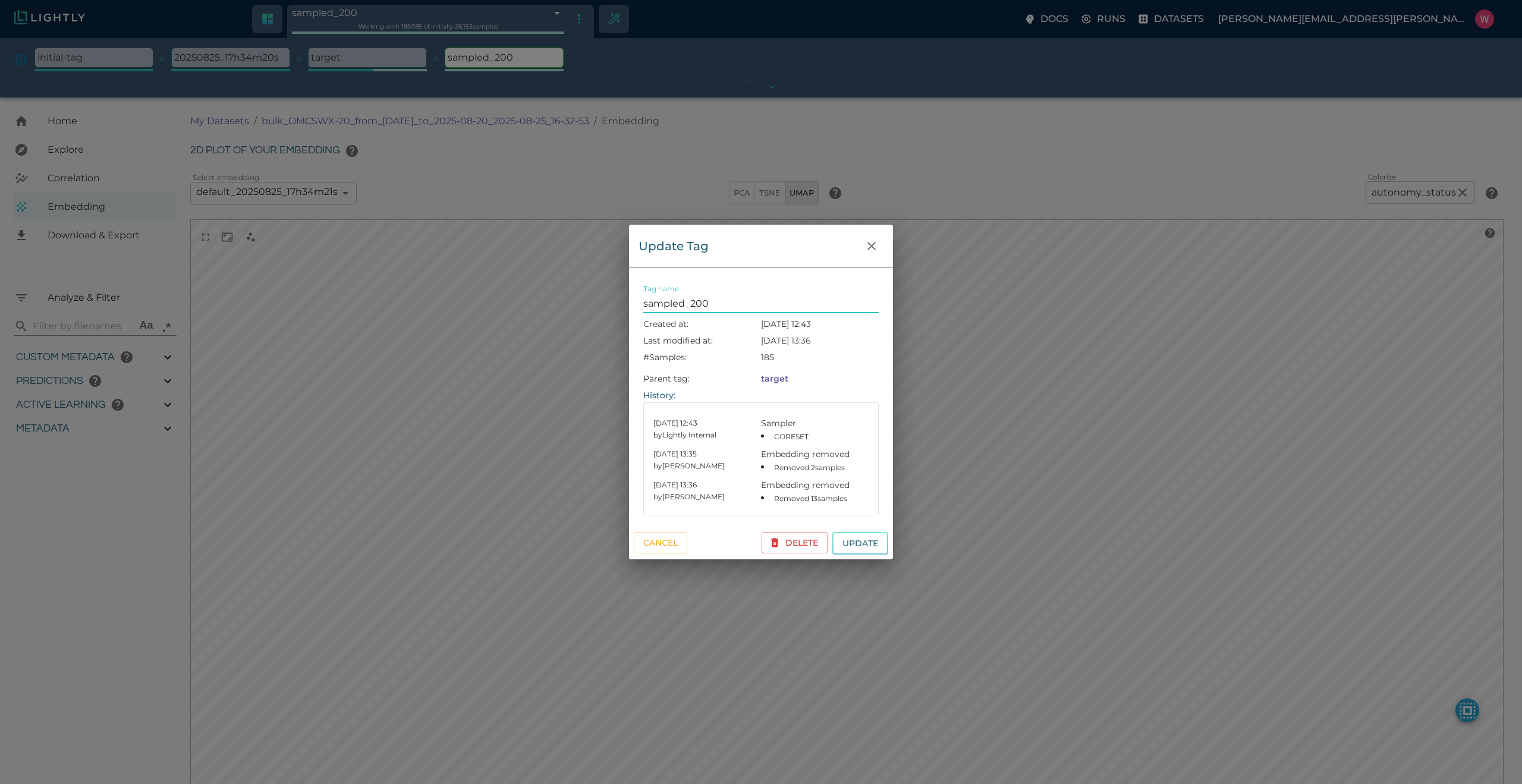
click at [715, 307] on input "sampled_200" at bounding box center [761, 304] width 236 height 19
click at [832, 532] on button "Update" at bounding box center [860, 543] width 56 height 23
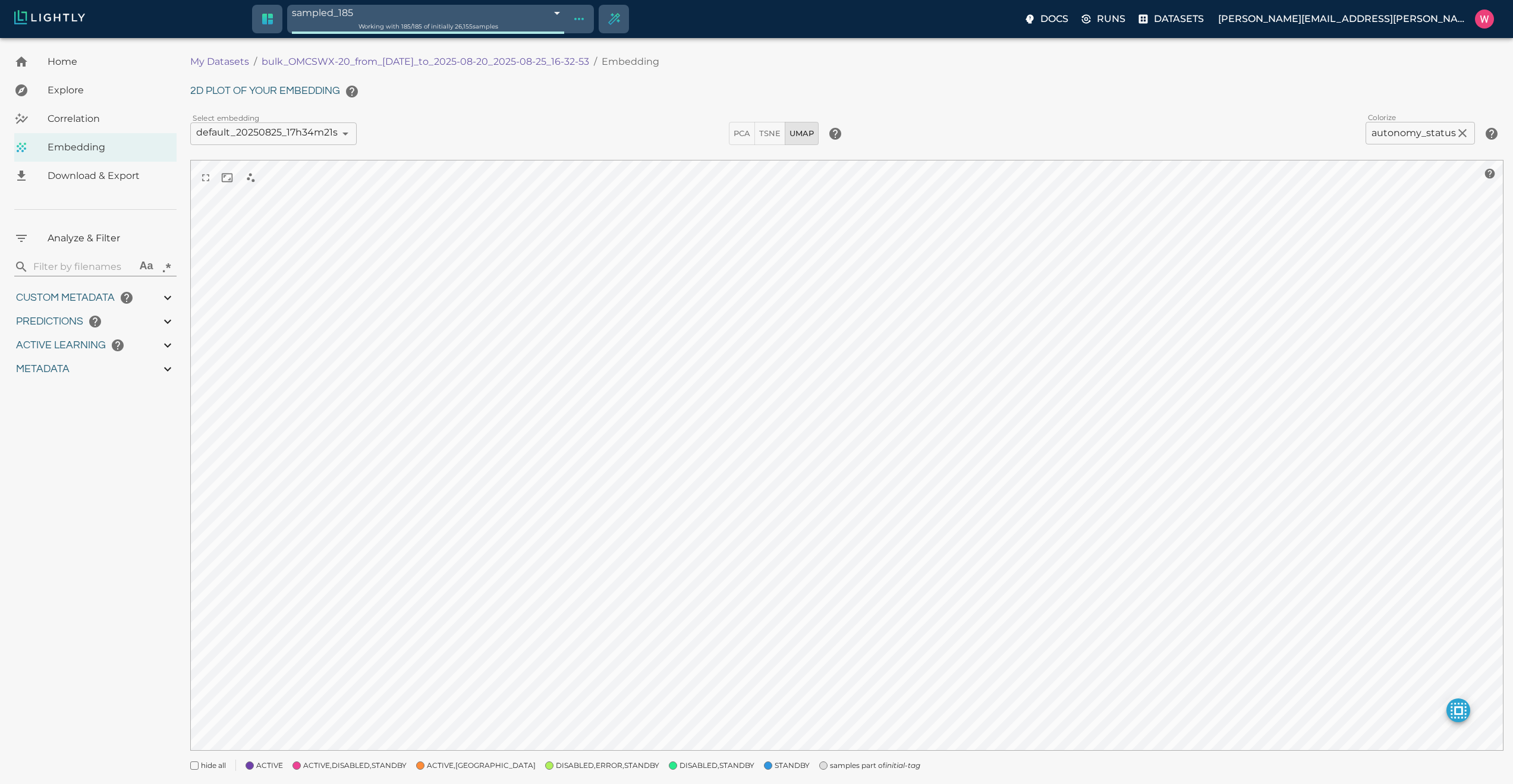
drag, startPoint x: 260, startPoint y: 66, endPoint x: 607, endPoint y: 59, distance: 347.1
click at [607, 59] on ol "My Datasets / bulk_OMCSWX-20_from_[DATE]_to_2025-08-20_2025-08-25_16-32-53 / Em…" at bounding box center [516, 62] width 652 height 15
copy p "bulk_OMCSWX-20_from_[DATE]_to_2025-08-20_2025-08-25_16-32-53"
